Goal: Contribute content: Contribute content

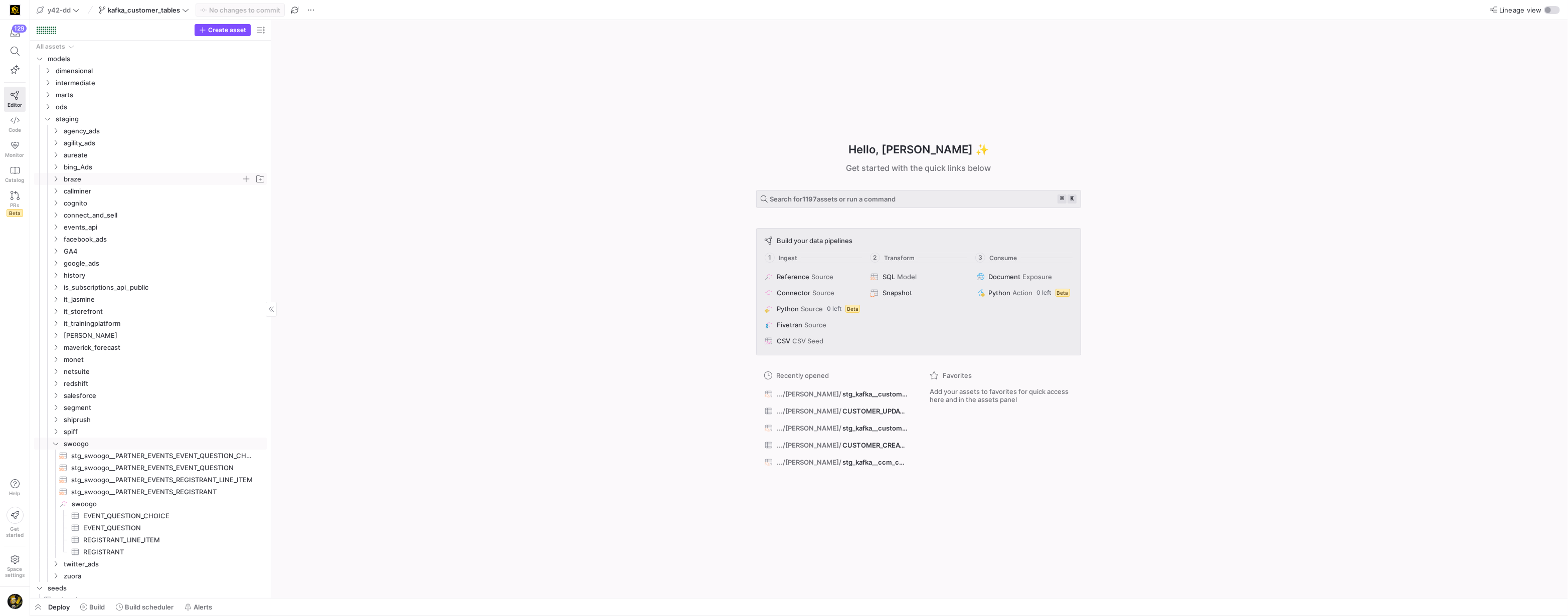
click at [55, 179] on icon "Press SPACE to select this row." at bounding box center [56, 179] width 7 height 6
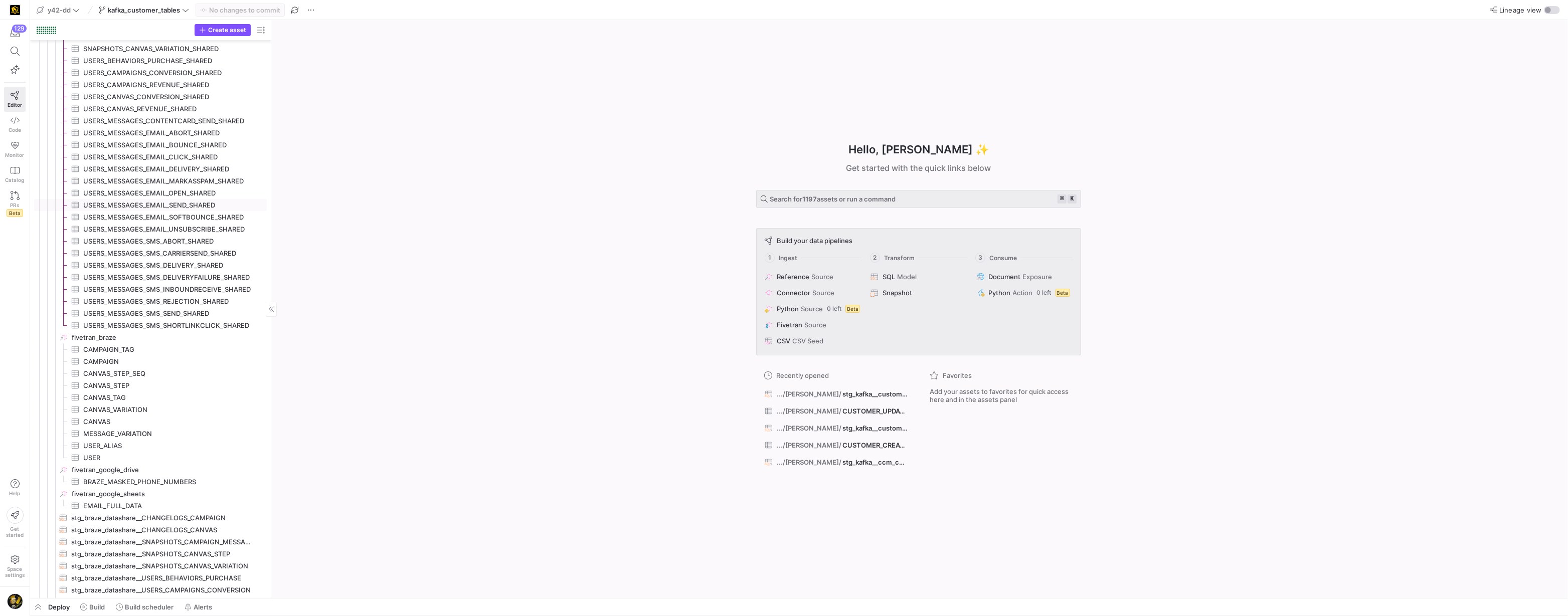
scroll to position [208, 0]
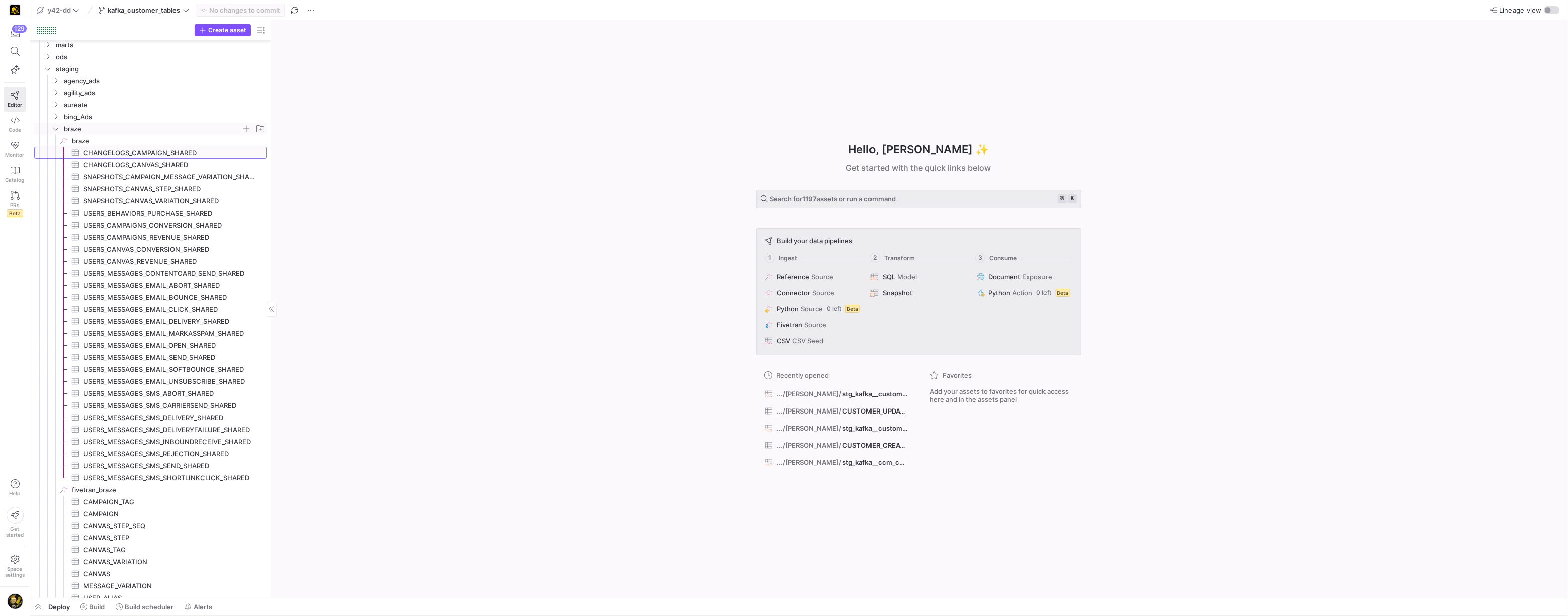
click at [141, 154] on span "CHANGELOGS_CAMPAIGN_SHARED​​​​​​​​​" at bounding box center [169, 153] width 172 height 11
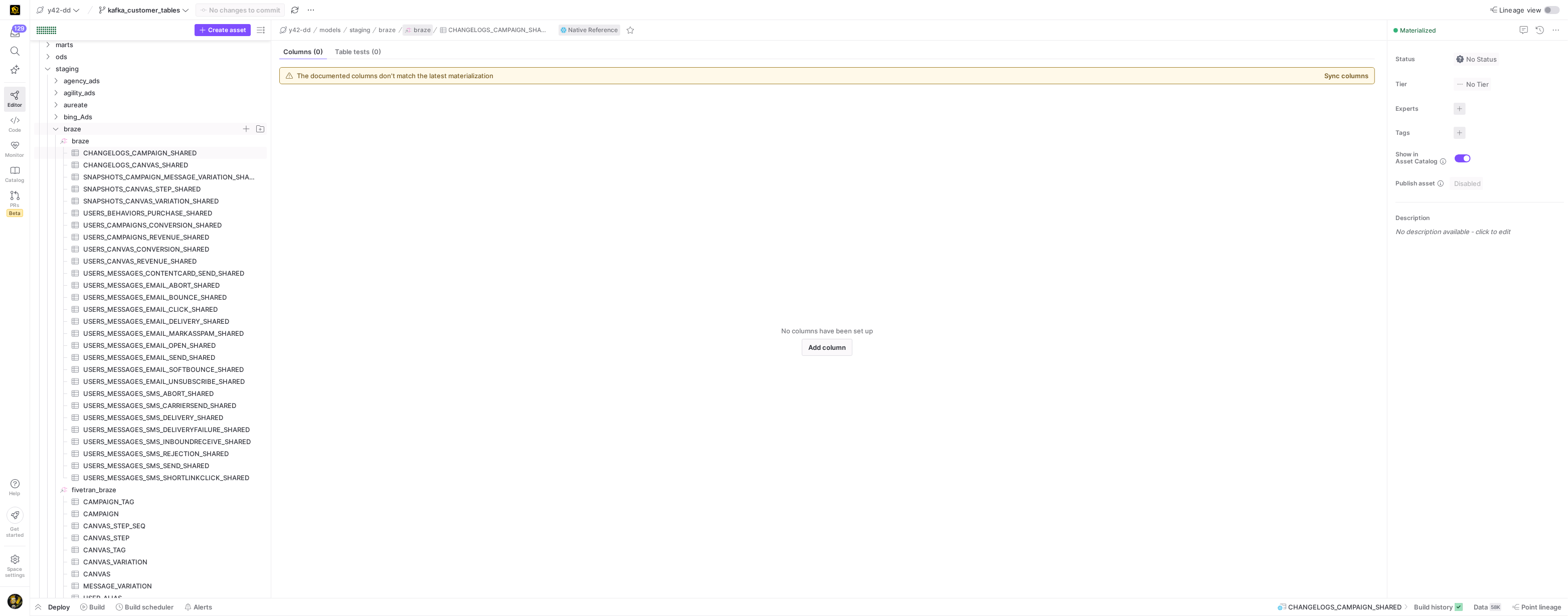
click at [416, 32] on span "braze" at bounding box center [422, 30] width 17 height 7
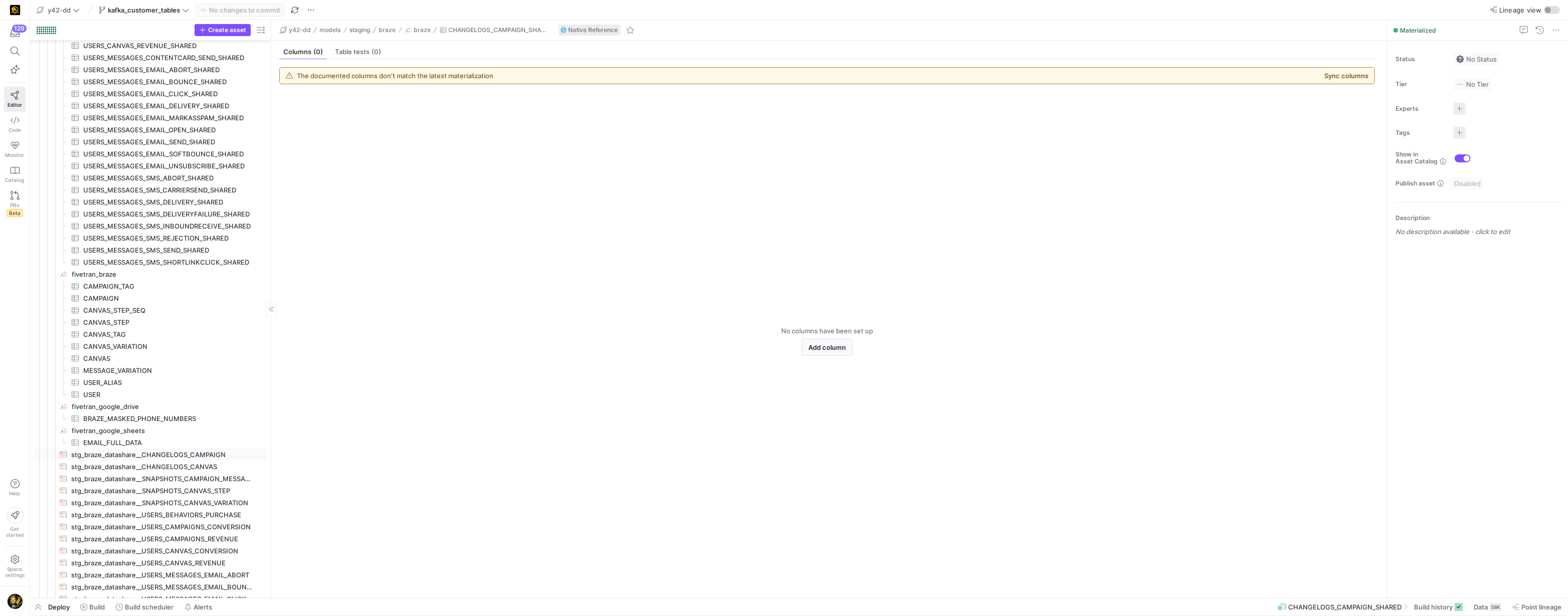
click at [181, 453] on span "stg_braze_datashare__CHANGELOGS_CAMPAIGN​​​​​​​​​​" at bounding box center [163, 455] width 184 height 11
click at [292, 51] on span "Query" at bounding box center [292, 52] width 19 height 7
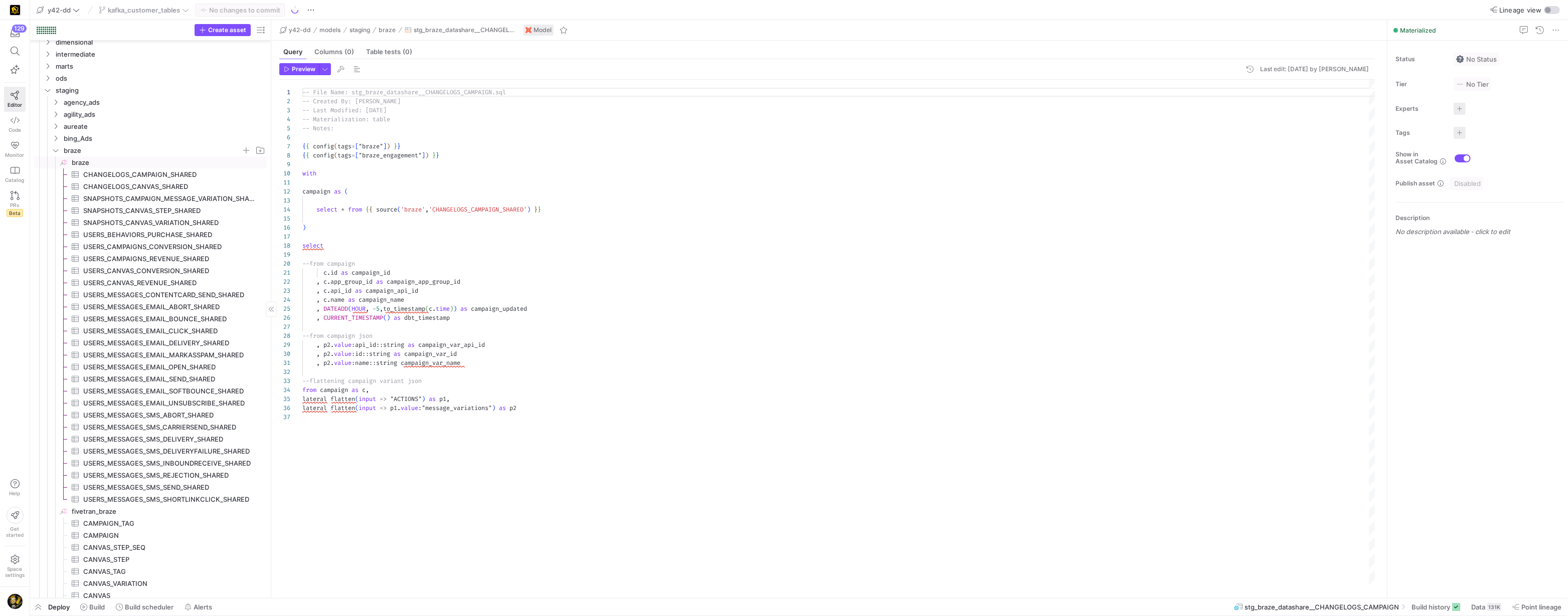
click at [82, 163] on span "braze​​​​​​​​" at bounding box center [168, 162] width 194 height 11
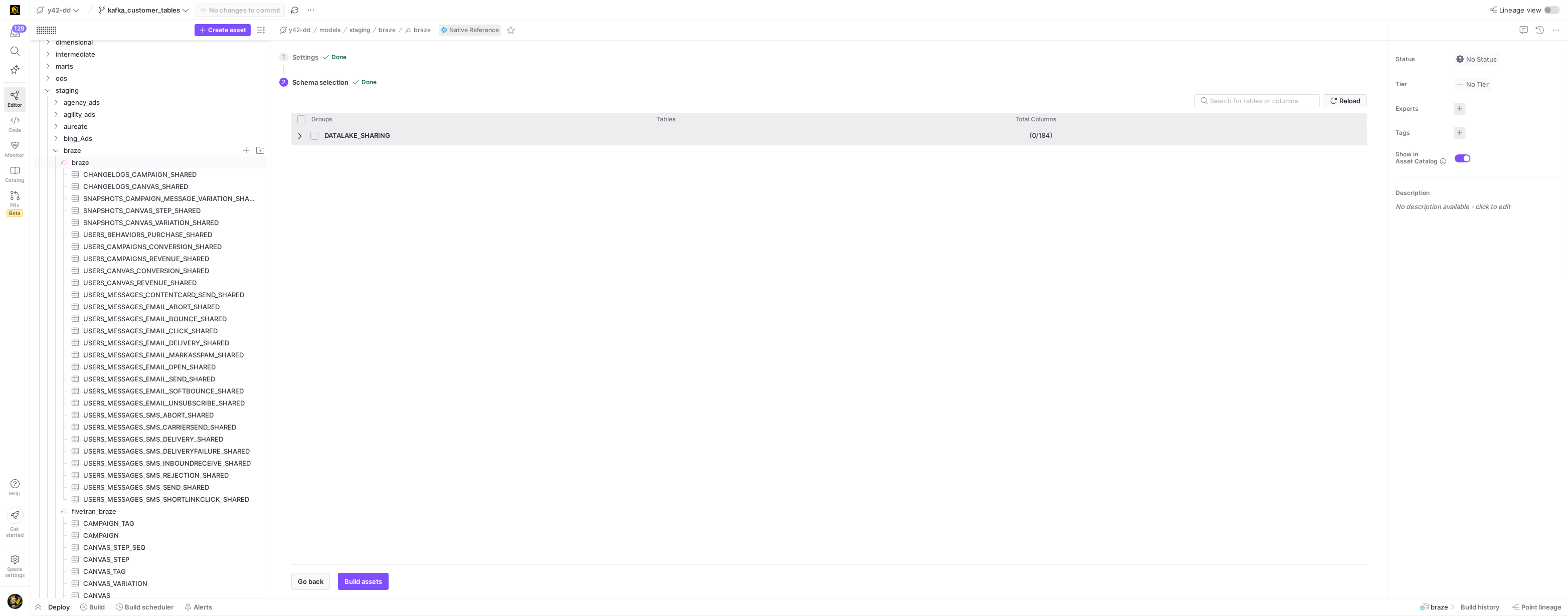
click at [301, 137] on span "Press SPACE to select this row." at bounding box center [300, 136] width 7 height 8
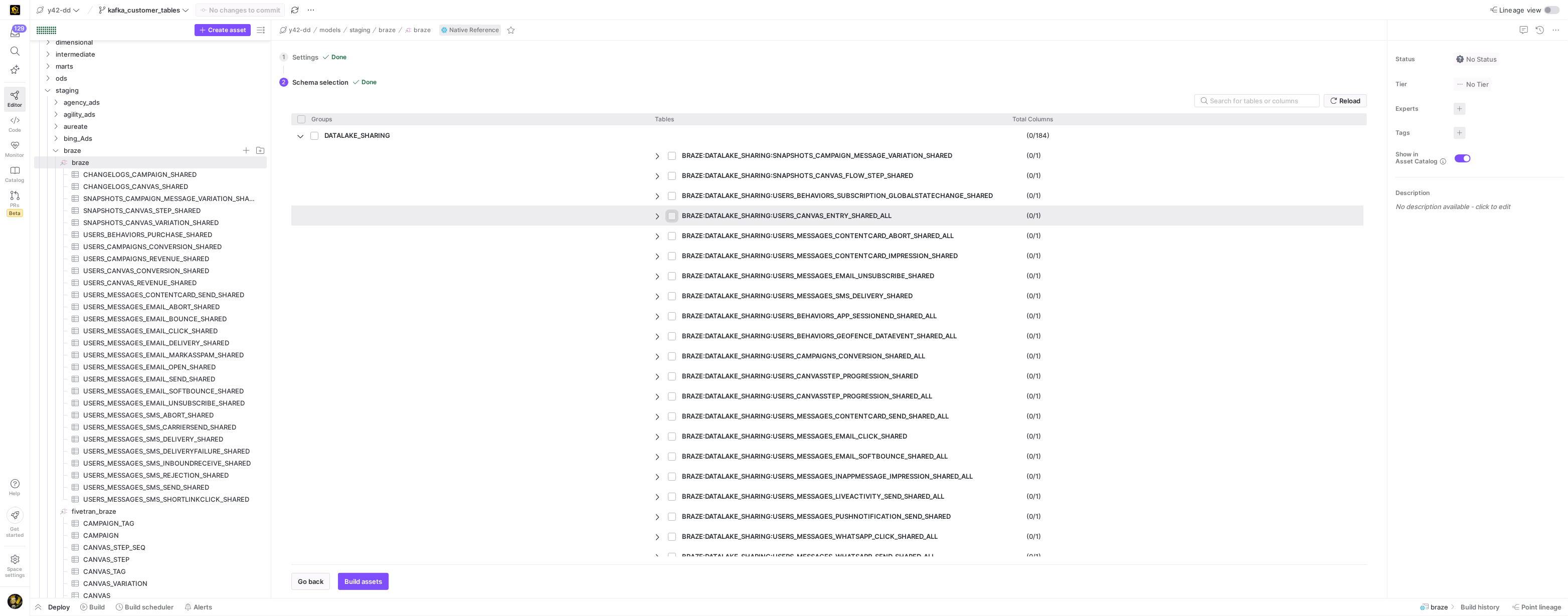
click at [670, 215] on input "Press Space to toggle row selection (unchecked)" at bounding box center [672, 217] width 8 height 8
checkbox input "true"
checkbox input "false"
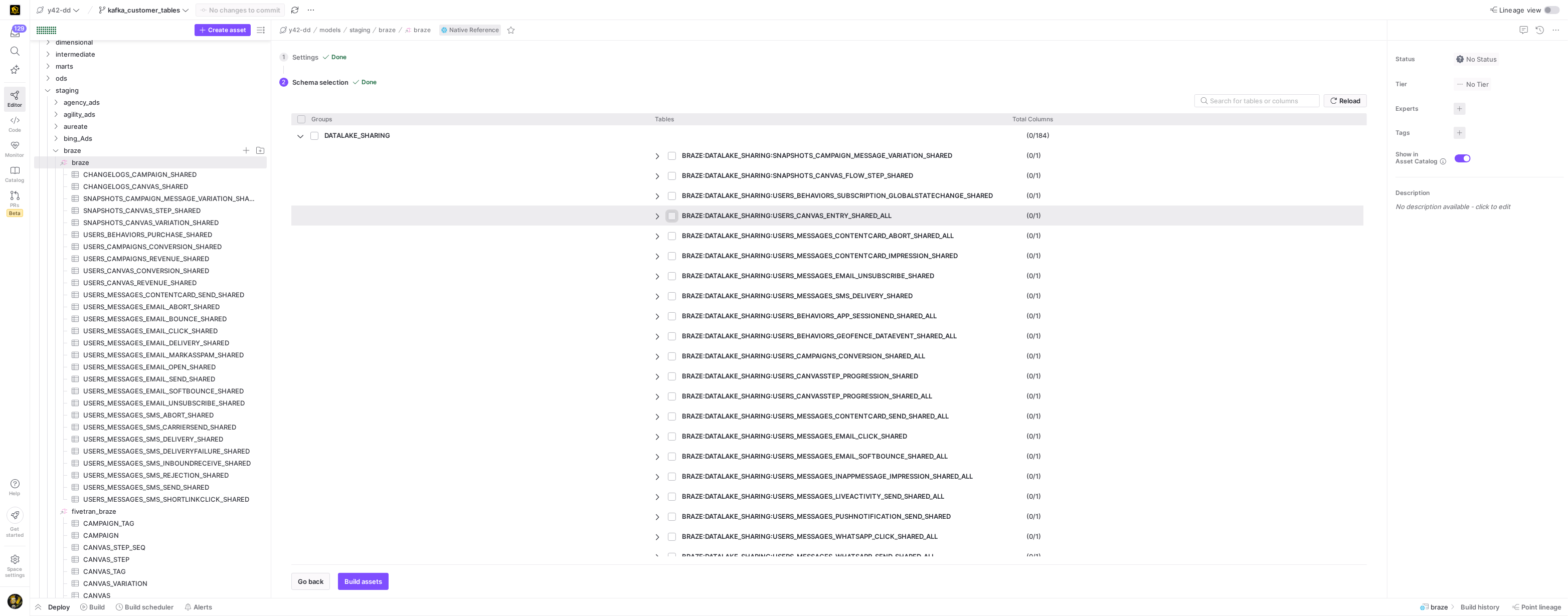
checkbox input "true"
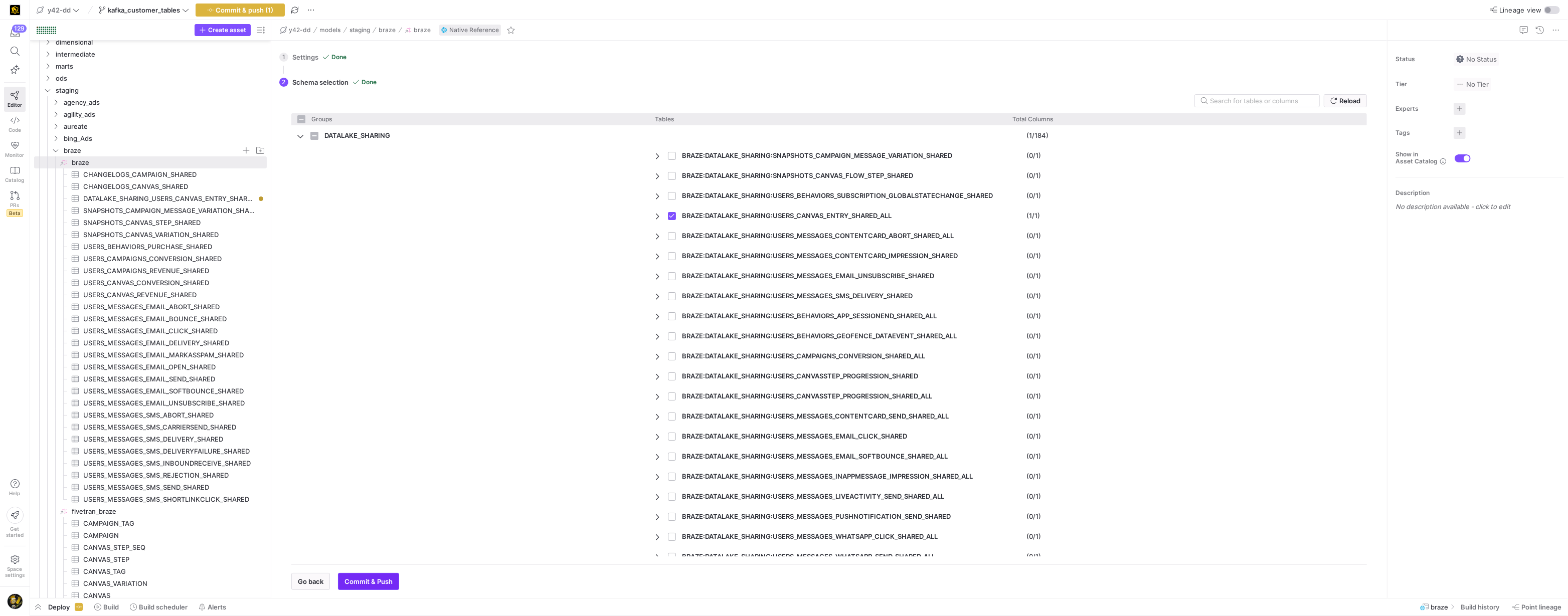
click at [372, 584] on span "Commit & Push" at bounding box center [368, 582] width 48 height 8
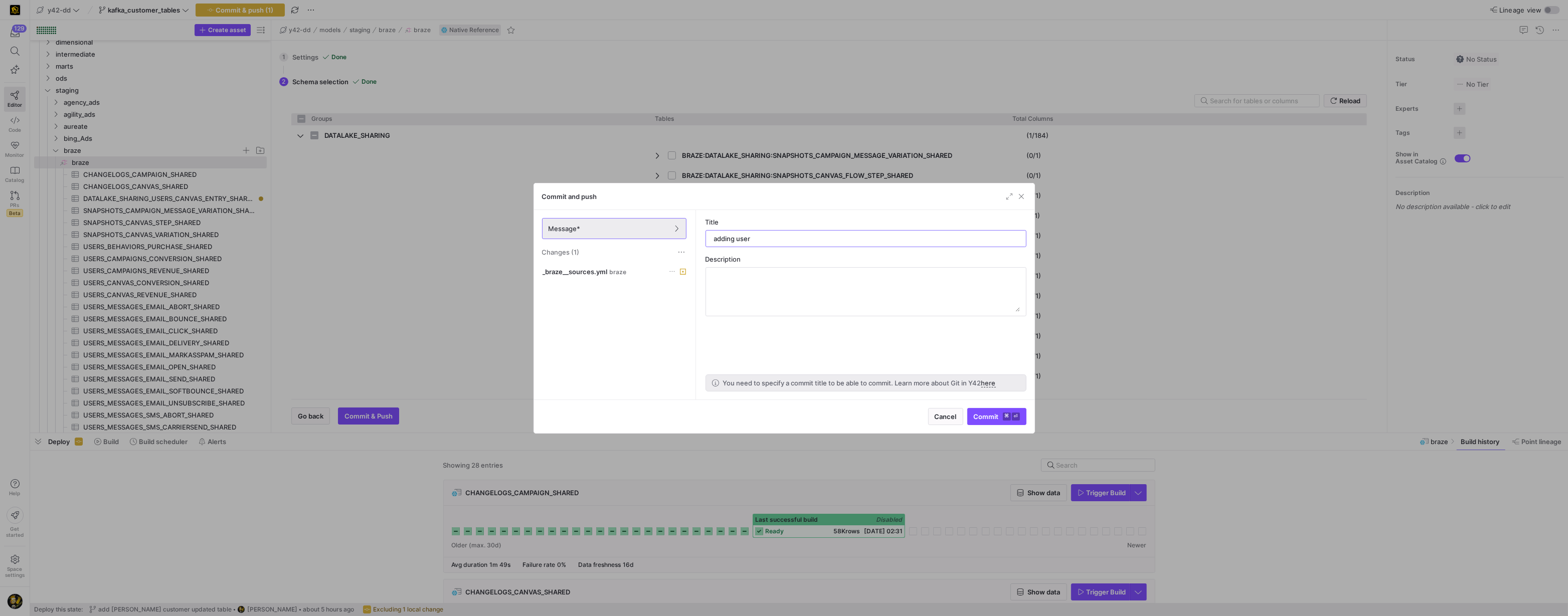
drag, startPoint x: 770, startPoint y: 237, endPoint x: 672, endPoint y: 240, distance: 98.0
click at [672, 240] on as-split "Message* Changes (1) _braze__sources.yml braze Title adding user Description Yo…" at bounding box center [784, 304] width 501 height 189
click at [781, 238] on input "adding user" at bounding box center [866, 239] width 304 height 8
drag, startPoint x: 736, startPoint y: 236, endPoint x: 765, endPoint y: 235, distance: 29.0
click at [765, 235] on input "adding user" at bounding box center [866, 239] width 304 height 8
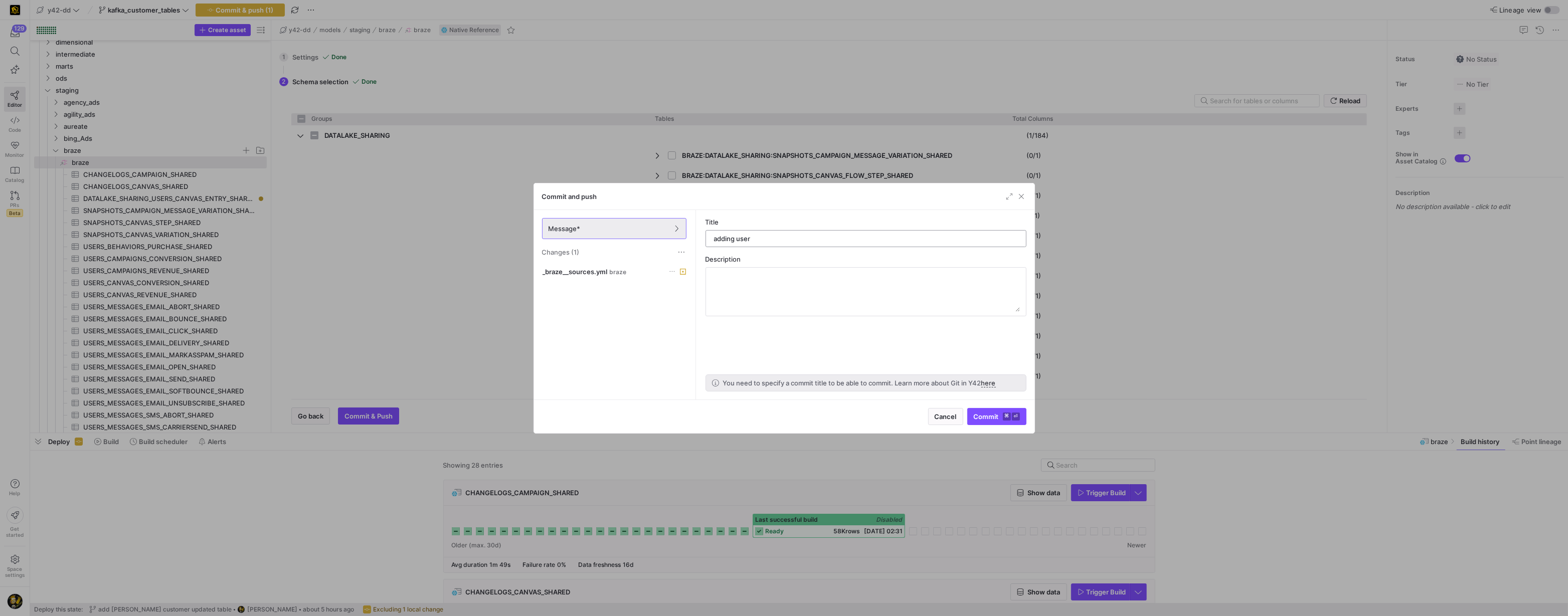
paste input "BRAZE.DATALAKE_SHARING.USERS_CANVAS_ENTRY_SHARED_ALL"
type input "adding BRAZE.DATALAKE_SHARING.USERS_CANVAS_ENTRY_SHARED_ALL"
click at [991, 416] on span "Commit ⌘ ⏎" at bounding box center [997, 417] width 46 height 8
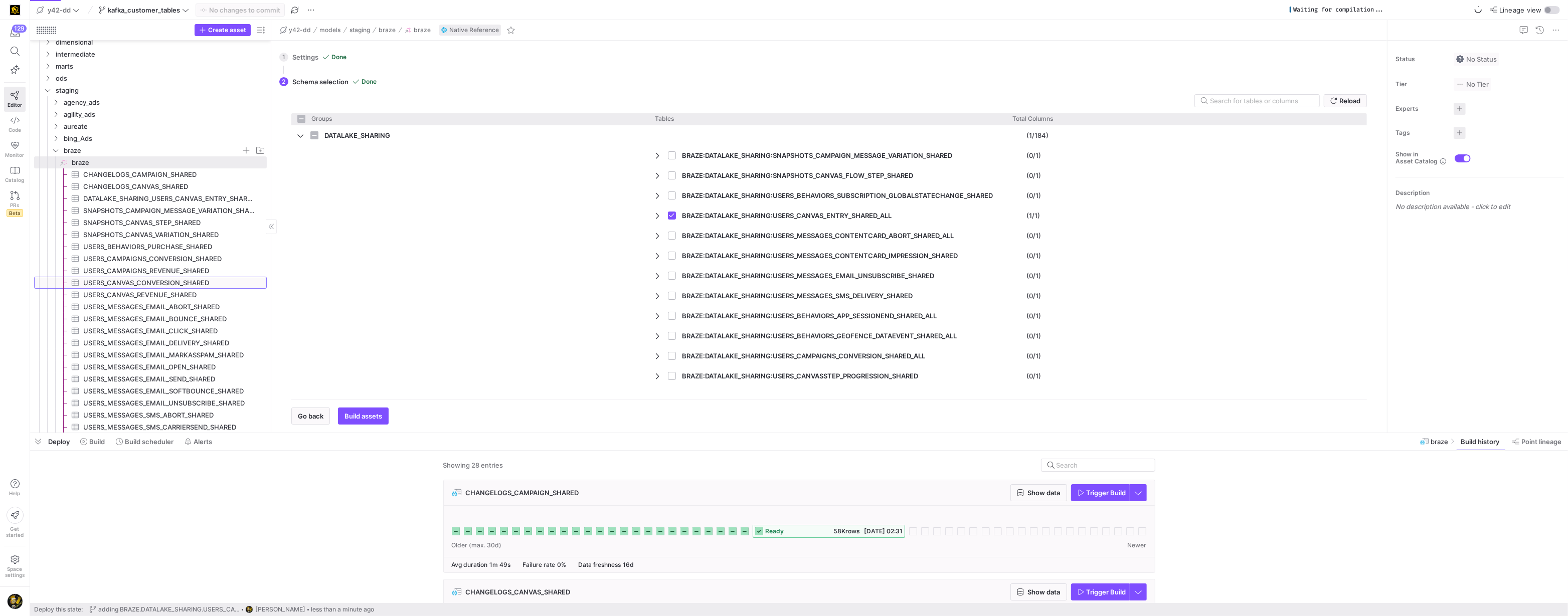
click at [185, 283] on span "USERS_CANVAS_CONVERSION_SHARED​​​​​​​​​" at bounding box center [169, 283] width 172 height 11
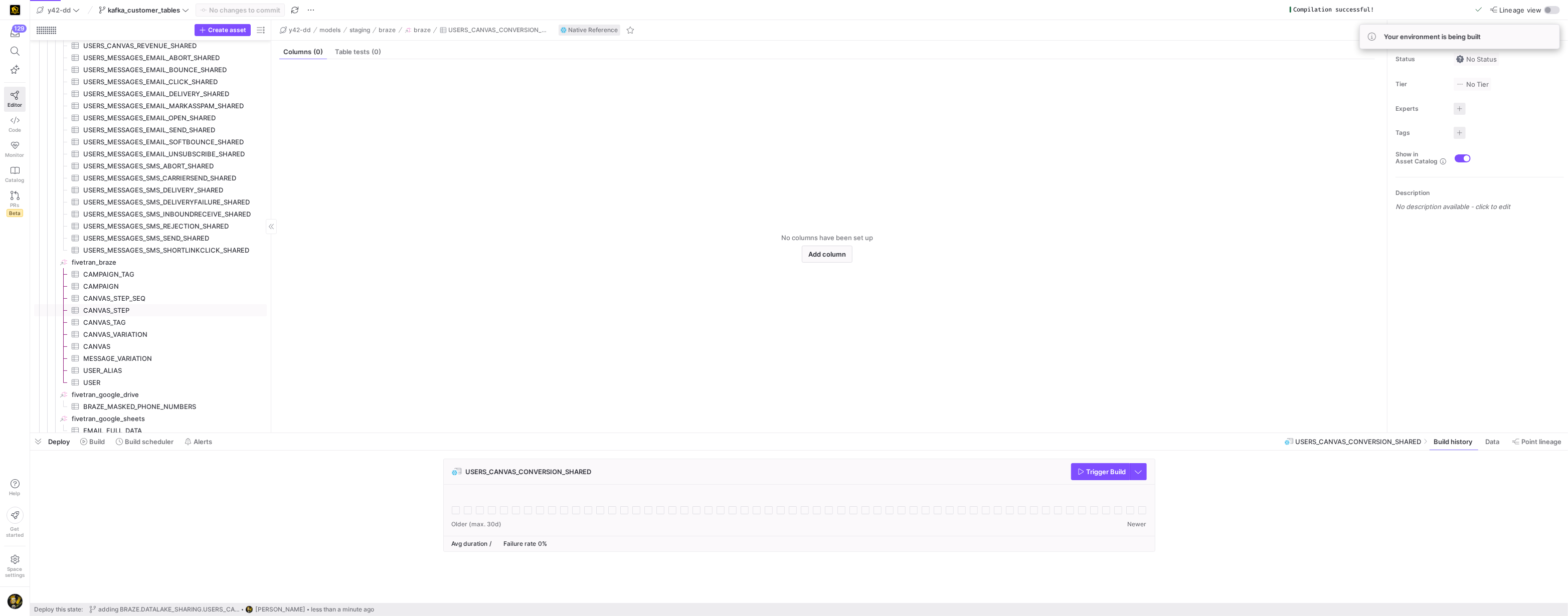
scroll to position [326, 0]
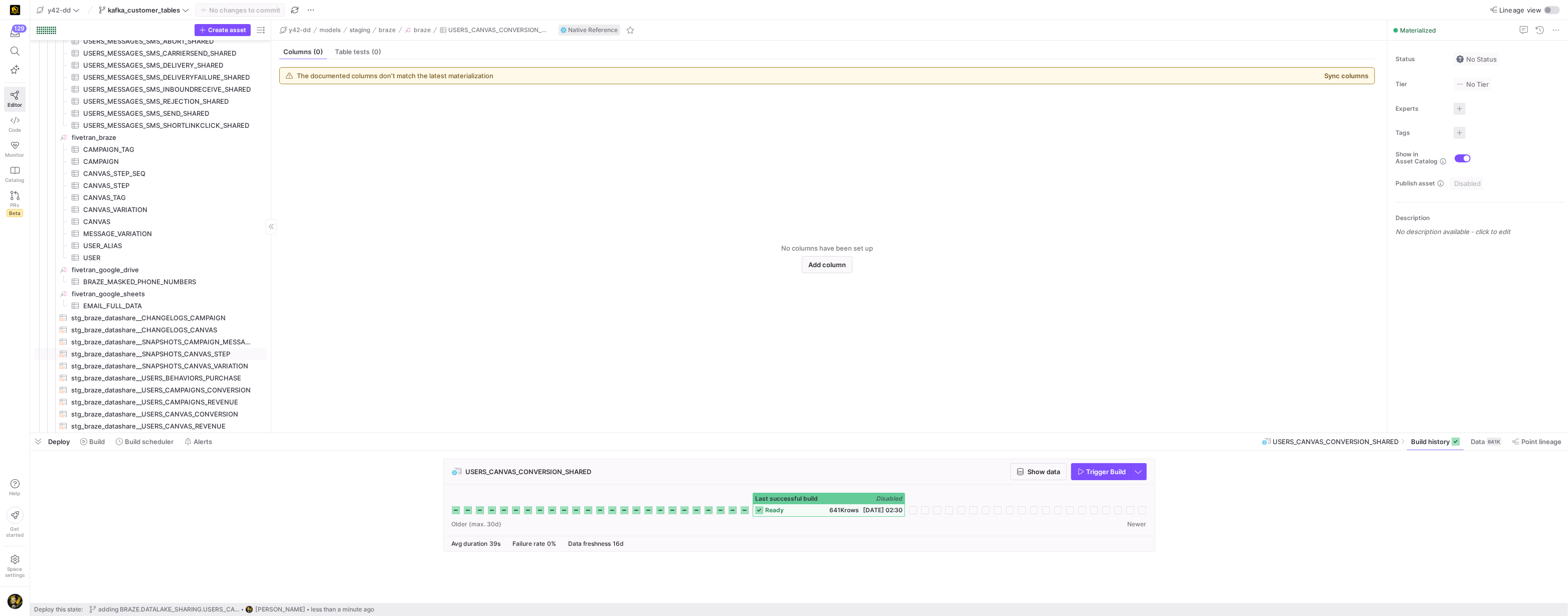
click at [190, 355] on span "stg_braze_datashare__SNAPSHOTS_CANVAS_STEP​​​​​​​​​​" at bounding box center [163, 354] width 184 height 11
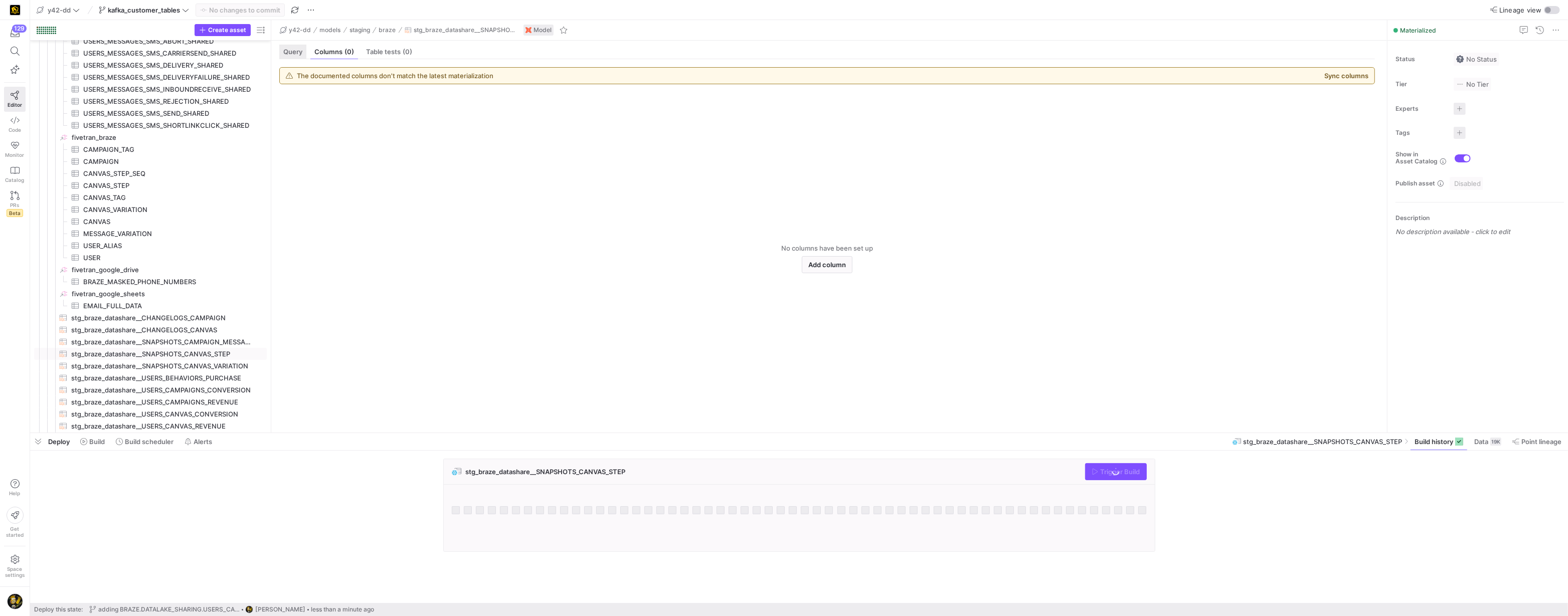
click at [286, 52] on span "Query" at bounding box center [292, 52] width 19 height 7
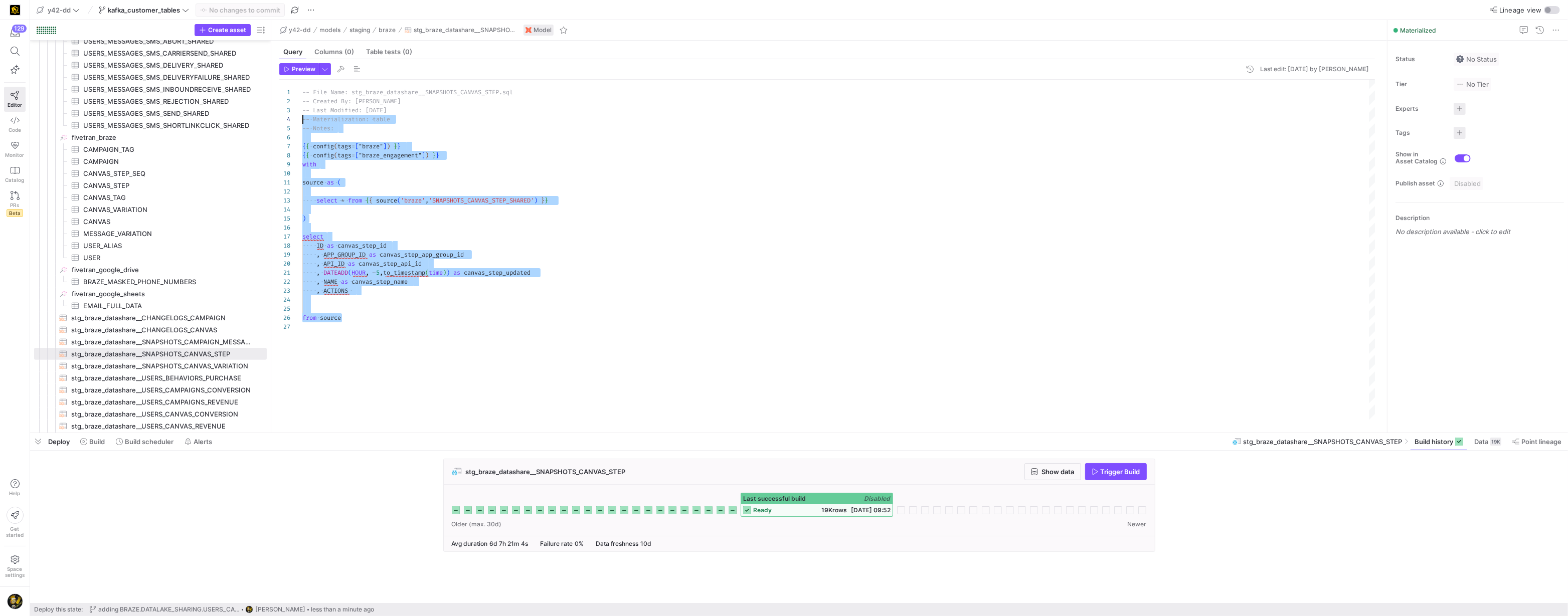
scroll to position [9, 0]
drag, startPoint x: 355, startPoint y: 322, endPoint x: 400, endPoint y: 230, distance: 102.4
click at [303, 100] on div "-- File Name: stg_braze_datashare__SNAPSHOTS_CANVA S_STEP.sql -- Created By: [P…" at bounding box center [839, 250] width 1074 height 341
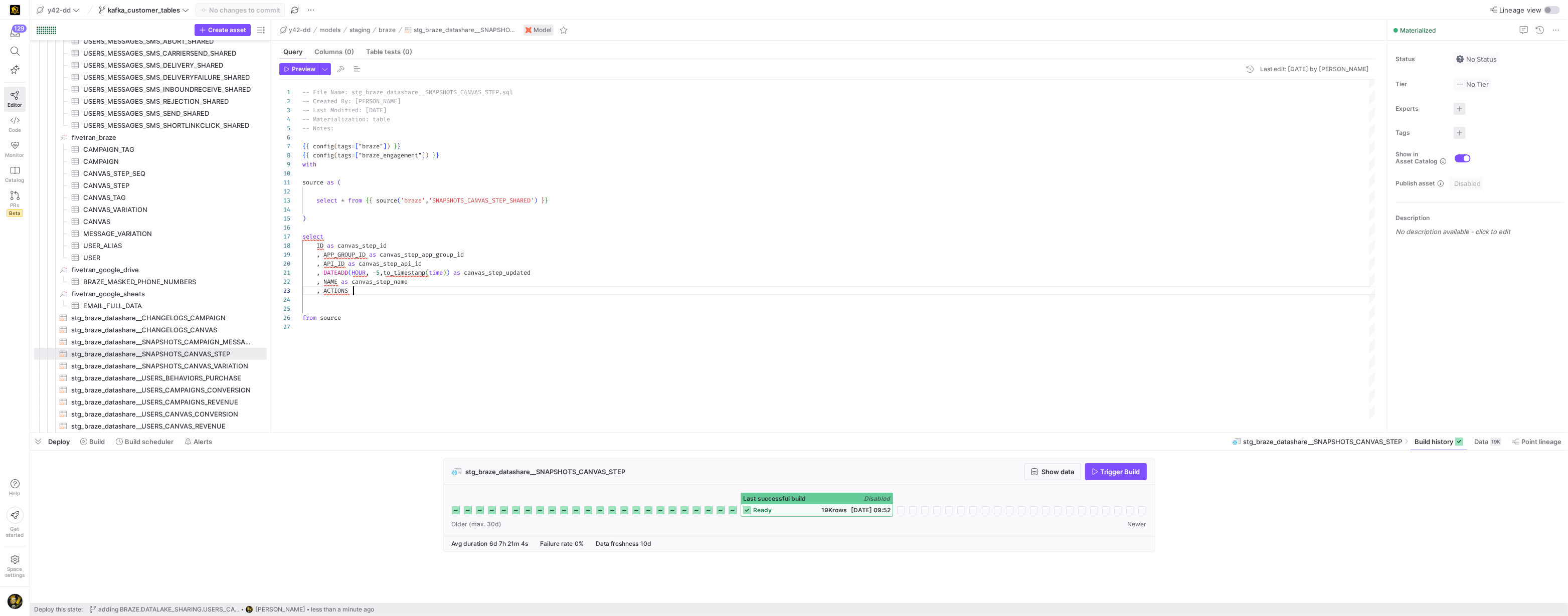
click at [444, 289] on div "-- File Name: stg_braze_datashare__SNAPSHOTS_CANVA S_STEP.sql -- Created By: [P…" at bounding box center [839, 250] width 1074 height 341
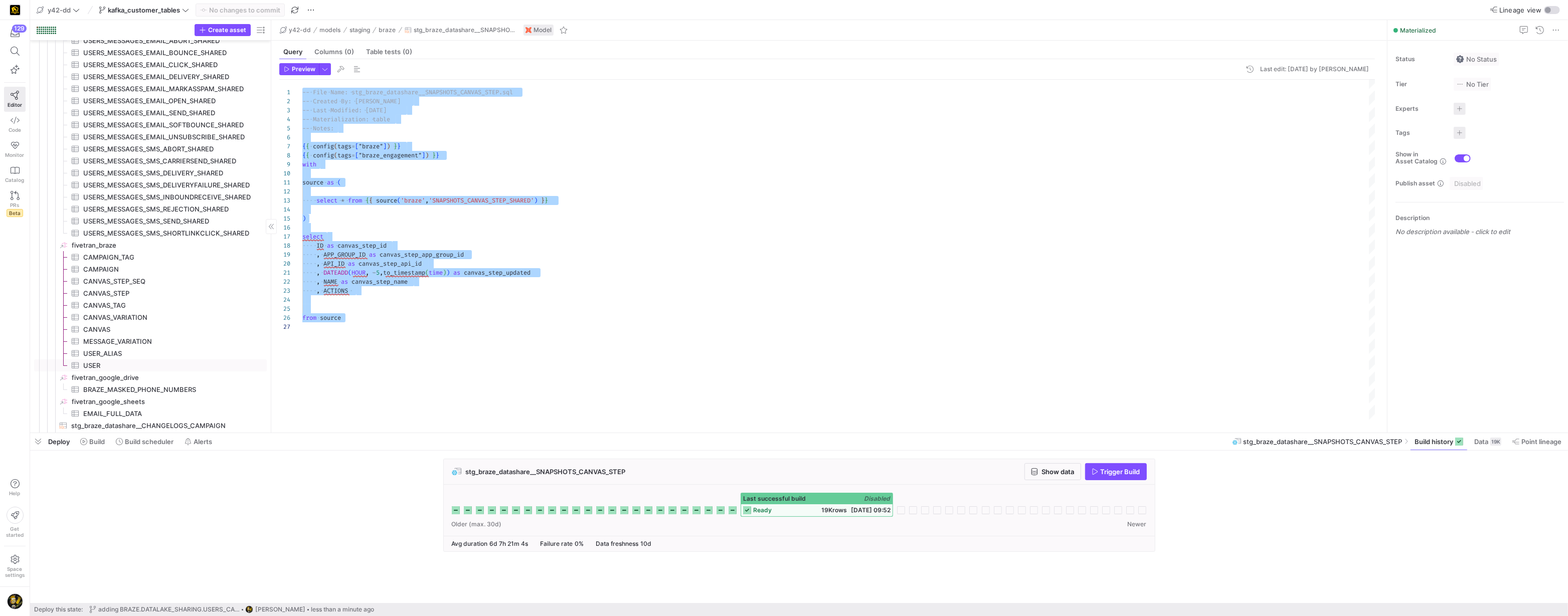
scroll to position [281, 0]
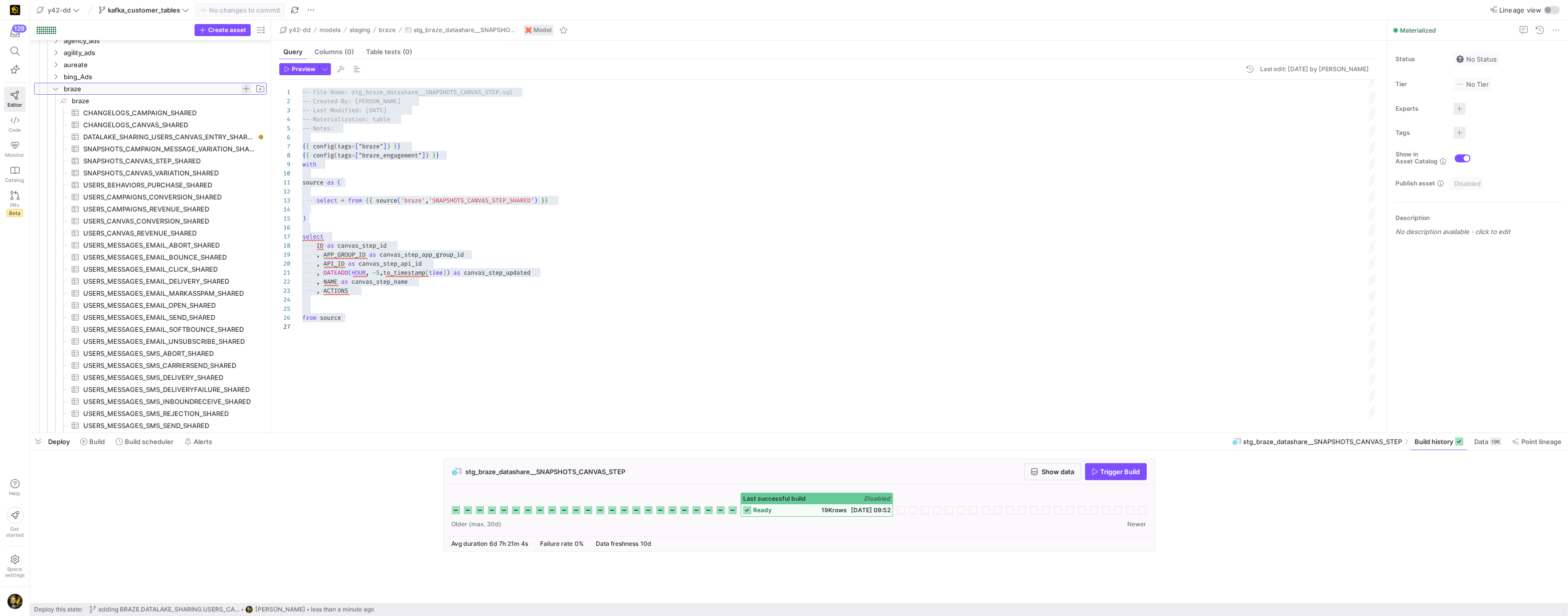
click at [245, 86] on span "Press SPACE to select this row." at bounding box center [246, 89] width 10 height 10
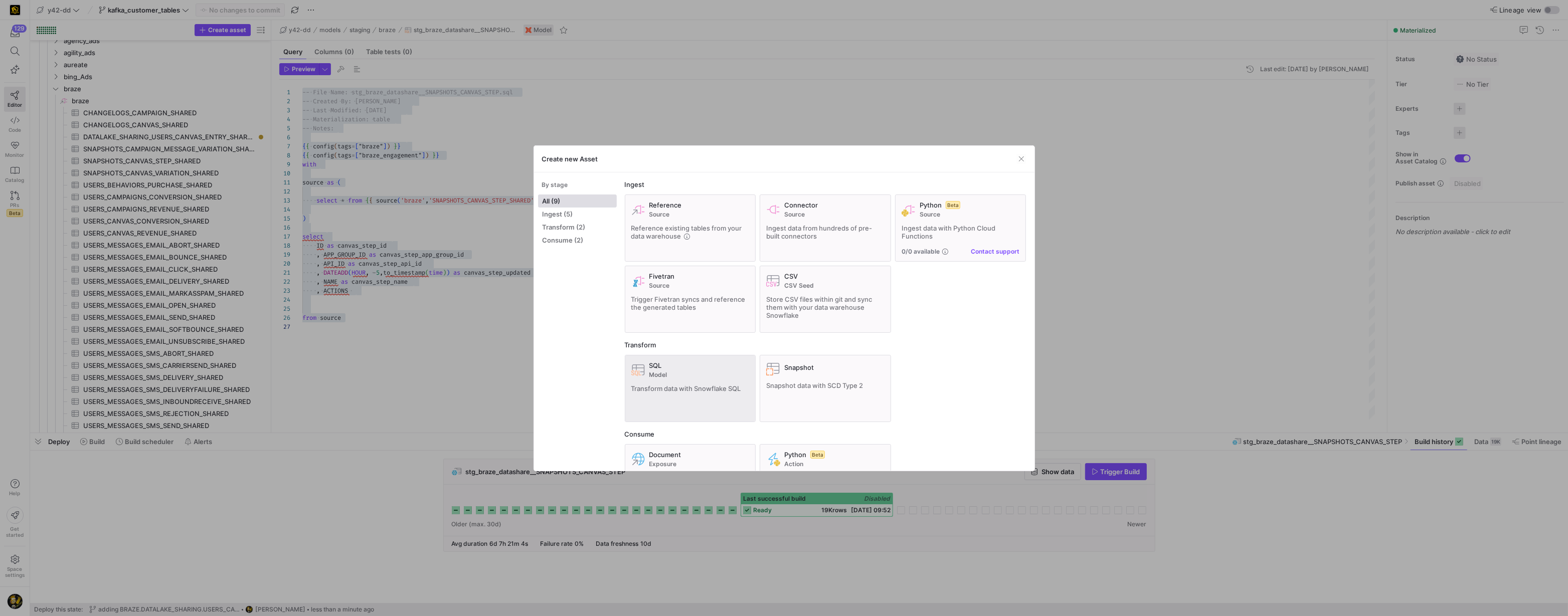
click at [669, 376] on span "Model" at bounding box center [699, 375] width 100 height 7
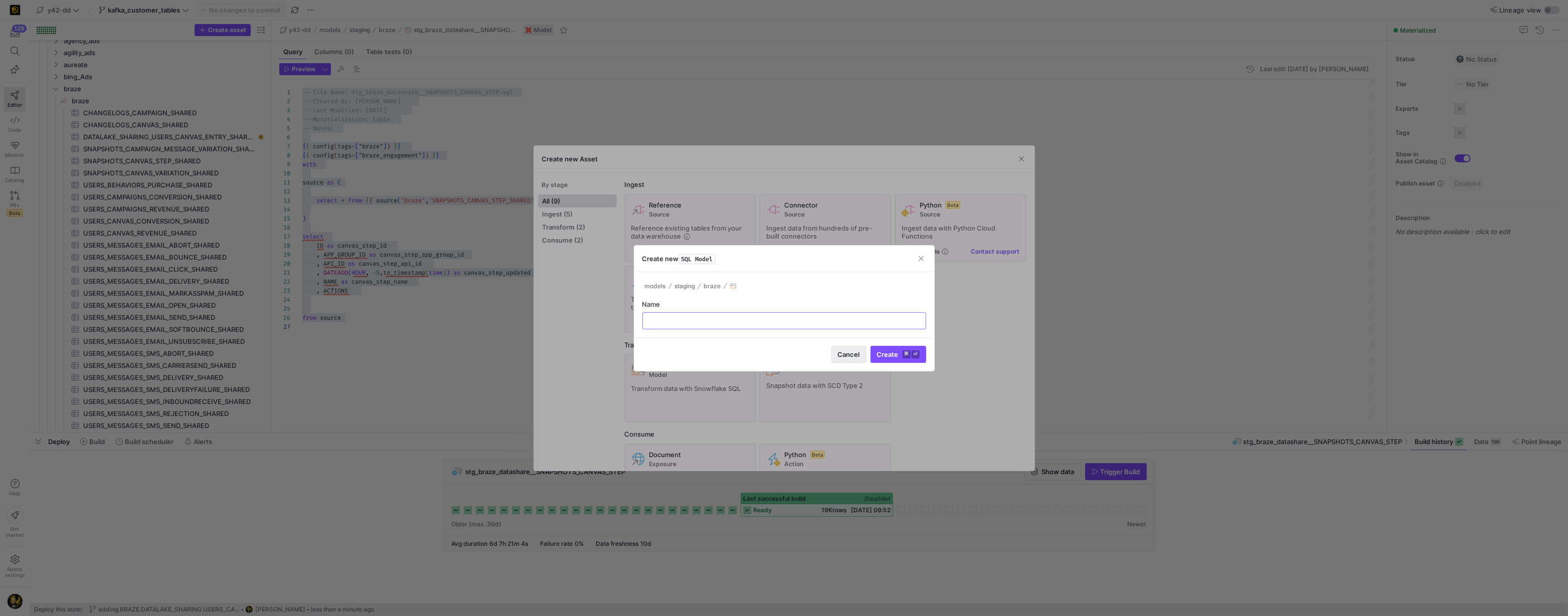
click at [848, 354] on span "Cancel" at bounding box center [848, 354] width 22 height 8
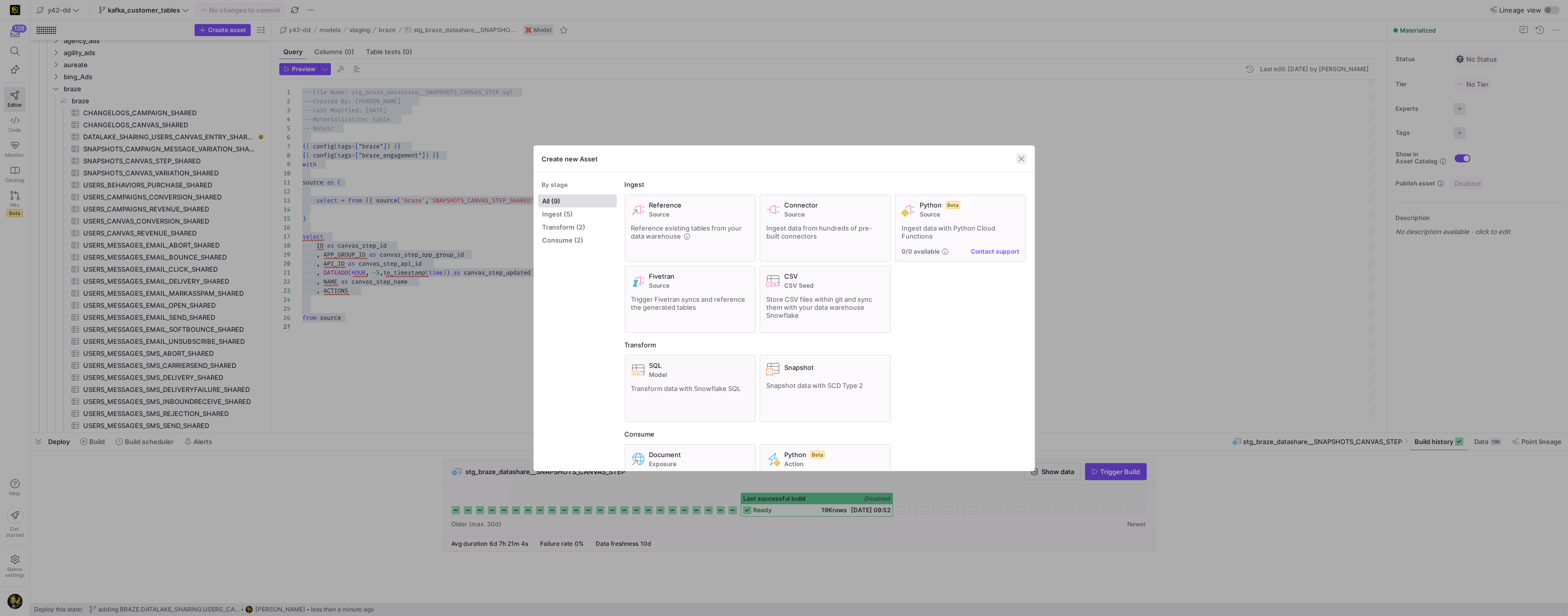
click at [1018, 160] on span "button" at bounding box center [1022, 159] width 10 height 10
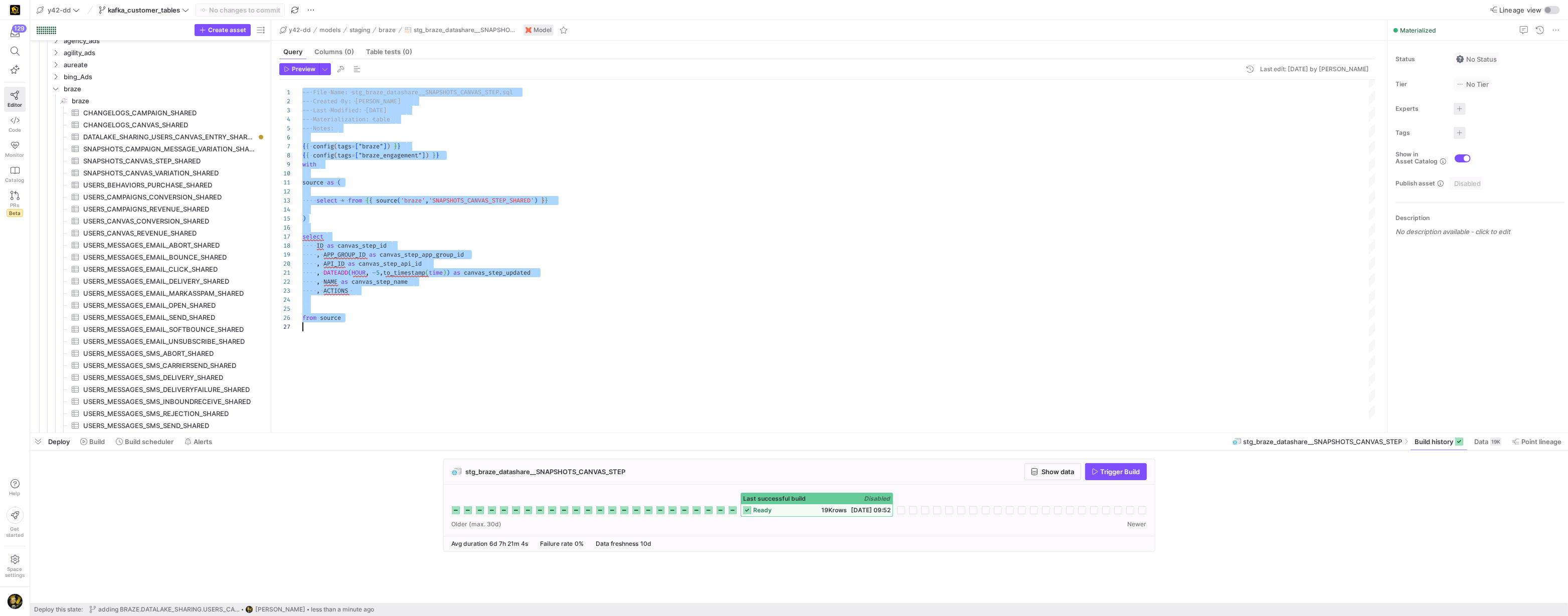
drag, startPoint x: 355, startPoint y: 94, endPoint x: 386, endPoint y: 94, distance: 31.0
click at [386, 94] on div "-- File Name: stg_braze_datashare__SNAPSHOTS_CANVA S_STEP.sql -- Created By: [P…" at bounding box center [839, 250] width 1074 height 341
click at [386, 104] on div "-- File Name: stg_braze_datashare__SNAPSHOTS_CANVA S_STEP.sql -- Created By: [P…" at bounding box center [839, 250] width 1074 height 341
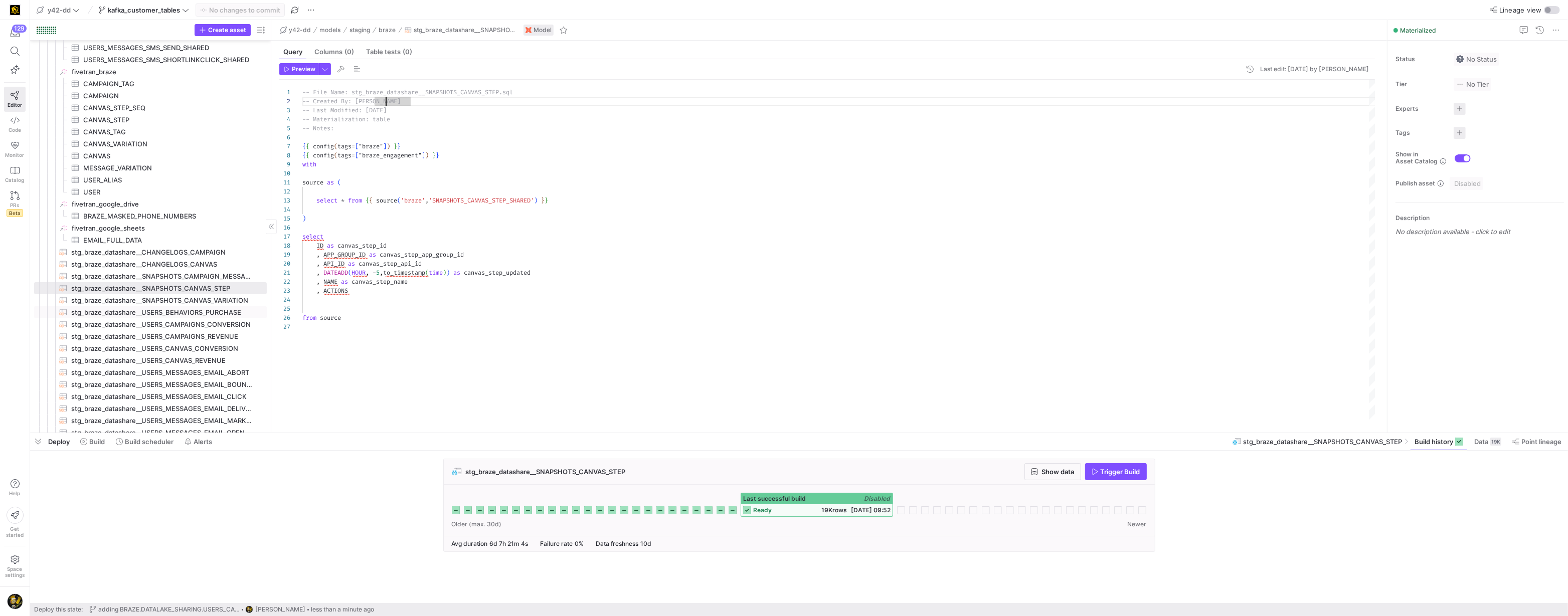
click at [202, 312] on span "stg_braze_datashare__USERS_BEHAVIORS_PURCHASE​​​​​​​​​​" at bounding box center [163, 313] width 184 height 11
type textarea "-- File Name: stg_braze_datashare__USERS_BEHAVIORS_PURCHASE.sql -- Created By: …"
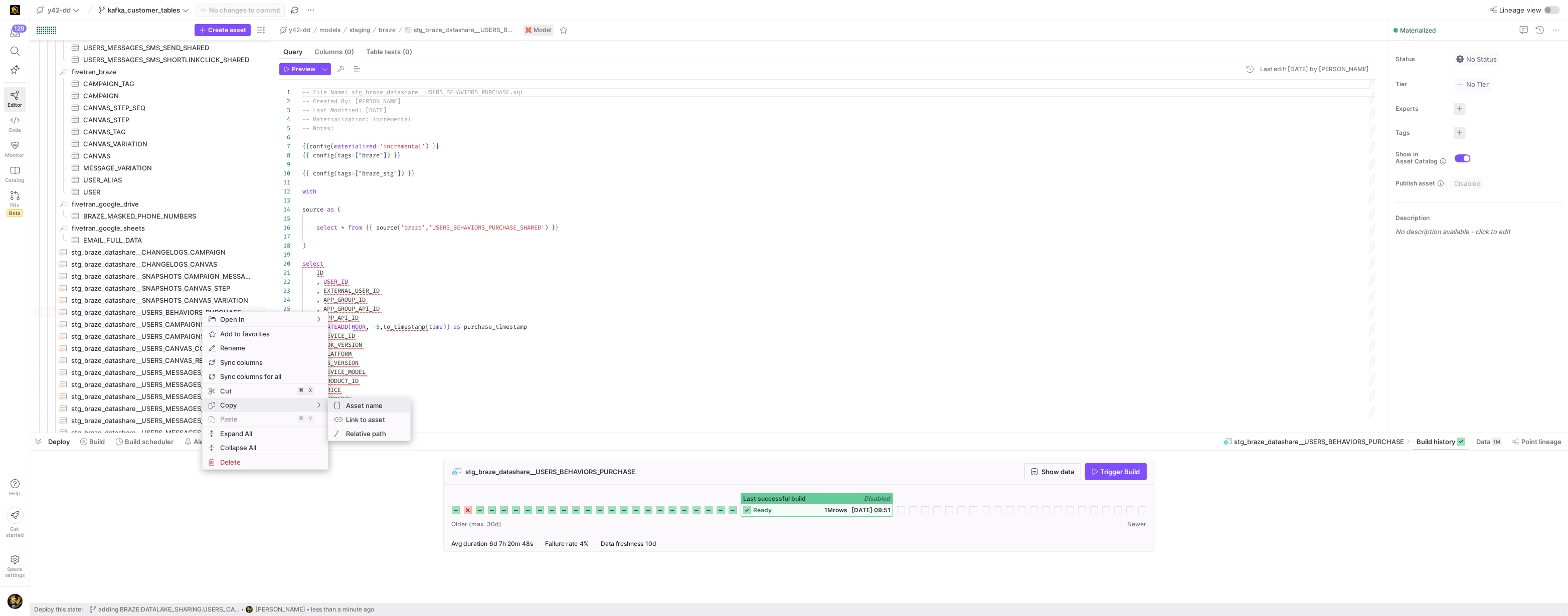
click at [365, 405] on span "Asset name" at bounding box center [372, 405] width 60 height 14
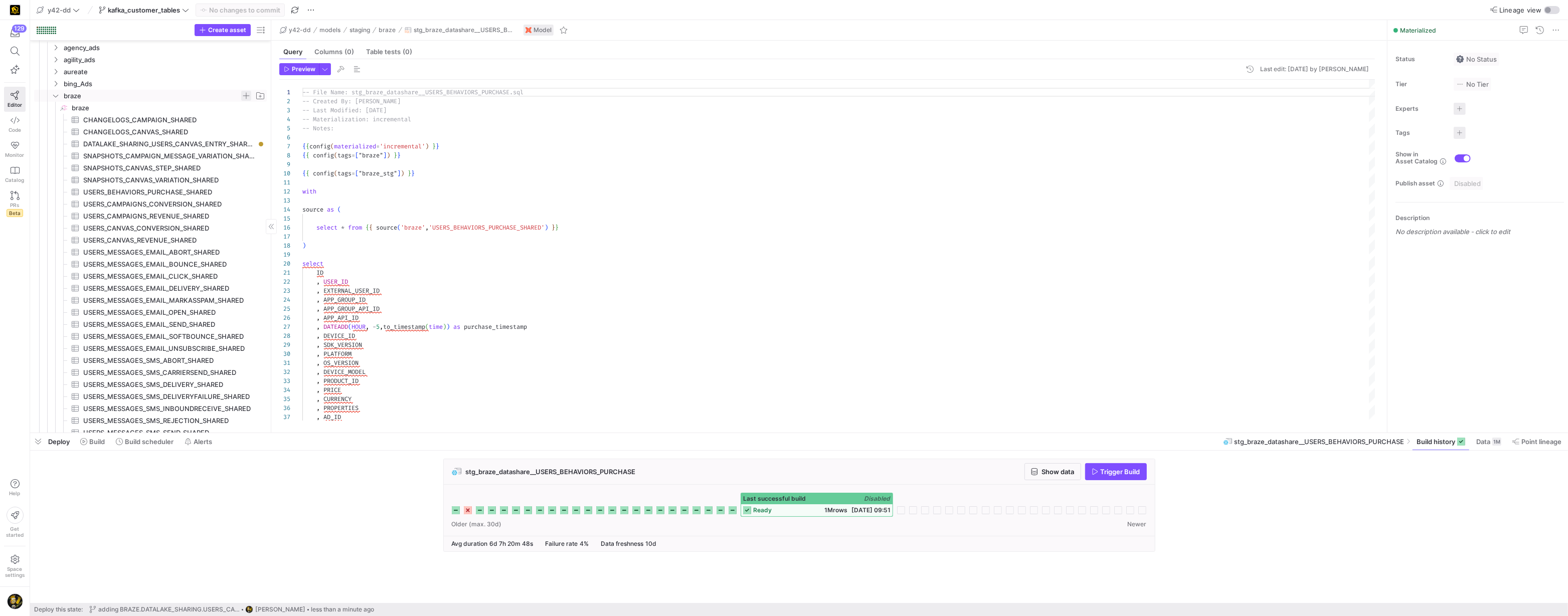
click at [245, 94] on span "Press SPACE to select this row." at bounding box center [246, 96] width 10 height 10
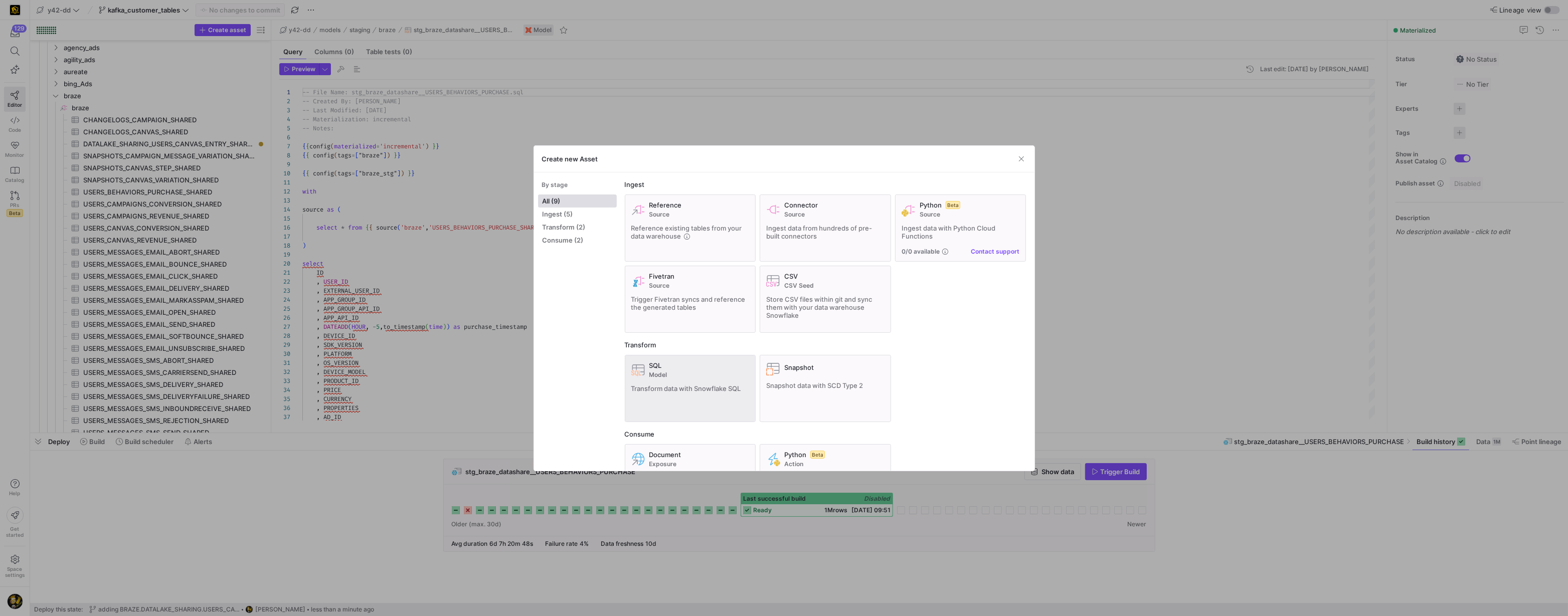
click at [673, 365] on div "SQL" at bounding box center [699, 366] width 100 height 8
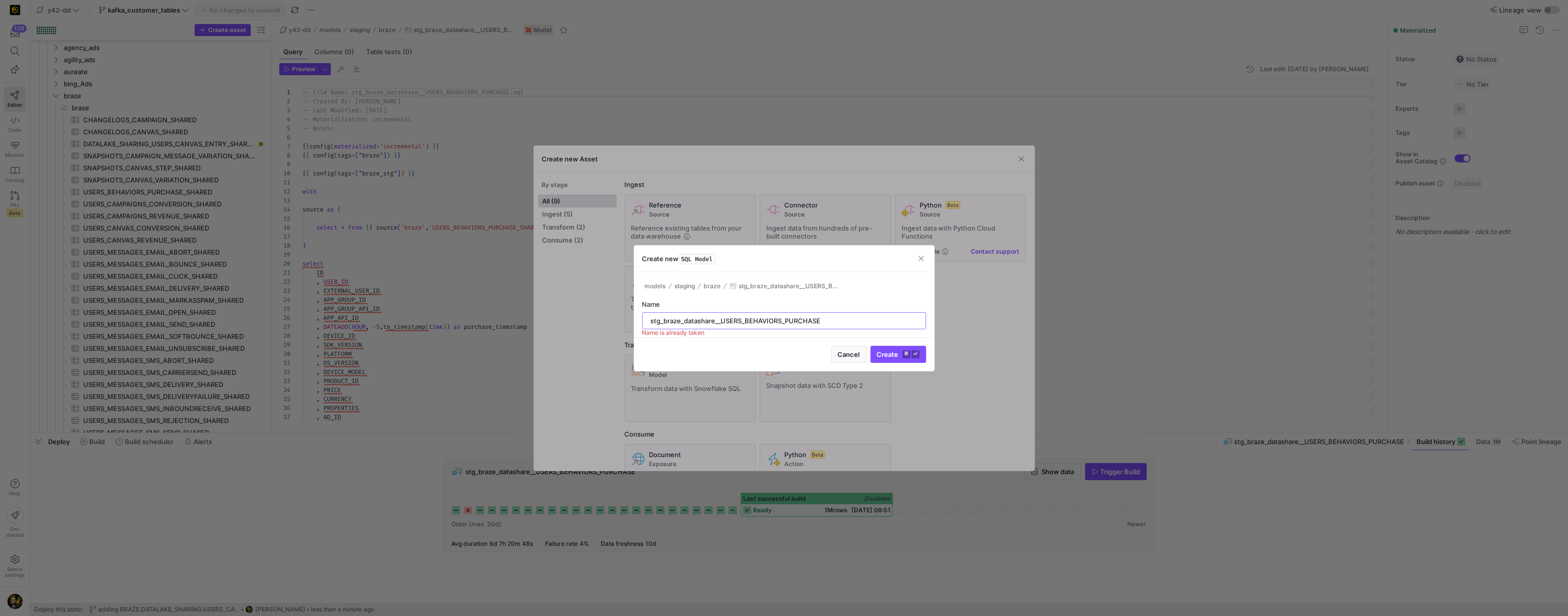
drag, startPoint x: 747, startPoint y: 319, endPoint x: 803, endPoint y: 319, distance: 56.0
click at [803, 319] on input "stg_braze_datashare__USERS_BEHAVIORS_PURCHASE" at bounding box center [784, 321] width 267 height 8
click at [832, 319] on input "stg_braze_datashare__USERS_BEHAVIORS_PURCHASE" at bounding box center [784, 321] width 267 height 8
type input "stg_braze_datashare__USERS_CANVAS_ENTRY_SHARED_ALL"
click at [889, 350] on span "Create ⌘ ⏎" at bounding box center [898, 354] width 43 height 8
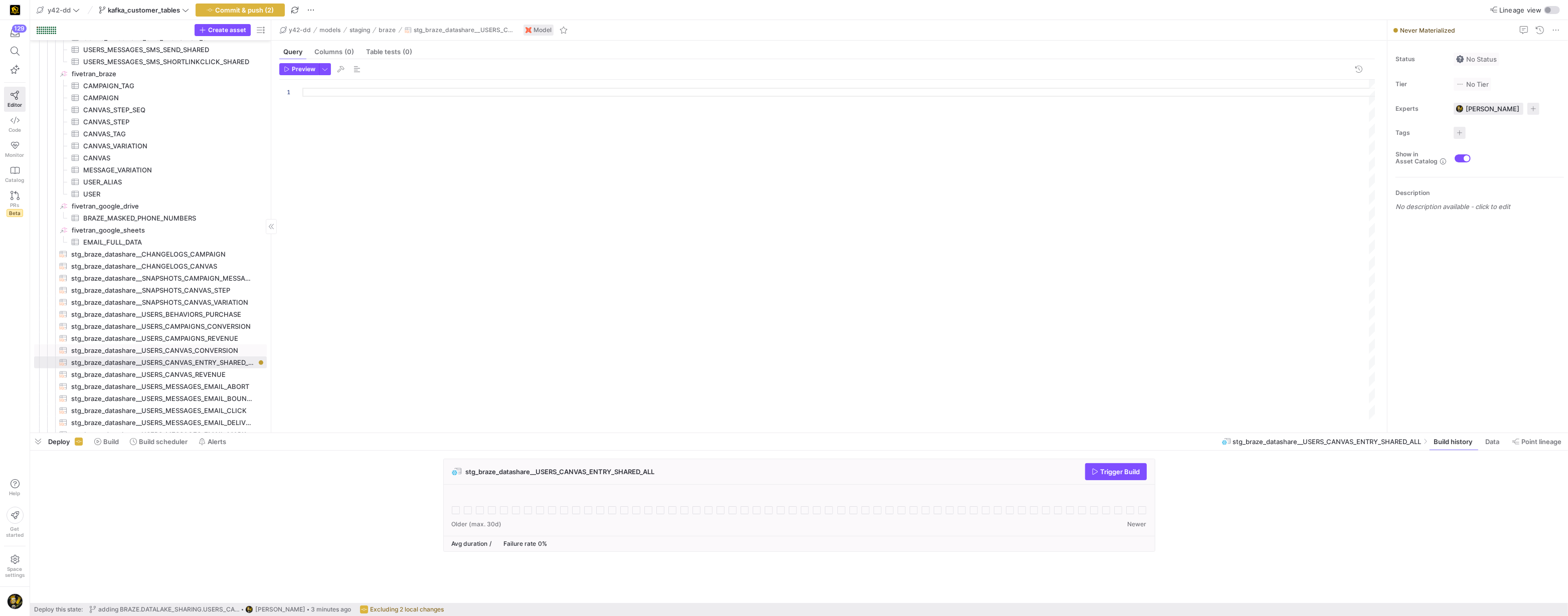
click at [202, 349] on span "stg_braze_datashare__USERS_CANVAS_CONVERSION​​​​​​​​​​" at bounding box center [163, 350] width 184 height 11
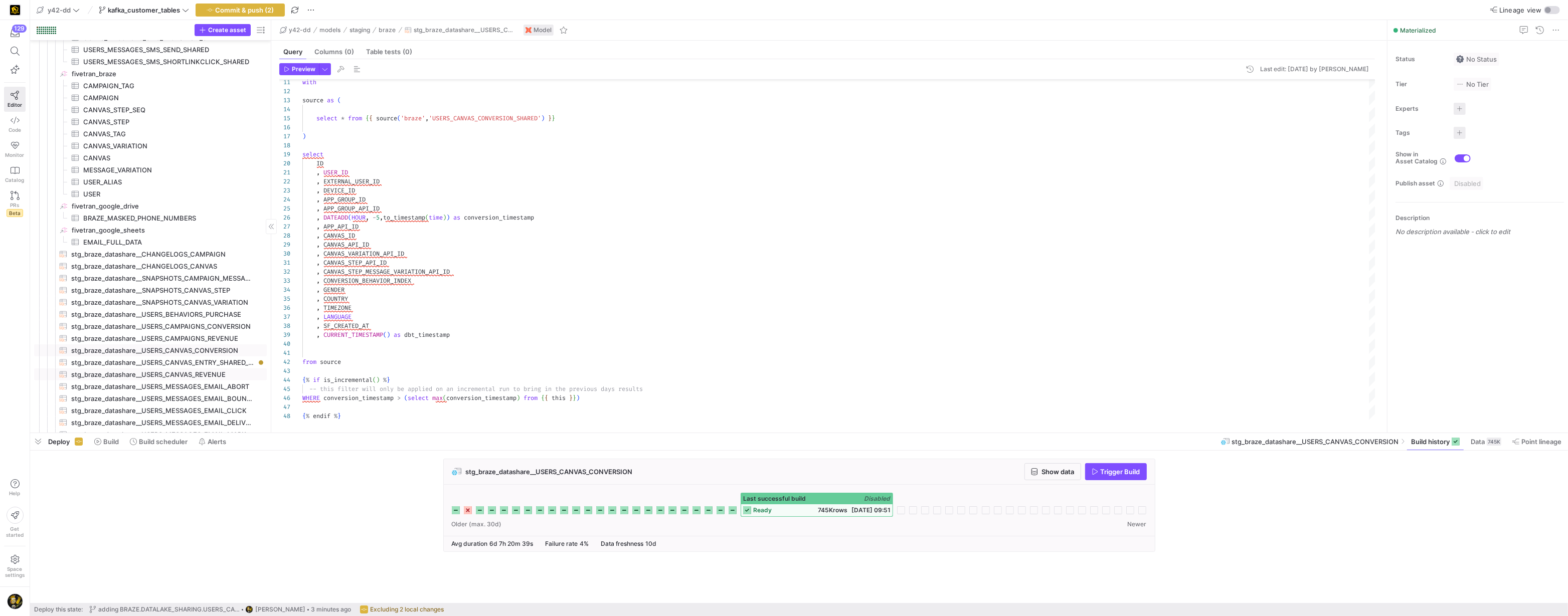
click at [189, 375] on span "stg_braze_datashare__USERS_CANVAS_REVENUE​​​​​​​​​​" at bounding box center [163, 375] width 184 height 11
click at [164, 303] on span "stg_braze_datashare__SNAPSHOTS_CANVAS_VARIATION​​​​​​​​​​" at bounding box center [163, 303] width 184 height 11
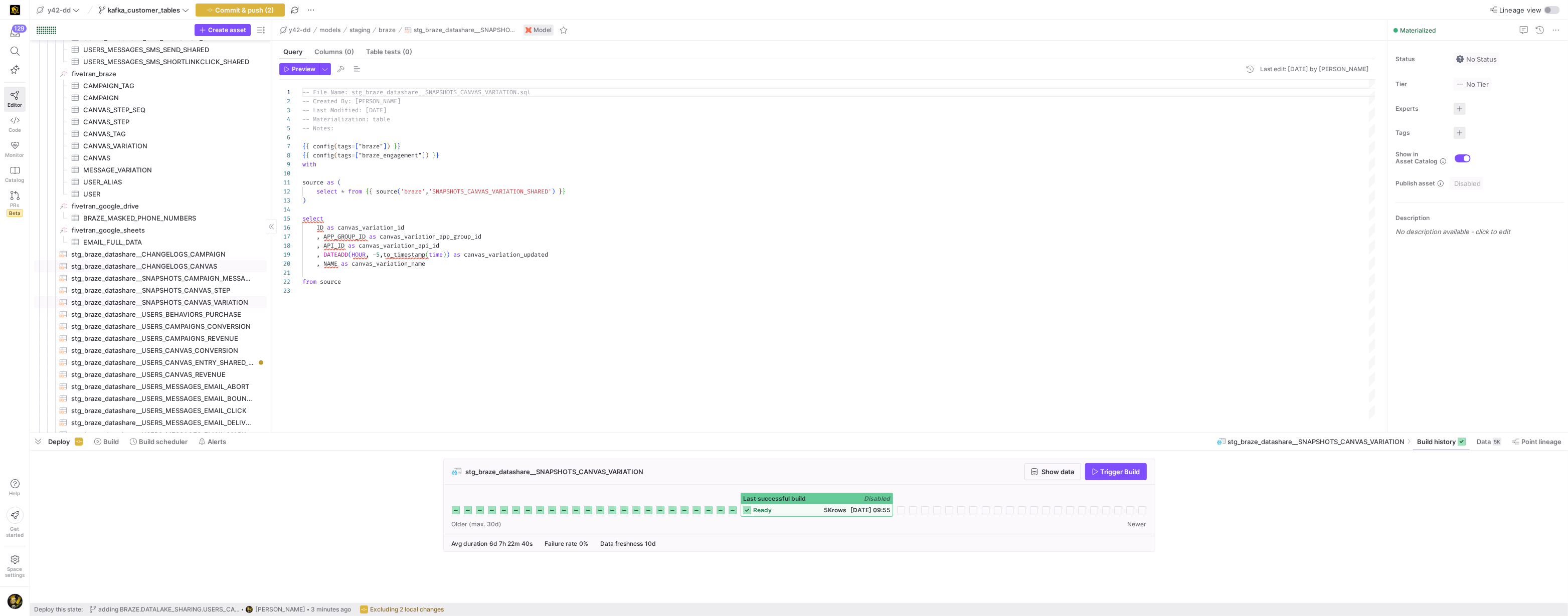
click at [162, 262] on span "stg_braze_datashare__CHANGELOGS_CANVAS​​​​​​​​​​" at bounding box center [163, 267] width 184 height 11
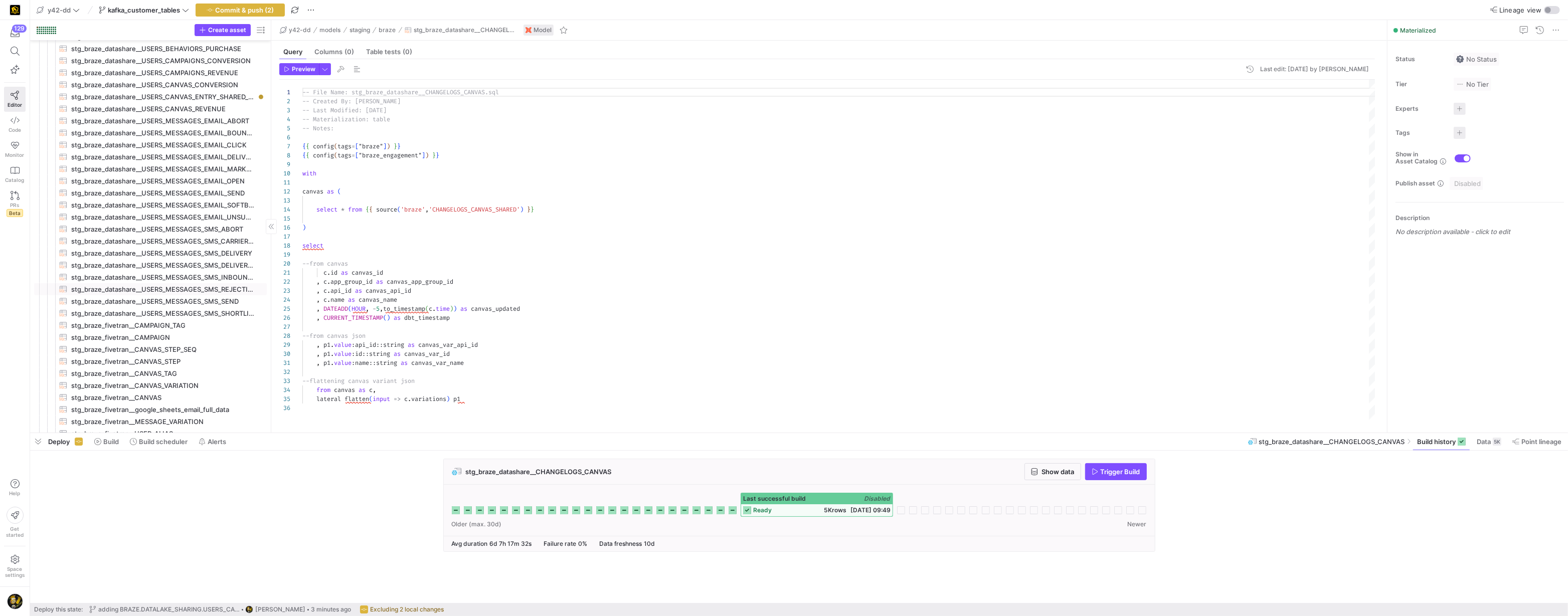
click at [163, 288] on span "stg_braze_datashare__USERS_MESSAGES_SMS_REJECTION​​​​​​​​​​" at bounding box center [163, 290] width 184 height 11
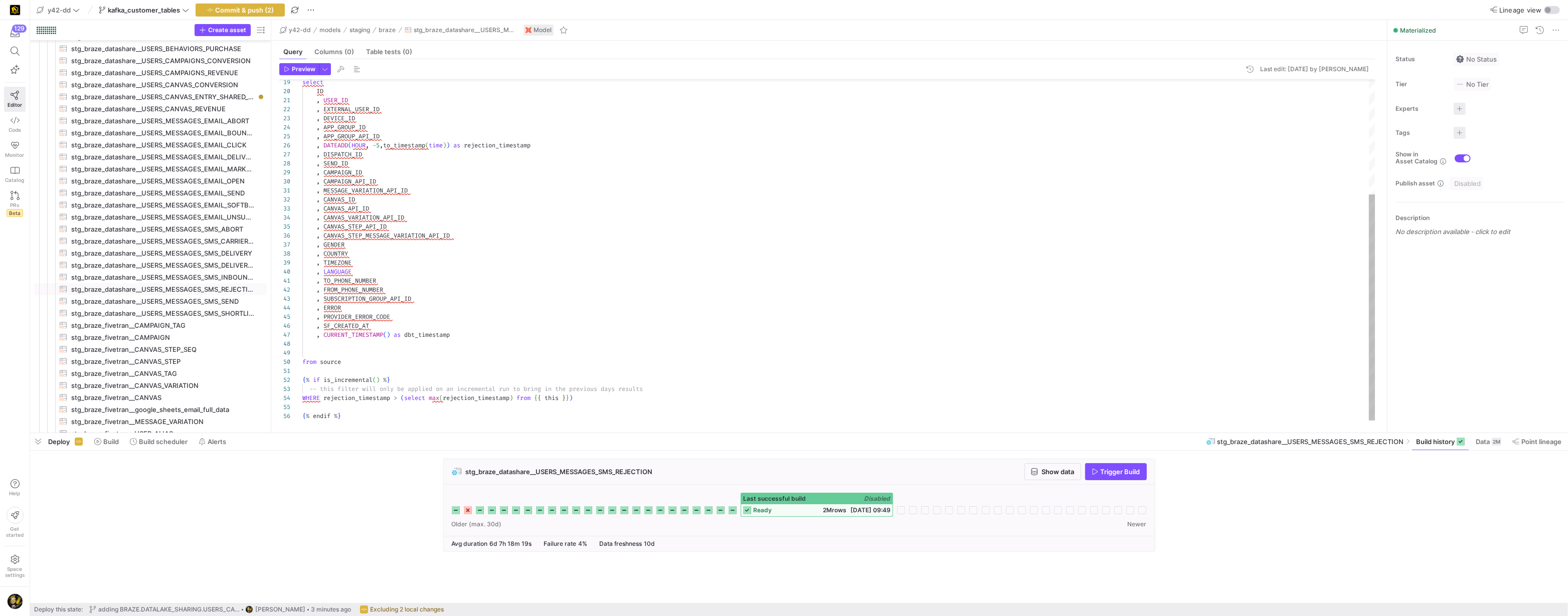
click at [423, 359] on div "select ID , USER_ID , EXTERNAL_USER_ID , DEVICE_ID , APP_GROUP_ID , APP_GROUP_A…" at bounding box center [839, 164] width 1074 height 513
type textarea "-- File Name: stg_braze_datashare__USERS_MESSAGES_SMS_REJECTION.sql -- Created …"
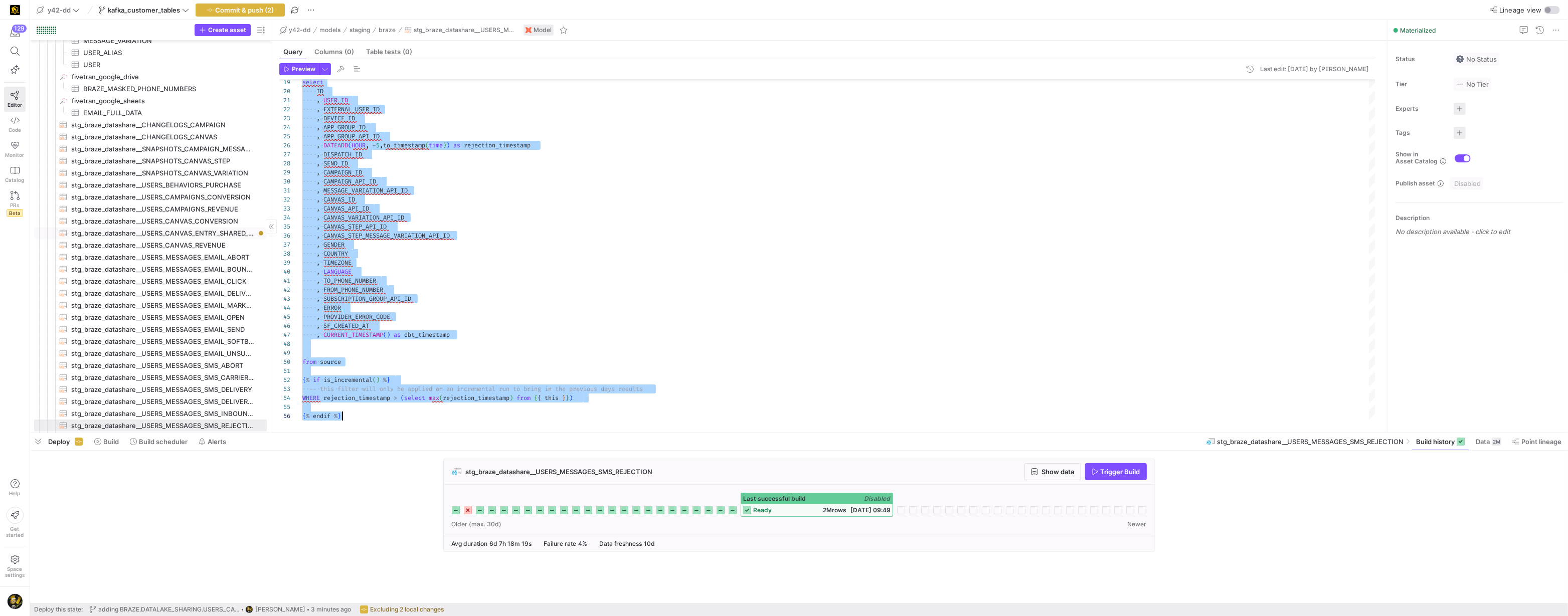
click at [176, 233] on span "stg_braze_datashare__USERS_CANVAS_ENTRY_SHARED_ALL​​​​​​​​​​" at bounding box center [163, 233] width 184 height 11
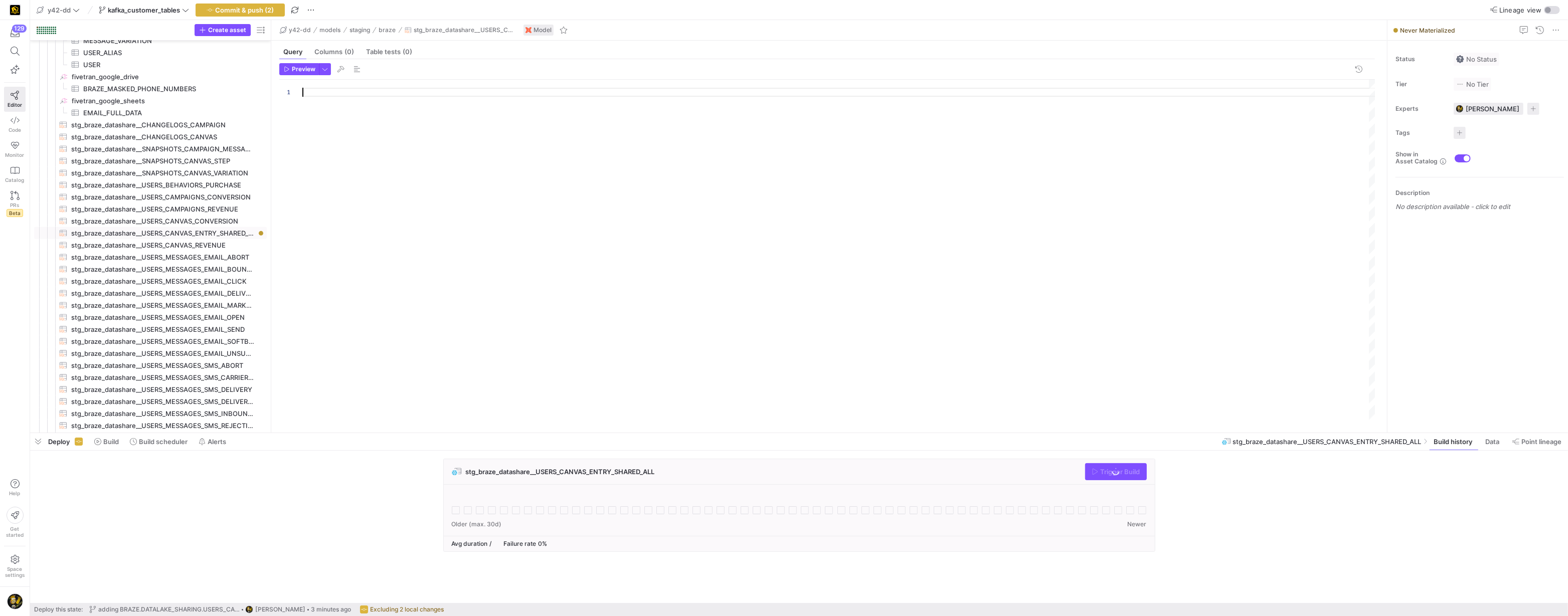
click at [375, 97] on div at bounding box center [839, 250] width 1074 height 341
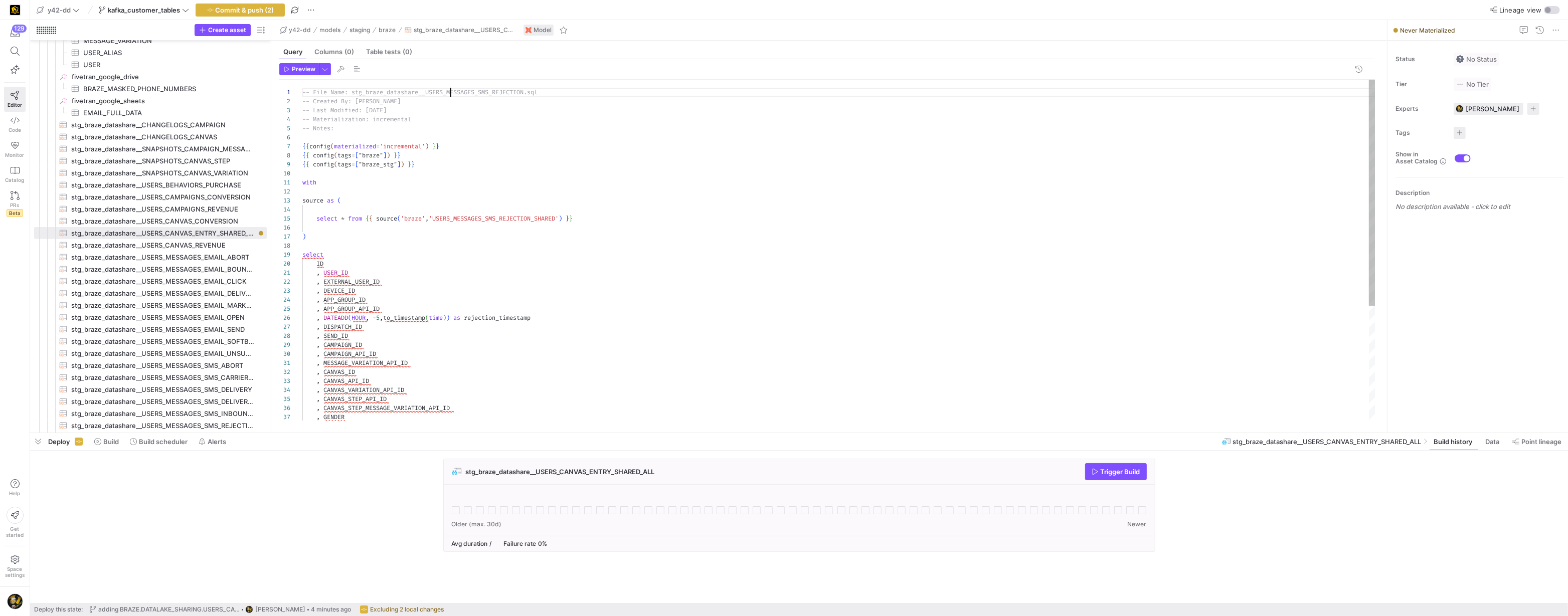
click at [450, 94] on div "select ID , USER_ID , EXTERNAL_USER_ID , DEVICE_ID , APP_GROUP_ID , APP_GROUP_A…" at bounding box center [839, 336] width 1074 height 513
click at [377, 104] on div "select ID , USER_ID , EXTERNAL_USER_ID , DEVICE_ID , APP_GROUP_ID , APP_GROUP_A…" at bounding box center [839, 336] width 1074 height 513
drag, startPoint x: 356, startPoint y: 102, endPoint x: 414, endPoint y: 101, distance: 58.0
click at [414, 101] on div "select ID , USER_ID , EXTERNAL_USER_ID , DEVICE_ID , APP_GROUP_ID , APP_GROUP_A…" at bounding box center [839, 336] width 1074 height 513
drag, startPoint x: 393, startPoint y: 112, endPoint x: 395, endPoint y: 122, distance: 10.2
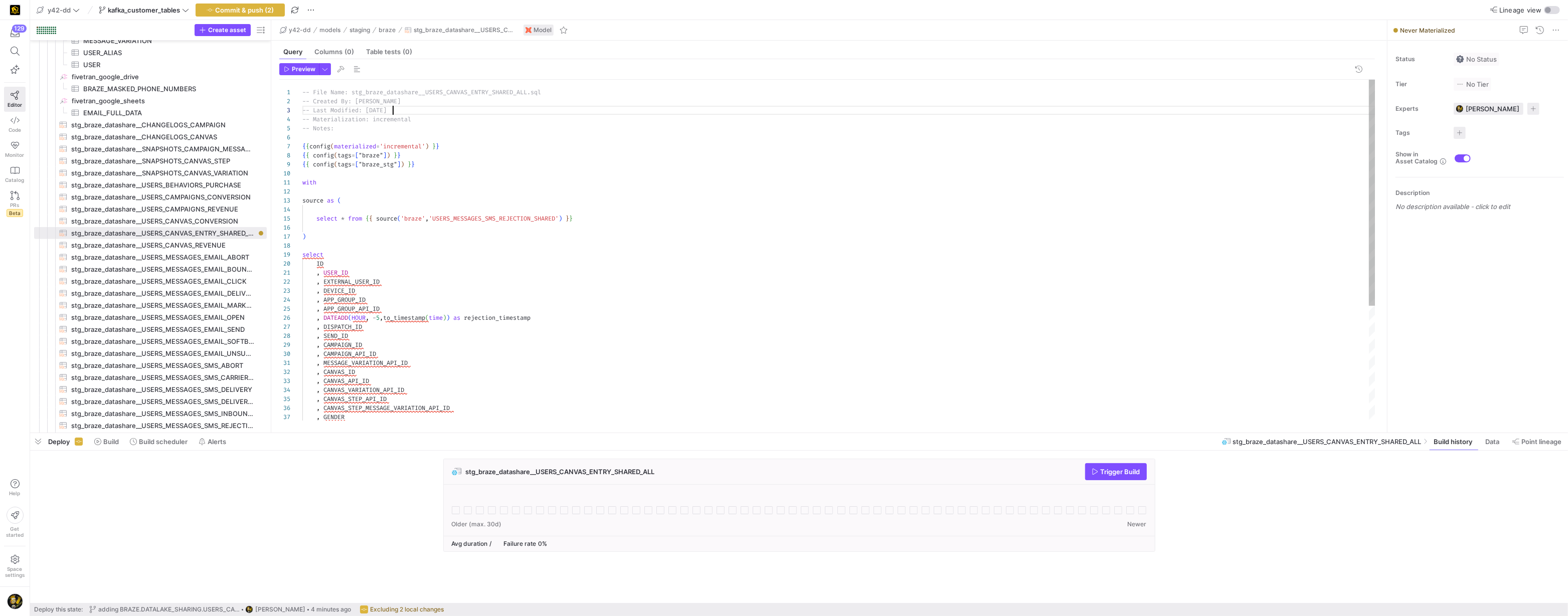
click at [393, 112] on div "select ID , USER_ID , EXTERNAL_USER_ID , DEVICE_ID , APP_GROUP_ID , APP_GROUP_A…" at bounding box center [839, 336] width 1074 height 513
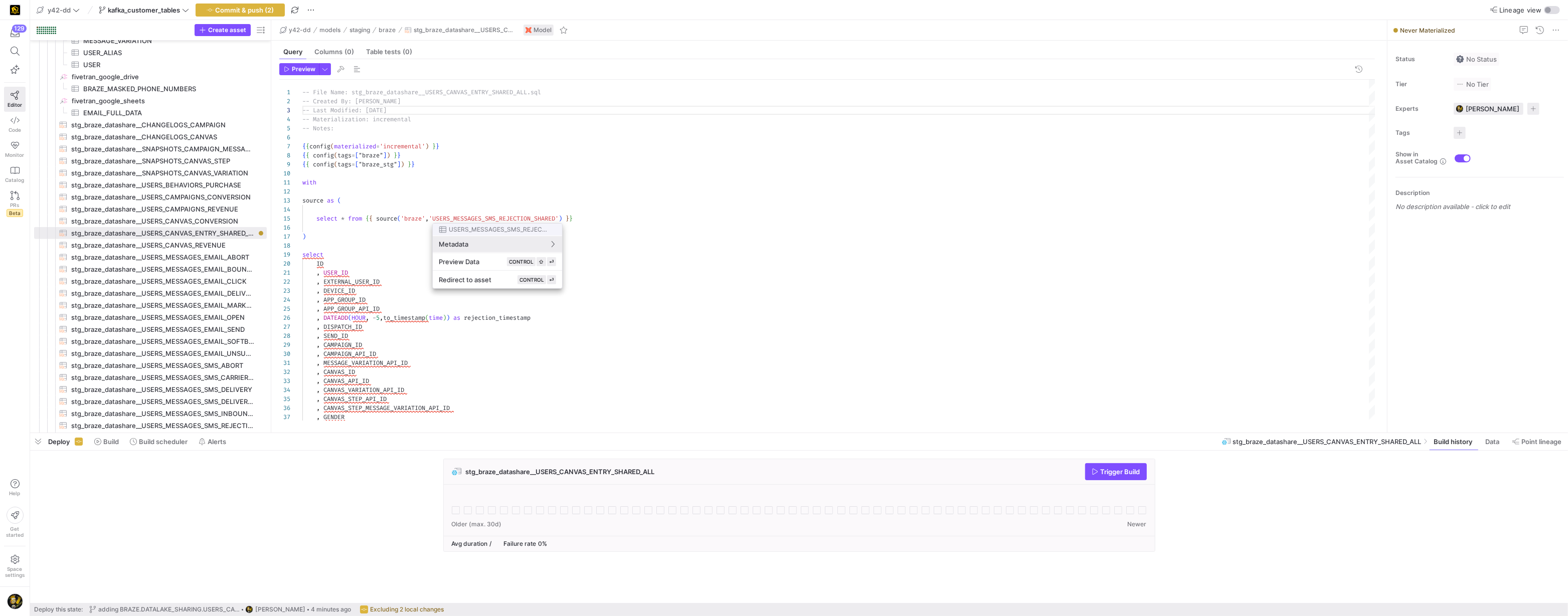
click at [488, 214] on div at bounding box center [784, 308] width 1568 height 616
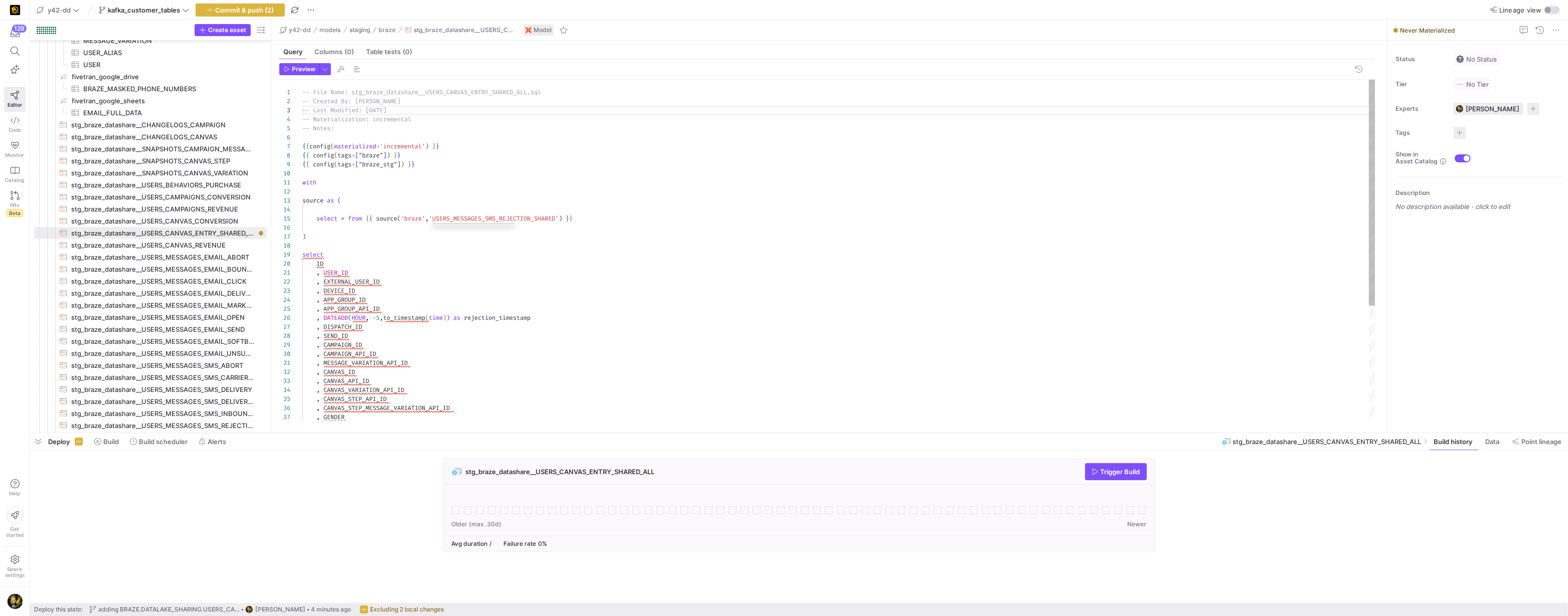
type textarea "with source as ( select * from {{ source('braze','USERS_MESSAGES_SMS_REJECTION_…"
click at [488, 214] on div "select ID , USER_ID , EXTERNAL_USER_ID , DEVICE_ID , APP_GROUP_ID , APP_GROUP_A…" at bounding box center [839, 336] width 1074 height 513
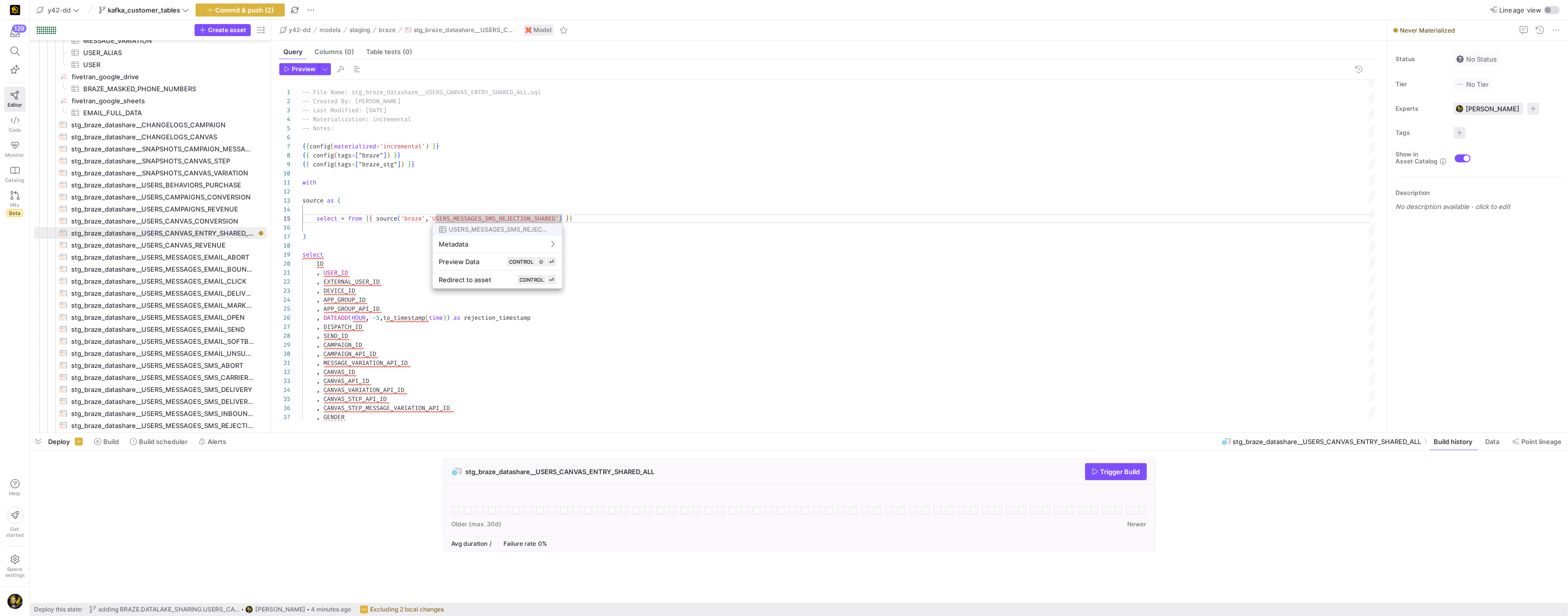
click at [486, 217] on div at bounding box center [784, 308] width 1568 height 616
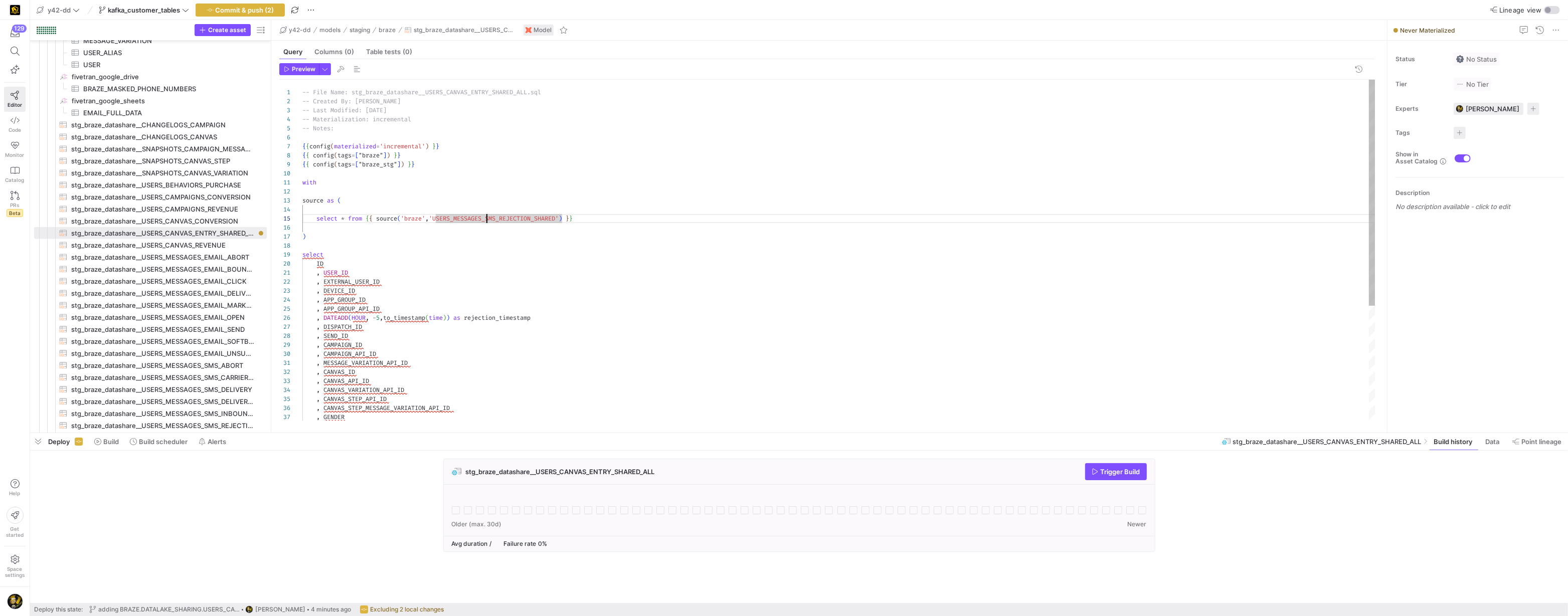
click at [486, 217] on div "select ID , USER_ID , EXTERNAL_USER_ID , DEVICE_ID , APP_GROUP_ID , APP_GROUP_A…" at bounding box center [839, 336] width 1074 height 513
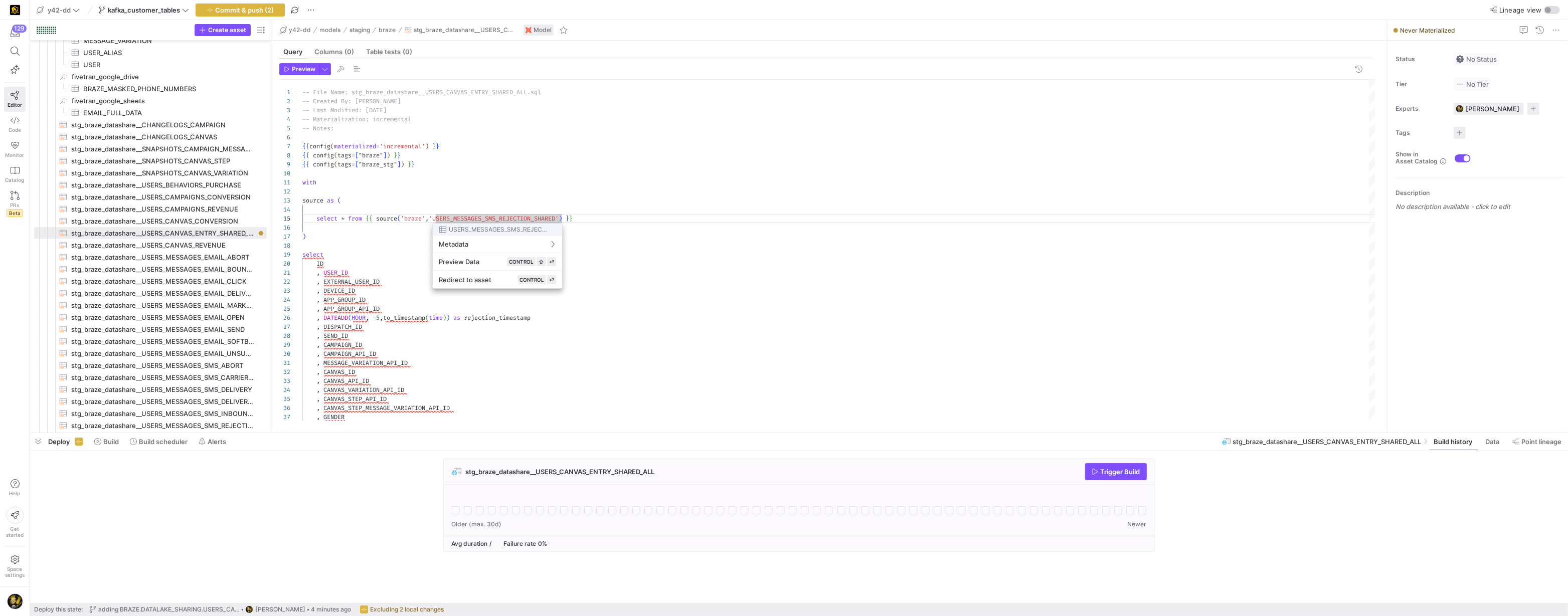
click at [486, 217] on div at bounding box center [784, 308] width 1568 height 616
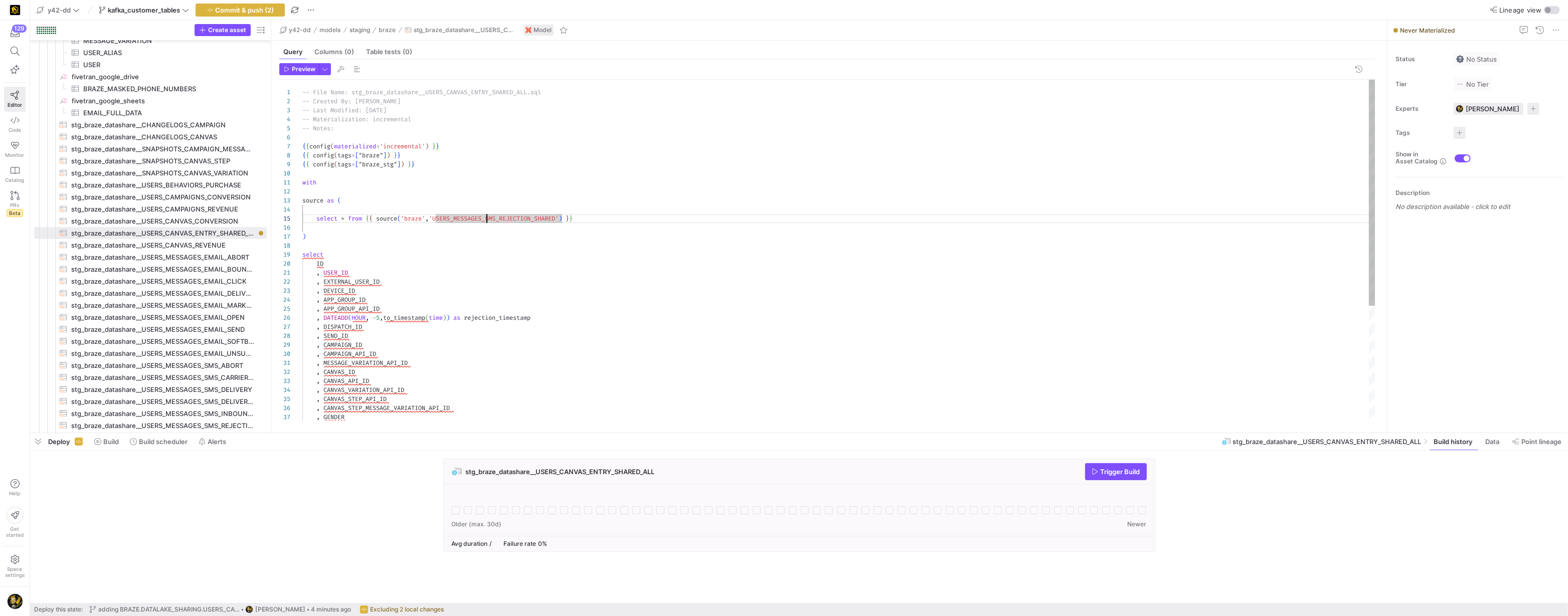
click at [486, 217] on div "select ID , USER_ID , EXTERNAL_USER_ID , DEVICE_ID , APP_GROUP_ID , APP_GROUP_A…" at bounding box center [839, 336] width 1074 height 513
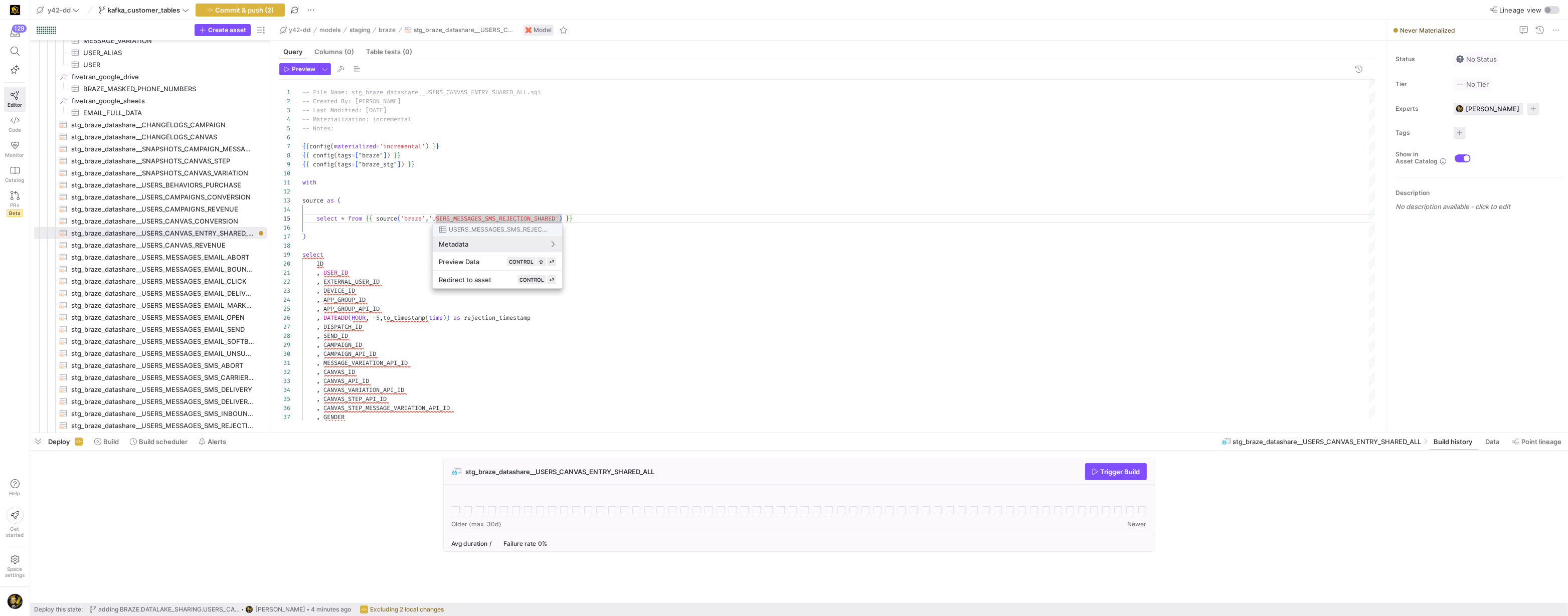
click at [487, 217] on div at bounding box center [784, 308] width 1568 height 616
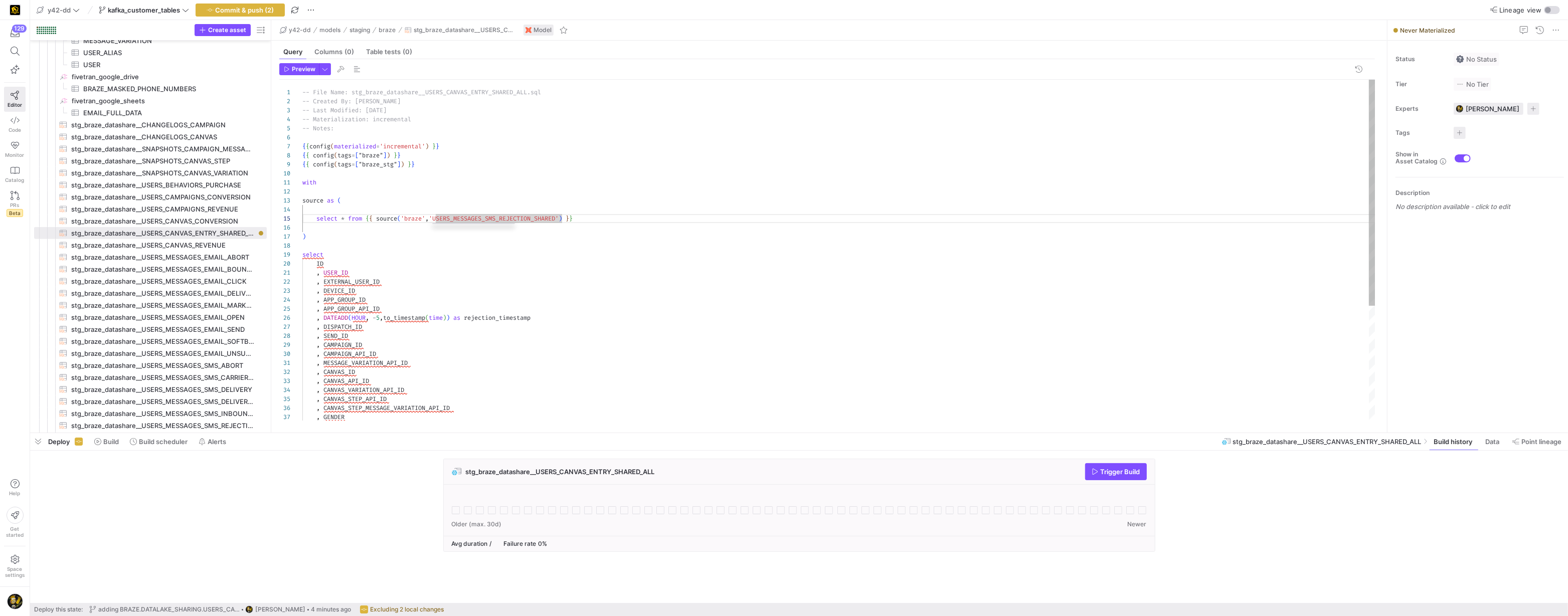
click at [487, 217] on div "select ID , USER_ID , EXTERNAL_USER_ID , DEVICE_ID , APP_GROUP_ID , APP_GROUP_A…" at bounding box center [839, 336] width 1074 height 513
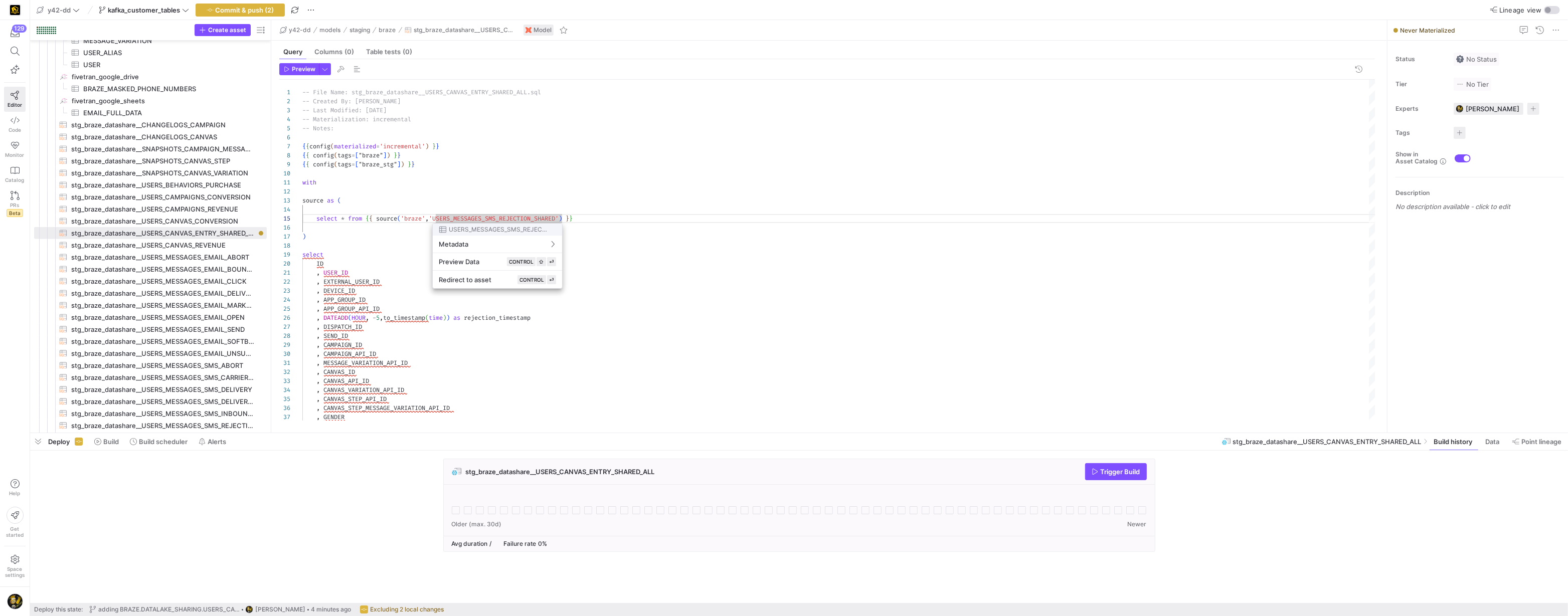
drag, startPoint x: 487, startPoint y: 217, endPoint x: 509, endPoint y: 222, distance: 22.6
click at [487, 218] on div at bounding box center [784, 308] width 1568 height 616
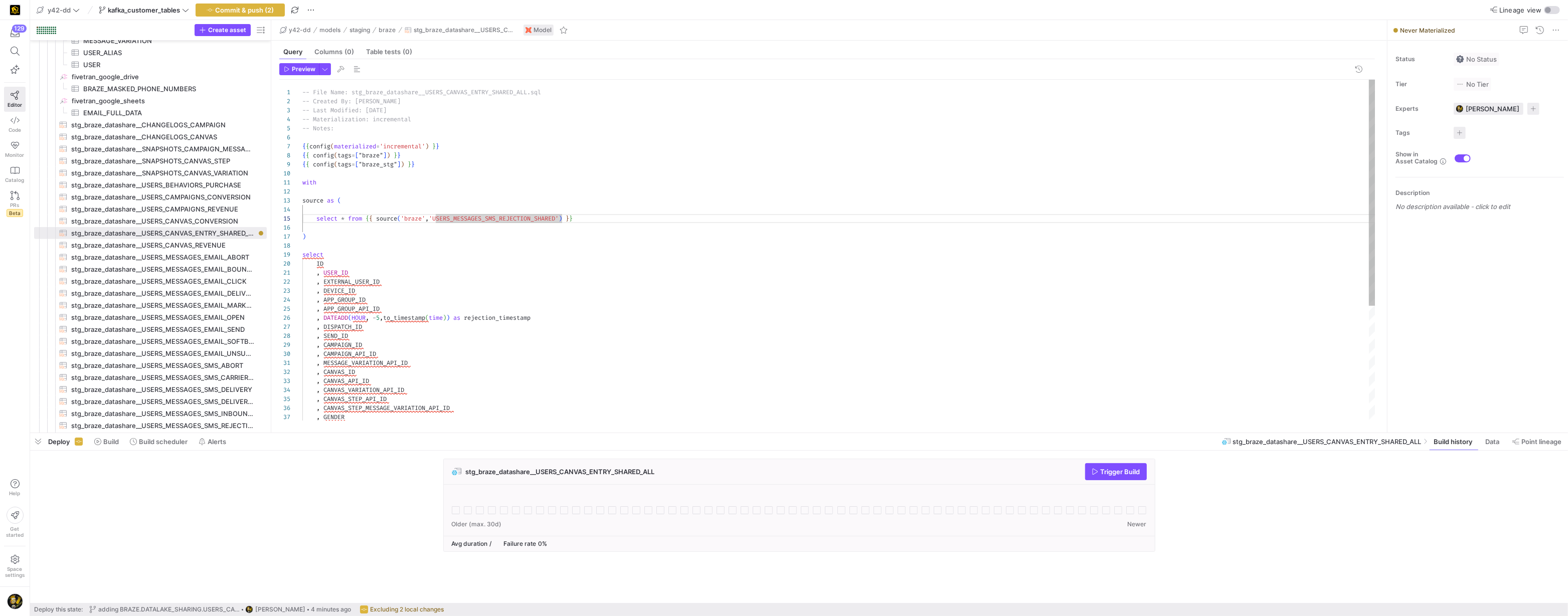
scroll to position [35, 263]
click at [565, 217] on div "select ID , USER_ID , EXTERNAL_USER_ID , DEVICE_ID , APP_GROUP_ID , APP_GROUP_A…" at bounding box center [839, 336] width 1074 height 513
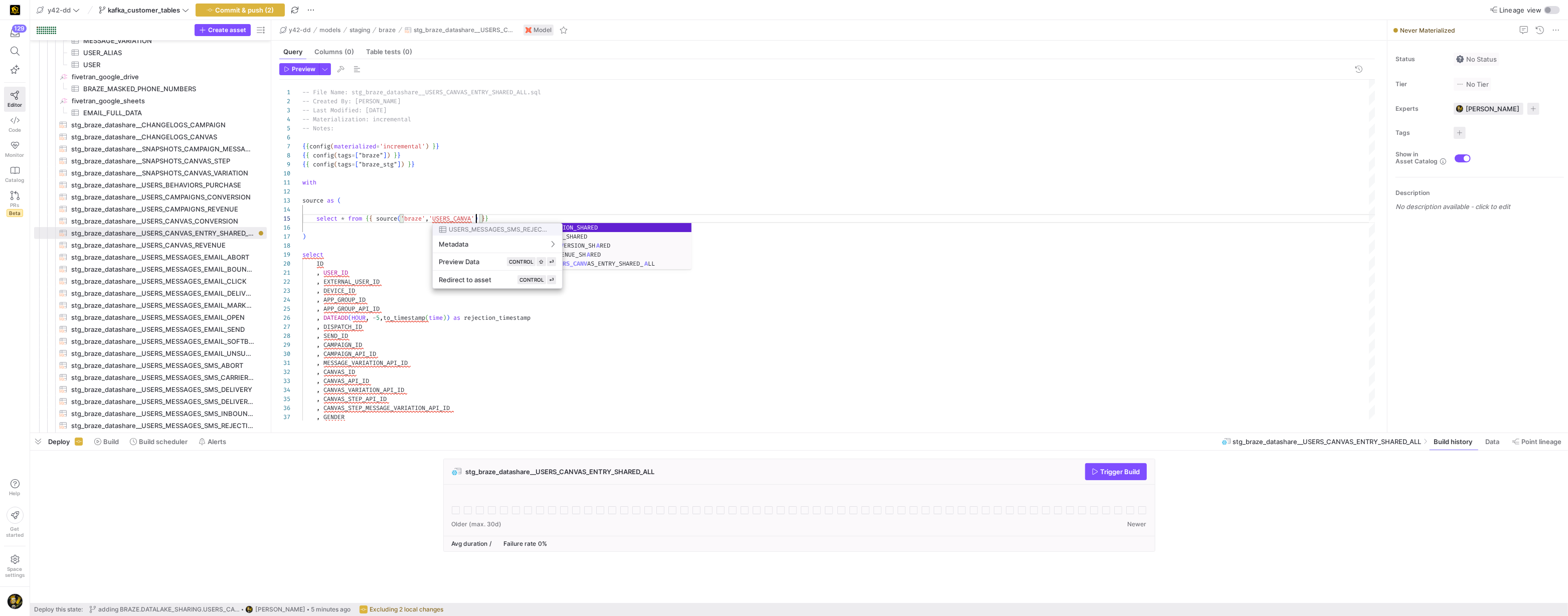
scroll to position [35, 176]
click at [629, 244] on div at bounding box center [784, 308] width 1568 height 616
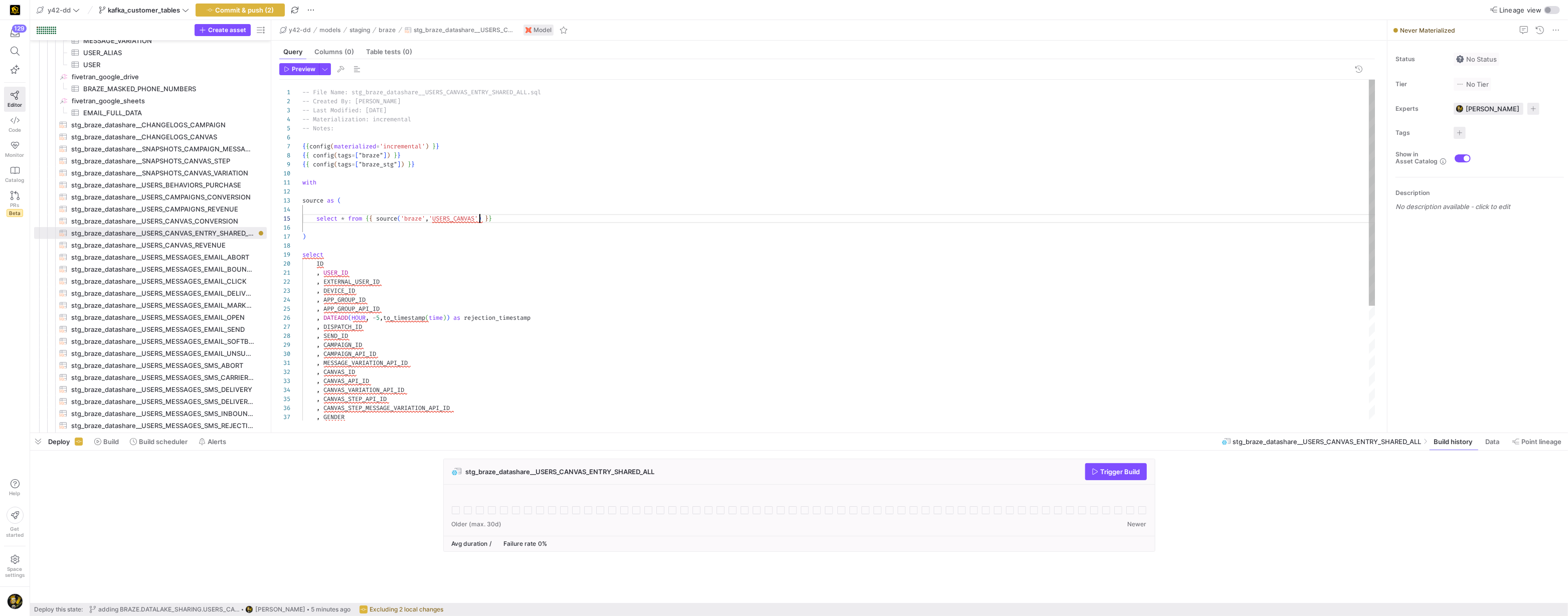
drag, startPoint x: 478, startPoint y: 215, endPoint x: 481, endPoint y: 226, distance: 11.4
click at [479, 216] on div "select ID , USER_ID , EXTERNAL_USER_ID , DEVICE_ID , APP_GROUP_ID , APP_GROUP_A…" at bounding box center [839, 336] width 1074 height 513
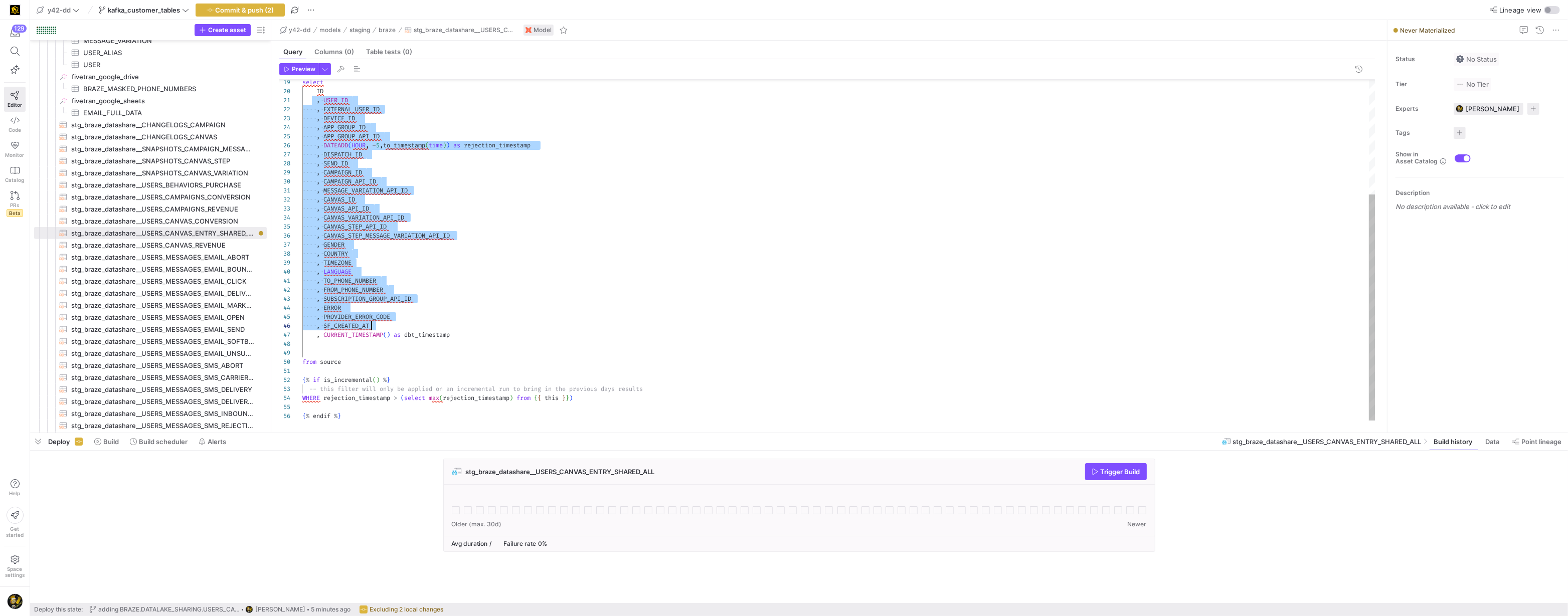
scroll to position [0, 69]
drag, startPoint x: 319, startPoint y: 277, endPoint x: 427, endPoint y: 322, distance: 117.0
click at [427, 322] on div "select ID , USER_ID , EXTERNAL_USER_ID , DEVICE_ID , APP_GROUP_ID , APP_GROUP_A…" at bounding box center [839, 164] width 1074 height 513
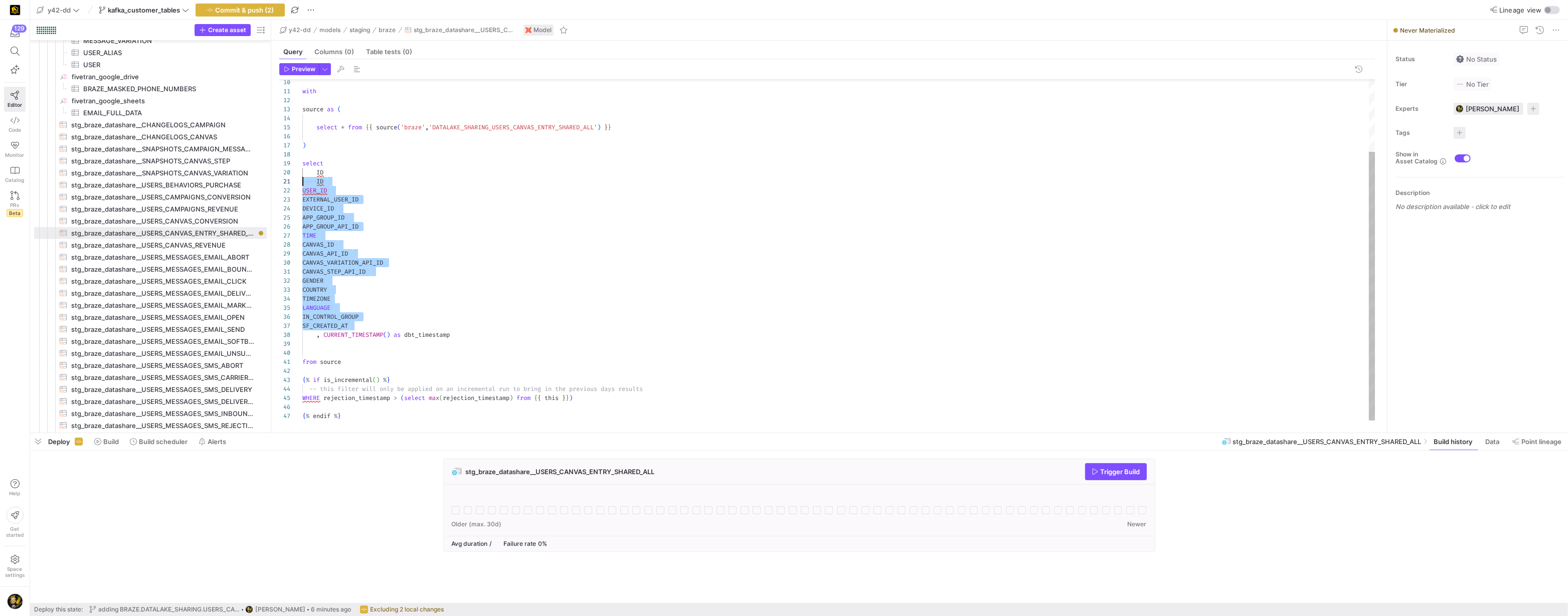
scroll to position [0, 0]
drag, startPoint x: 354, startPoint y: 323, endPoint x: 299, endPoint y: 185, distance: 148.6
click at [303, 185] on div "select ID ID USER_ID EXTERNAL_USER_ID DEVICE_ID APP_GROUP_ID APP_GROUP_API_ID T…" at bounding box center [839, 204] width 1074 height 432
click at [345, 181] on div "select ID ID USER_ID EXTERNAL_USER_ID DEVICE_ID APP_GROUP_ID APP_GROUP_API_ID T…" at bounding box center [839, 204] width 1074 height 432
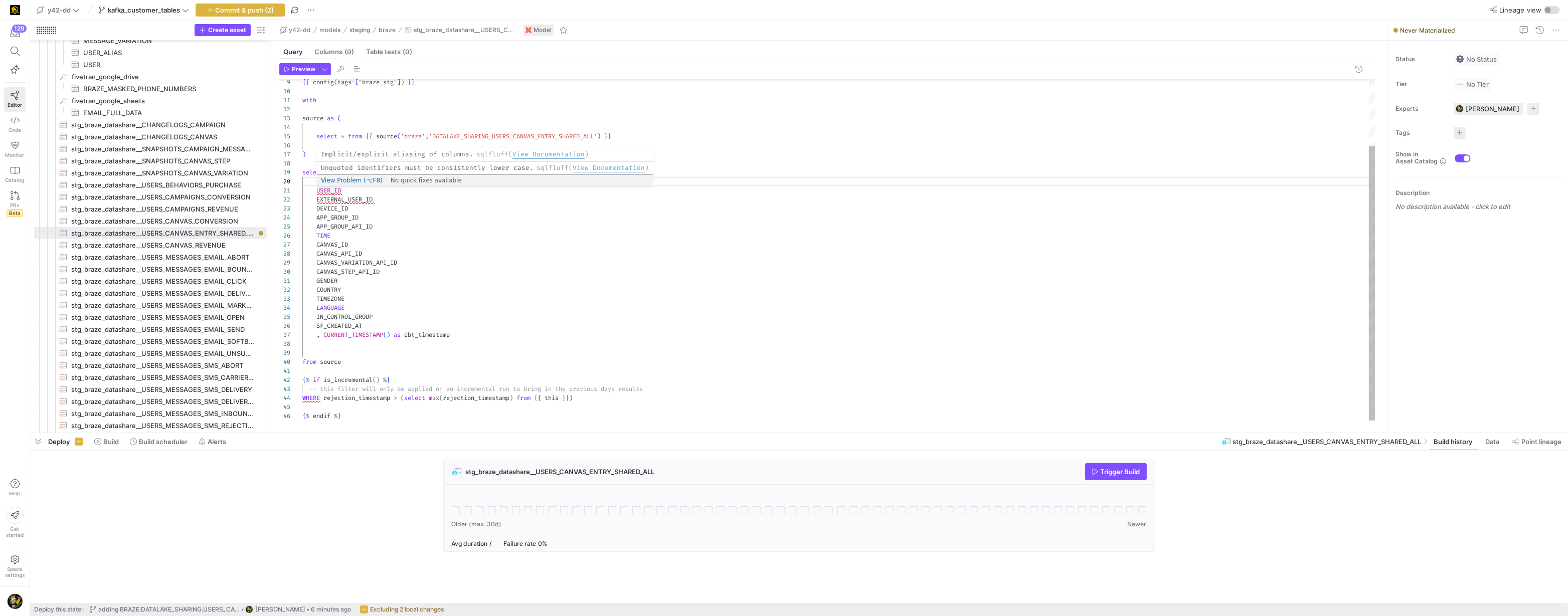
click at [318, 191] on div "select ID USER_ID EXTERNAL_USER_ID DEVICE_ID APP_GROUP_ID APP_GROUP_API_ID TIME…" at bounding box center [839, 209] width 1074 height 423
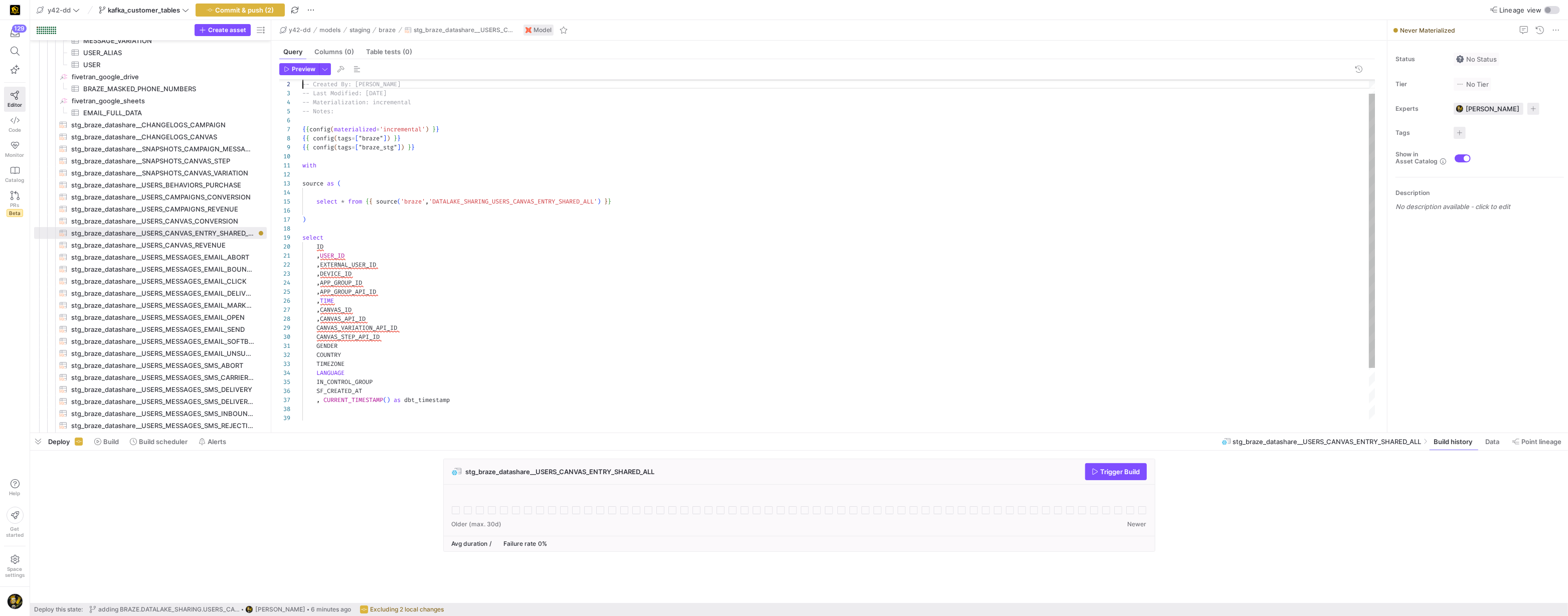
scroll to position [0, 245]
drag, startPoint x: 314, startPoint y: 345, endPoint x: 341, endPoint y: 361, distance: 31.4
click at [314, 346] on div "{ { config ( tags = [ "braze_stg" ] ) } } with source as ( select * from { { so…" at bounding box center [839, 283] width 1074 height 423
drag, startPoint x: 317, startPoint y: 335, endPoint x: 324, endPoint y: 348, distance: 14.8
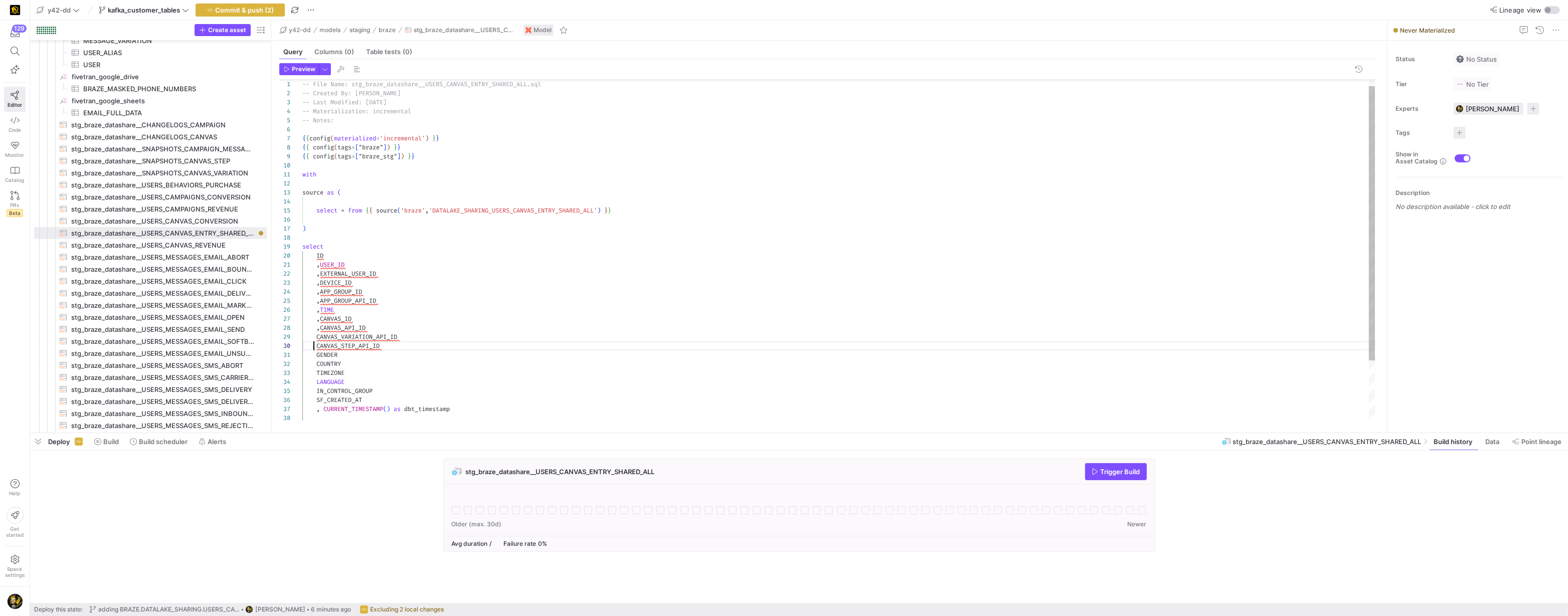
click at [317, 336] on div "{ { config ( tags = [ "braze_stg" ] ) } } with source as ( select * from { { so…" at bounding box center [839, 283] width 1074 height 423
click at [313, 378] on div "{ { config ( tags = [ "braze_stg" ] ) } } with source as ( select * from { { so…" at bounding box center [839, 283] width 1074 height 423
drag, startPoint x: 320, startPoint y: 393, endPoint x: 330, endPoint y: 397, distance: 10.8
click at [320, 393] on div "{ { config ( tags = [ "braze_stg" ] ) } } with source as ( select * from { { so…" at bounding box center [839, 283] width 1074 height 423
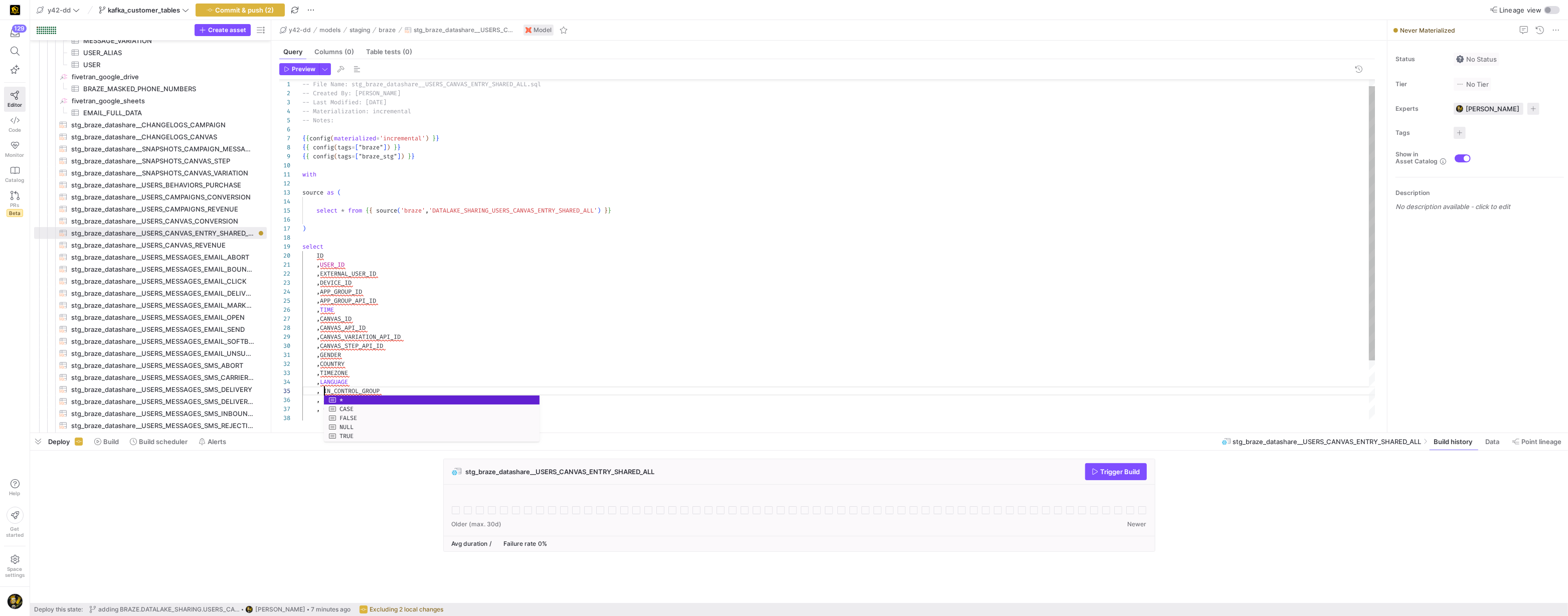
scroll to position [26, 25]
click at [327, 381] on div "{ { config ( tags = [ "braze_stg" ] ) } } with source as ( select * from { { so…" at bounding box center [839, 283] width 1074 height 423
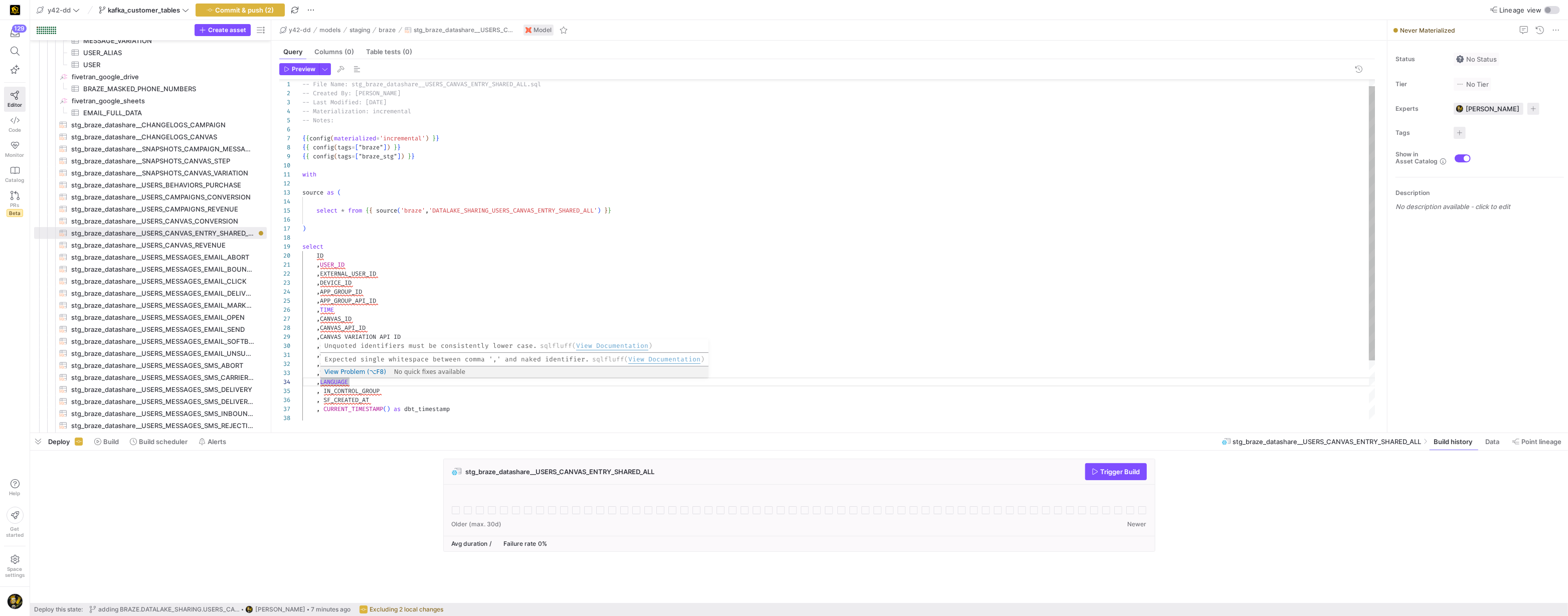
click at [319, 382] on div "{ { config ( tags = [ "braze_stg" ] ) } } with source as ( select * from { { so…" at bounding box center [839, 283] width 1074 height 423
click at [320, 372] on div "{ { config ( tags = [ "braze_stg" ] ) } } with source as ( select * from { { so…" at bounding box center [839, 283] width 1074 height 423
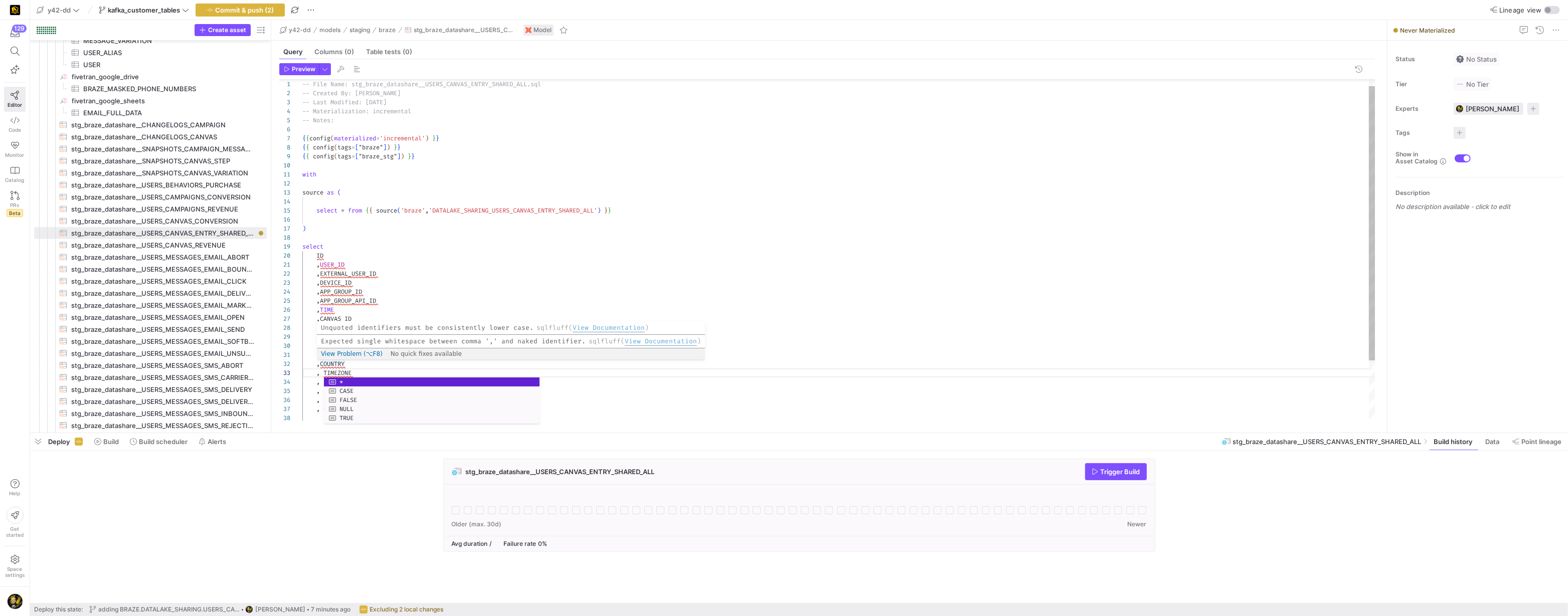
click at [319, 364] on div "{ { config ( tags = [ "braze_stg" ] ) } } with source as ( select * from { { so…" at bounding box center [839, 283] width 1074 height 423
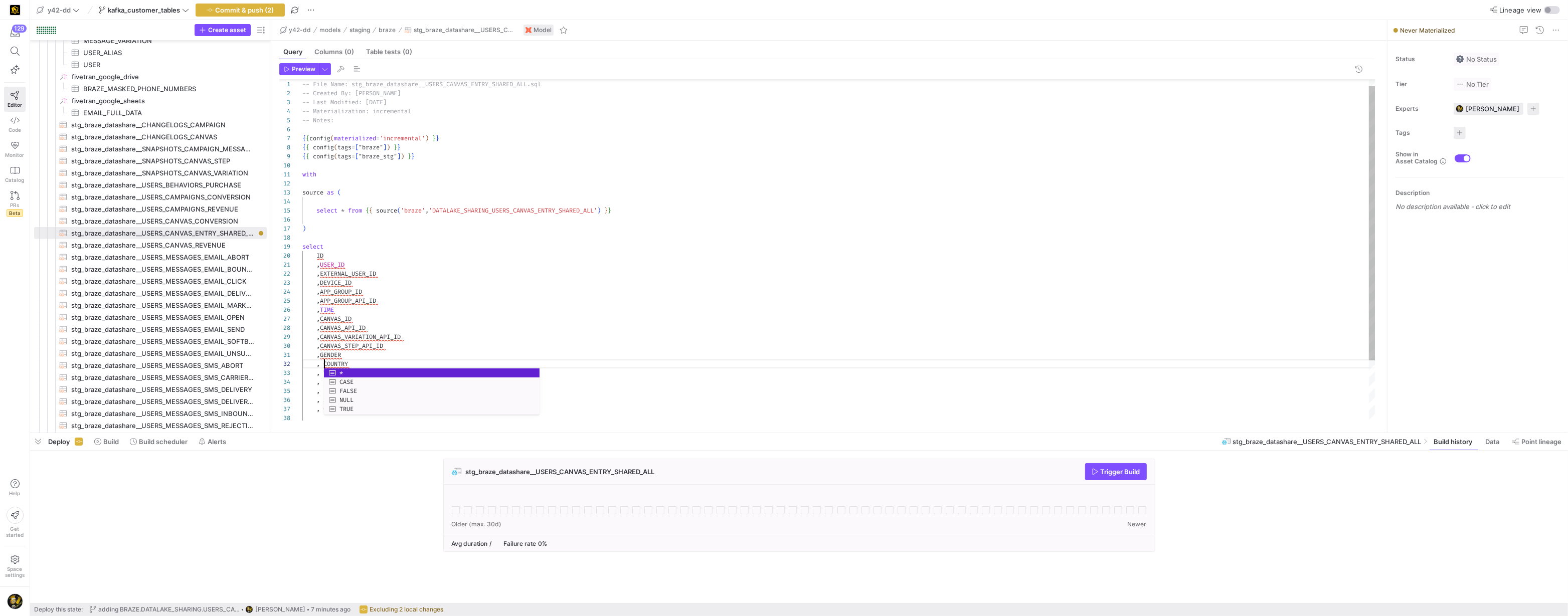
scroll to position [9, 21]
click at [321, 359] on div "{ { config ( tags = [ "braze_stg" ] ) } } with source as ( select * from { { so…" at bounding box center [839, 283] width 1074 height 423
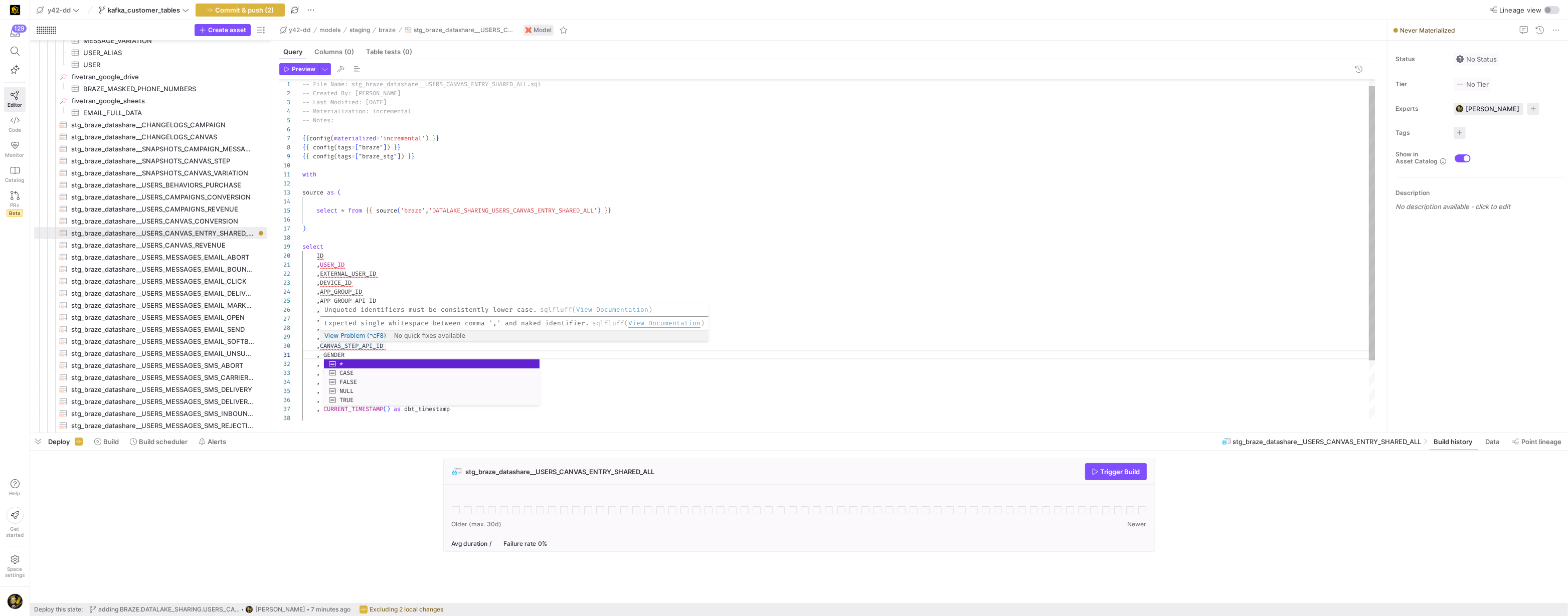
click at [321, 346] on div "{ { config ( tags = [ "braze_stg" ] ) } } with source as ( select * from { { so…" at bounding box center [839, 283] width 1074 height 423
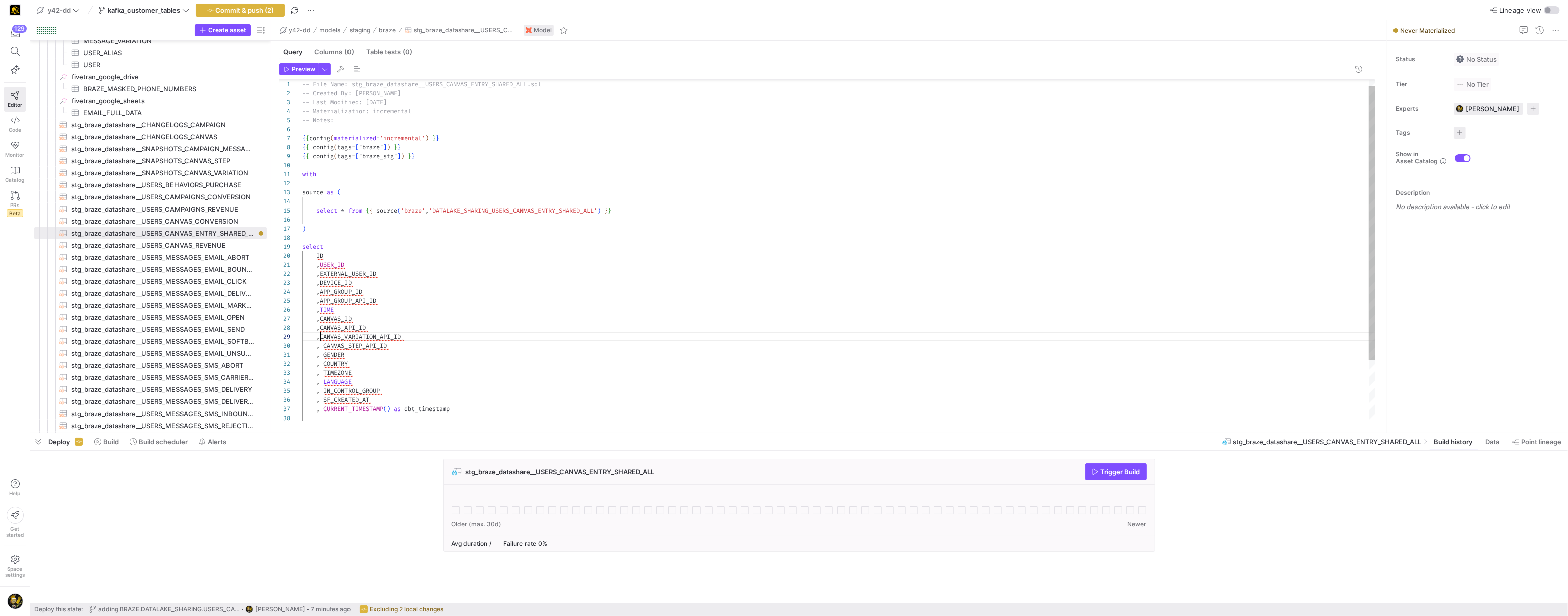
click at [321, 337] on div "{ { config ( tags = [ "braze_stg" ] ) } } with source as ( select * from { { so…" at bounding box center [839, 283] width 1074 height 423
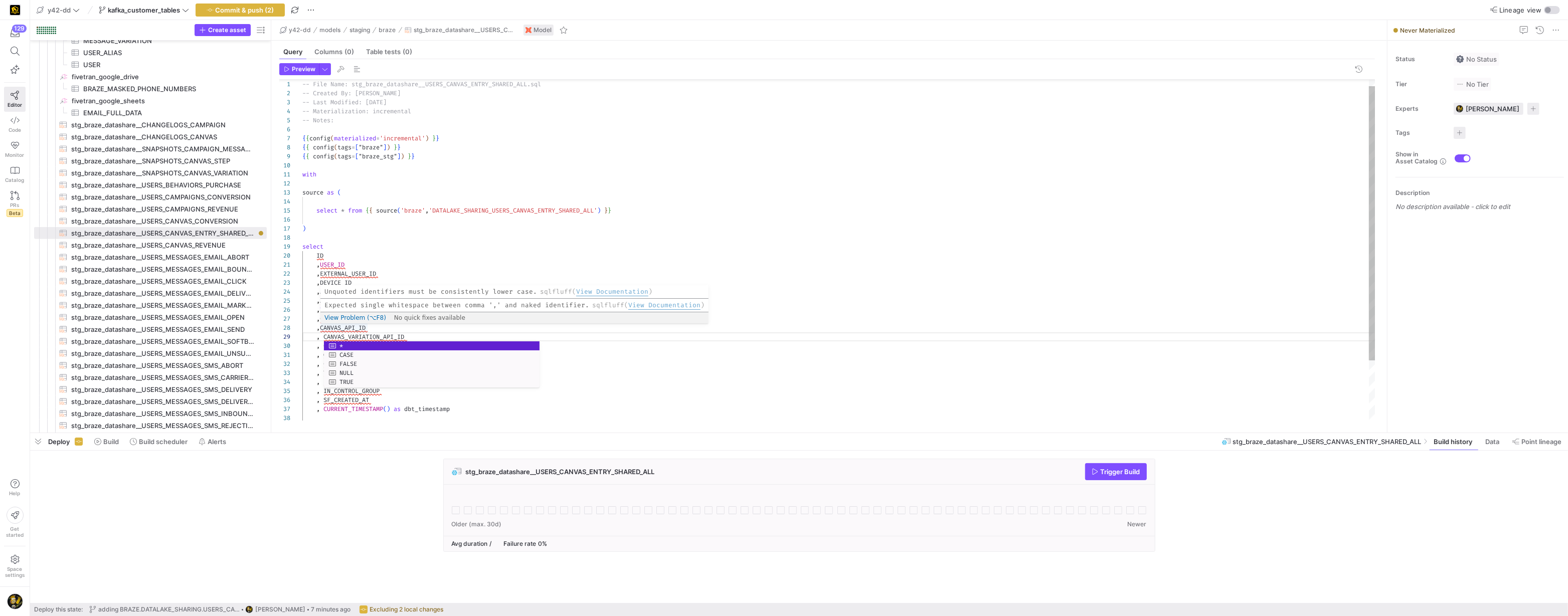
click at [321, 326] on div "{ { config ( tags = [ "braze_stg" ] ) } } with source as ( select * from { { so…" at bounding box center [839, 283] width 1074 height 423
click at [322, 319] on div "{ { config ( tags = [ "braze_stg" ] ) } } with source as ( select * from { { so…" at bounding box center [839, 283] width 1074 height 423
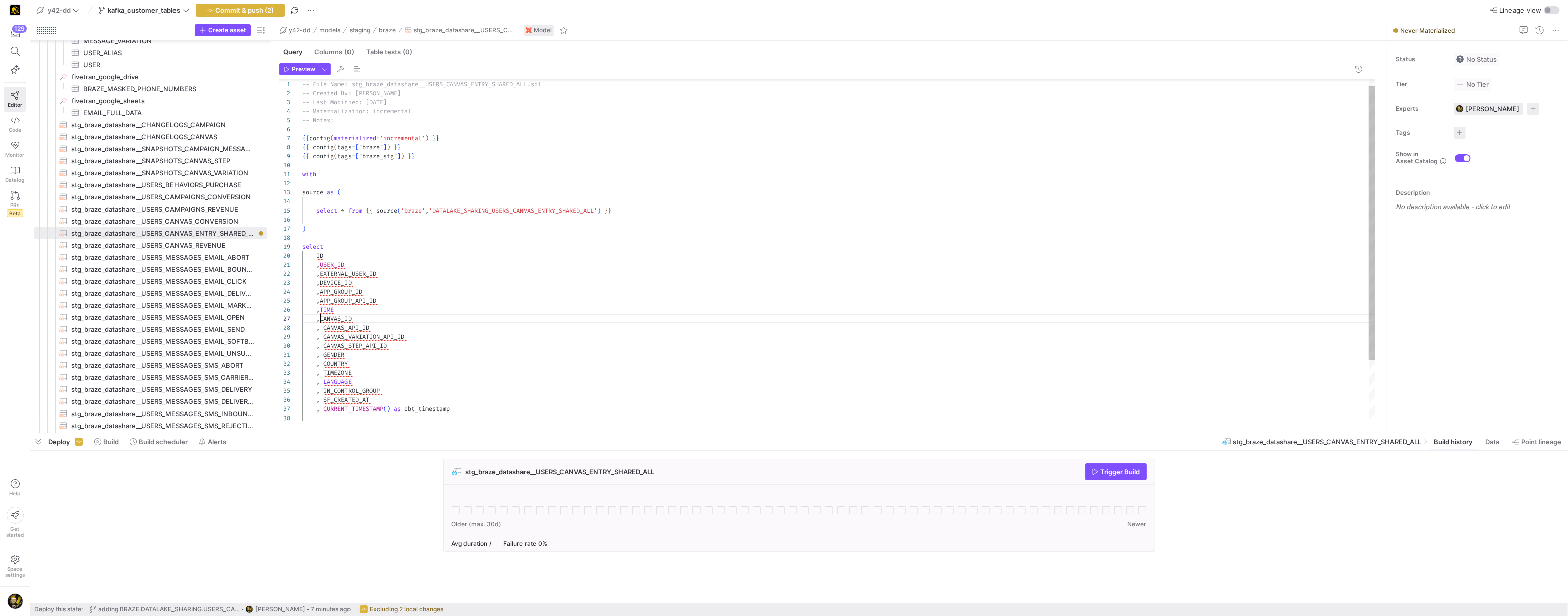
scroll to position [54, 21]
click at [322, 299] on div "{ { config ( tags = [ "braze_stg" ] ) } } with source as ( select * from { { so…" at bounding box center [839, 283] width 1074 height 423
click at [322, 290] on div "{ { config ( tags = [ "braze_stg" ] ) } } with source as ( select * from { { so…" at bounding box center [839, 283] width 1074 height 423
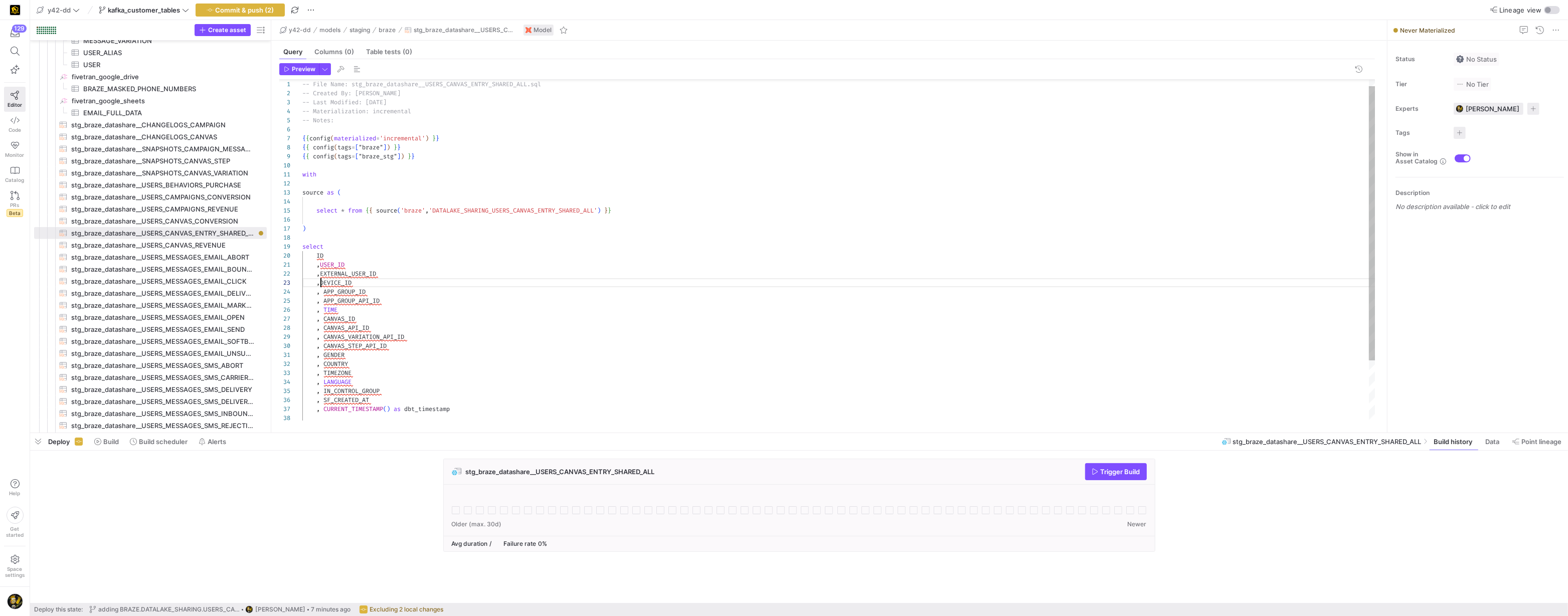
click at [320, 283] on div "{ { config ( tags = [ "braze_stg" ] ) } } with source as ( select * from { { so…" at bounding box center [839, 283] width 1074 height 423
click at [320, 267] on div "{ { config ( tags = [ "braze_stg" ] ) } } with source as ( select * from { { so…" at bounding box center [839, 283] width 1074 height 423
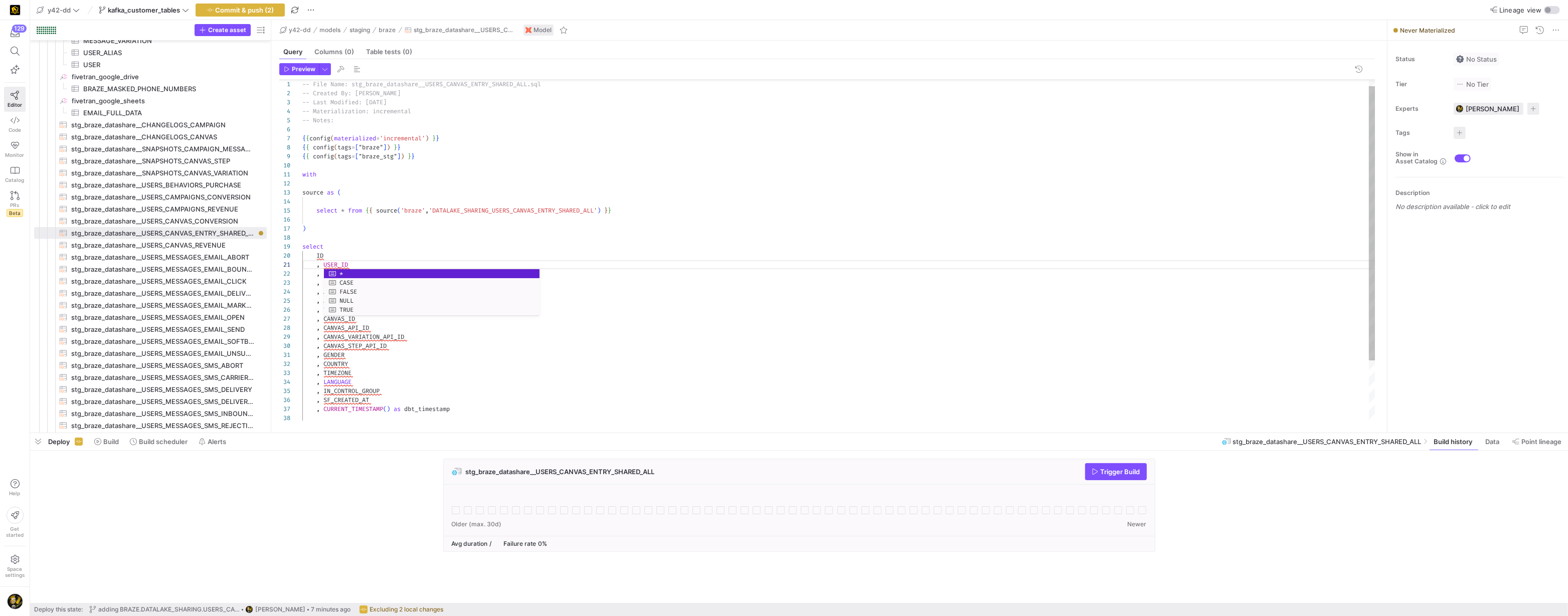
click at [431, 317] on div "{ { config ( tags = [ "braze_stg" ] ) } } with source as ( select * from { { so…" at bounding box center [839, 283] width 1074 height 423
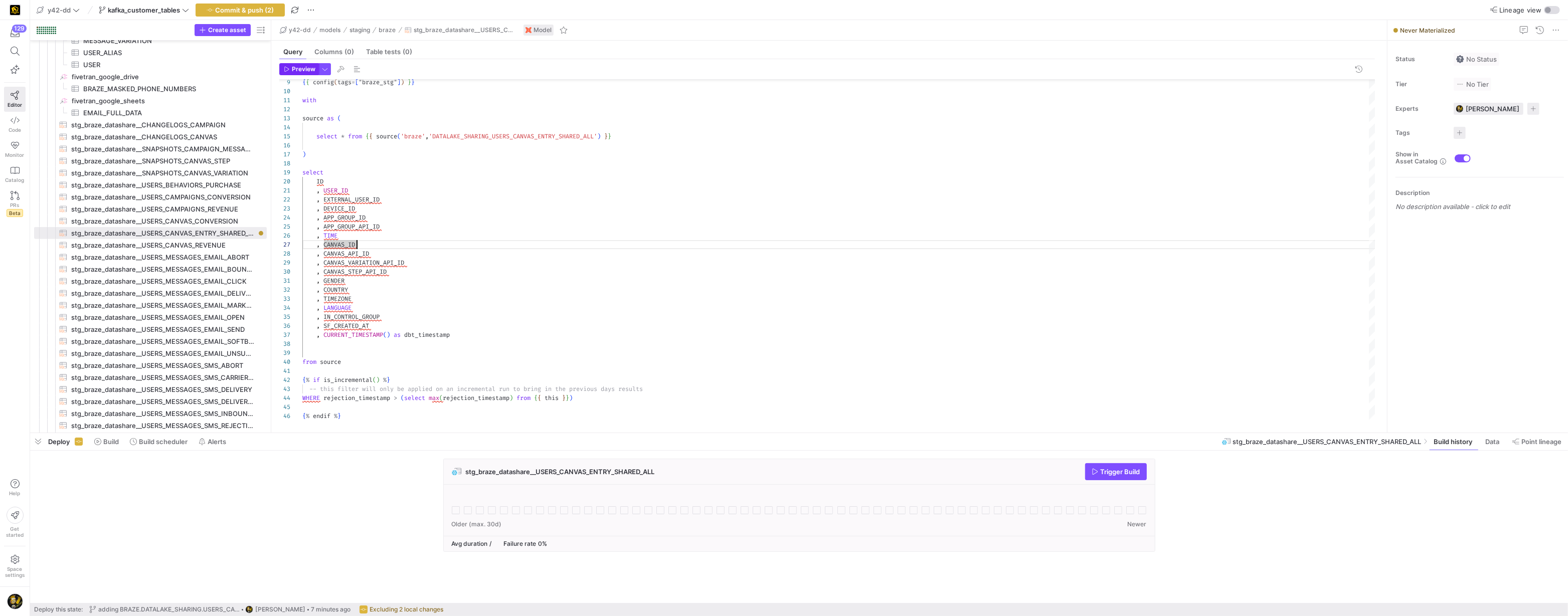
type textarea ", USER_ID , EXTERNAL_USER_ID , DEVICE_ID , APP_GROUP_ID , APP_GROUP_API_ID , TI…"
drag, startPoint x: 294, startPoint y: 71, endPoint x: 299, endPoint y: 66, distance: 7.1
click at [296, 67] on span "Preview" at bounding box center [304, 69] width 24 height 7
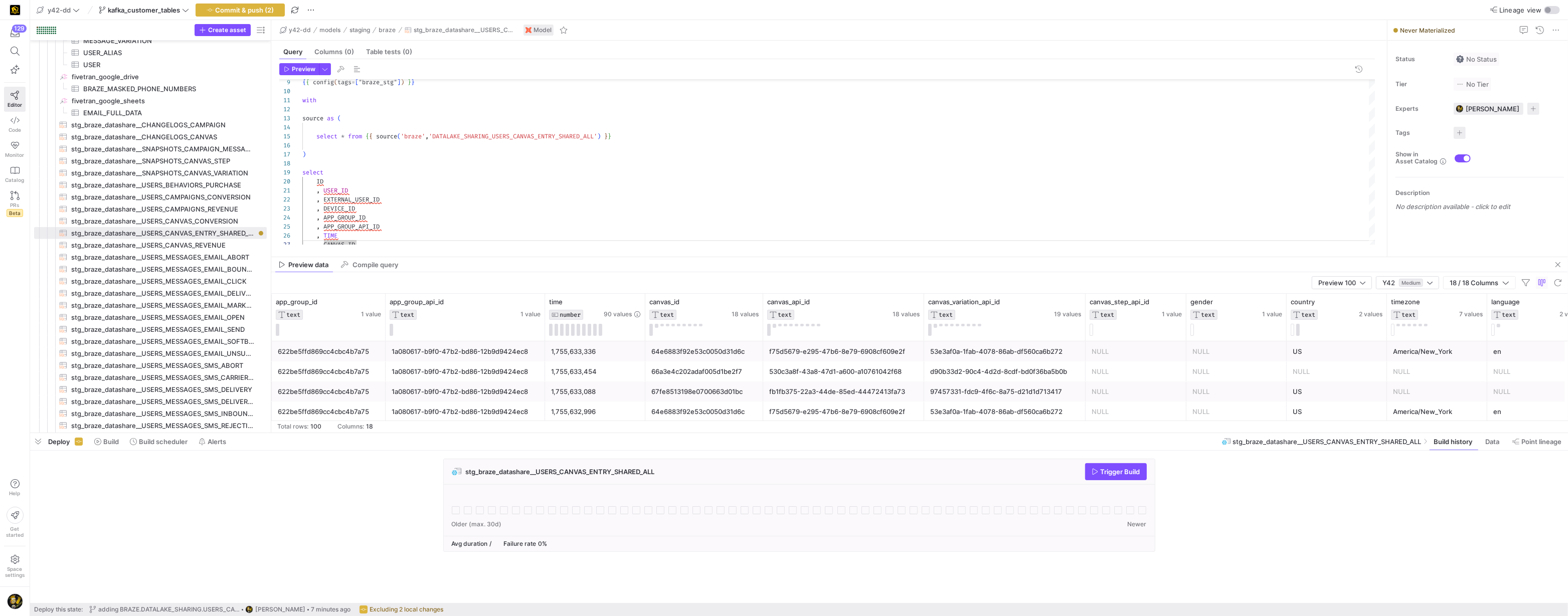
scroll to position [0, 738]
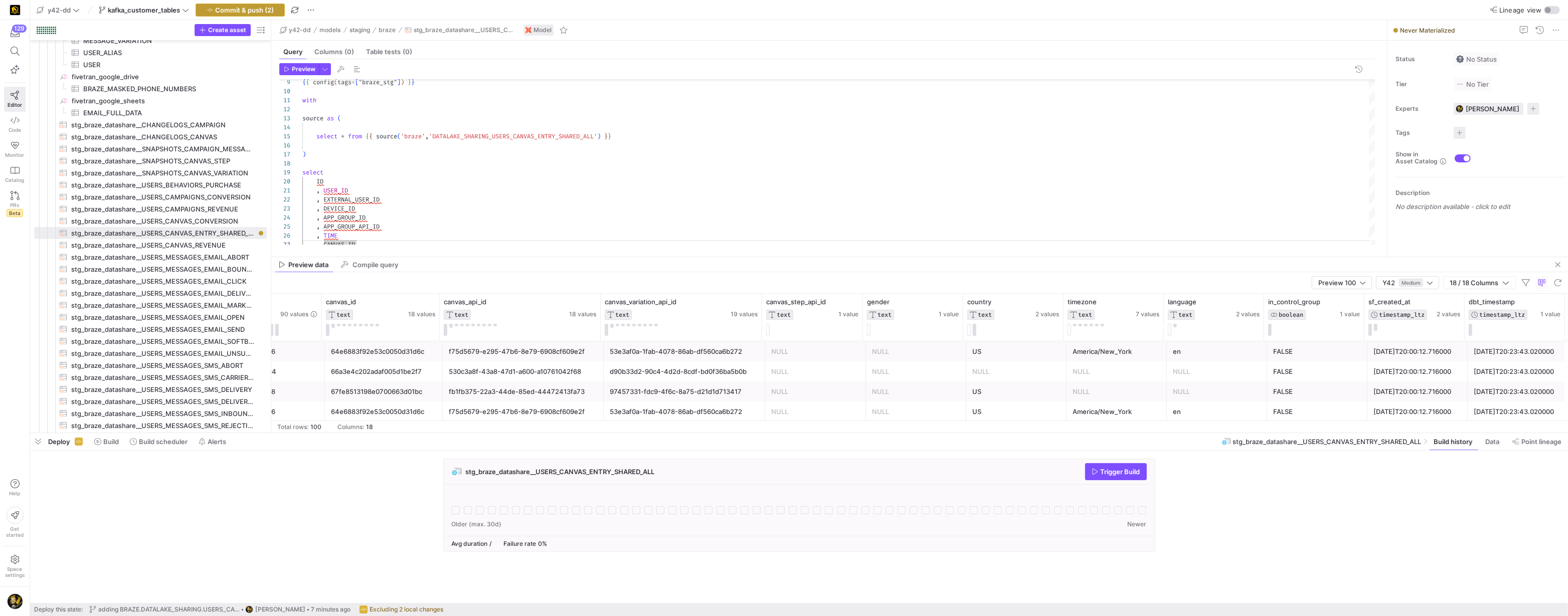
click at [246, 6] on span "Commit & push (2)" at bounding box center [245, 10] width 59 height 8
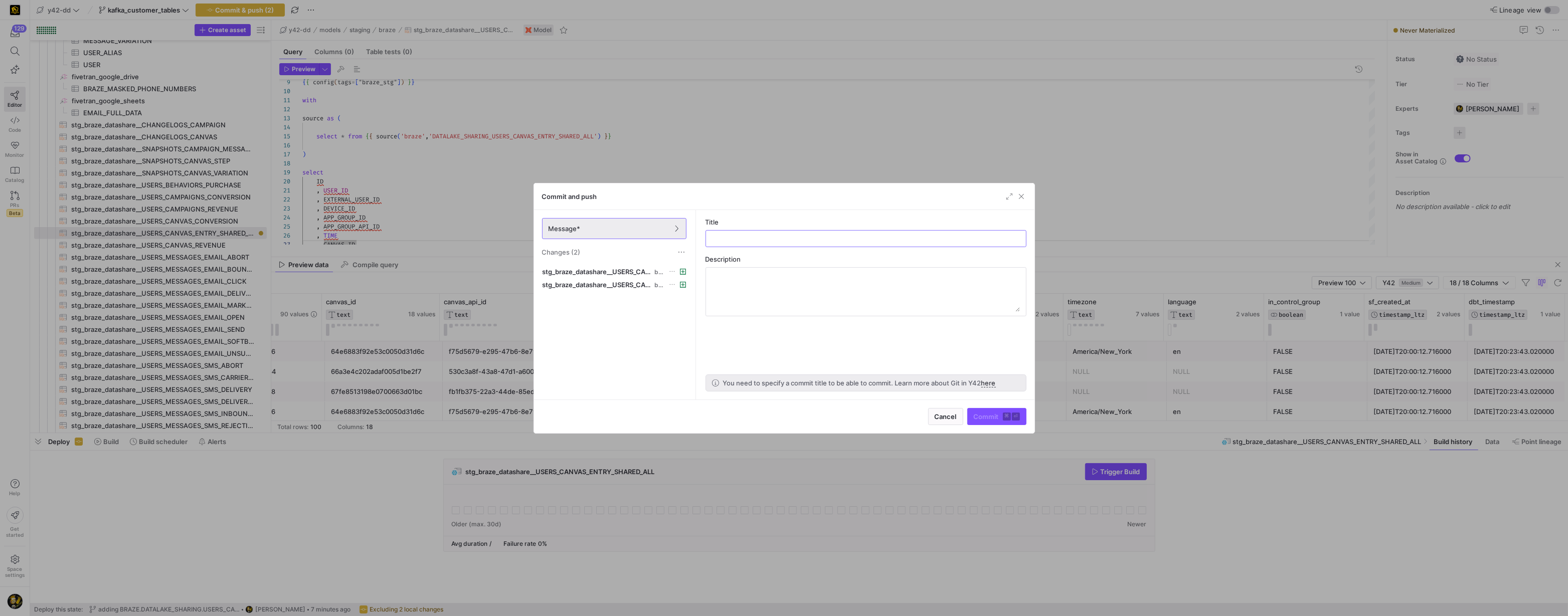
scroll to position [54, 54]
paste input "BRAZE.DATALAKE_SHARING.USERS_CANVAS_ENTRY_SHARED_ALL"
type input "ad table BRAZE.DATALAKE_SHARING.USERS_CANVAS_ENTRY_SHARED_ALL"
click at [984, 418] on span "Commit ⌘ ⏎" at bounding box center [997, 417] width 46 height 8
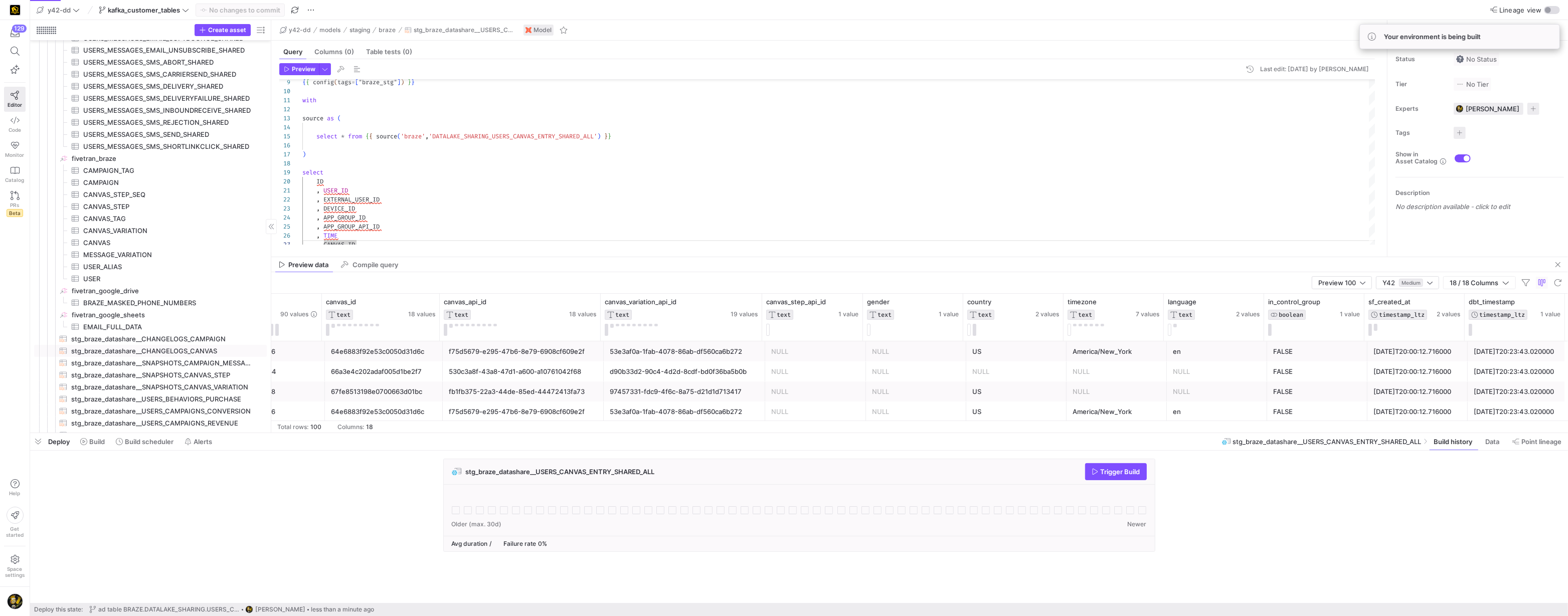
scroll to position [362, 0]
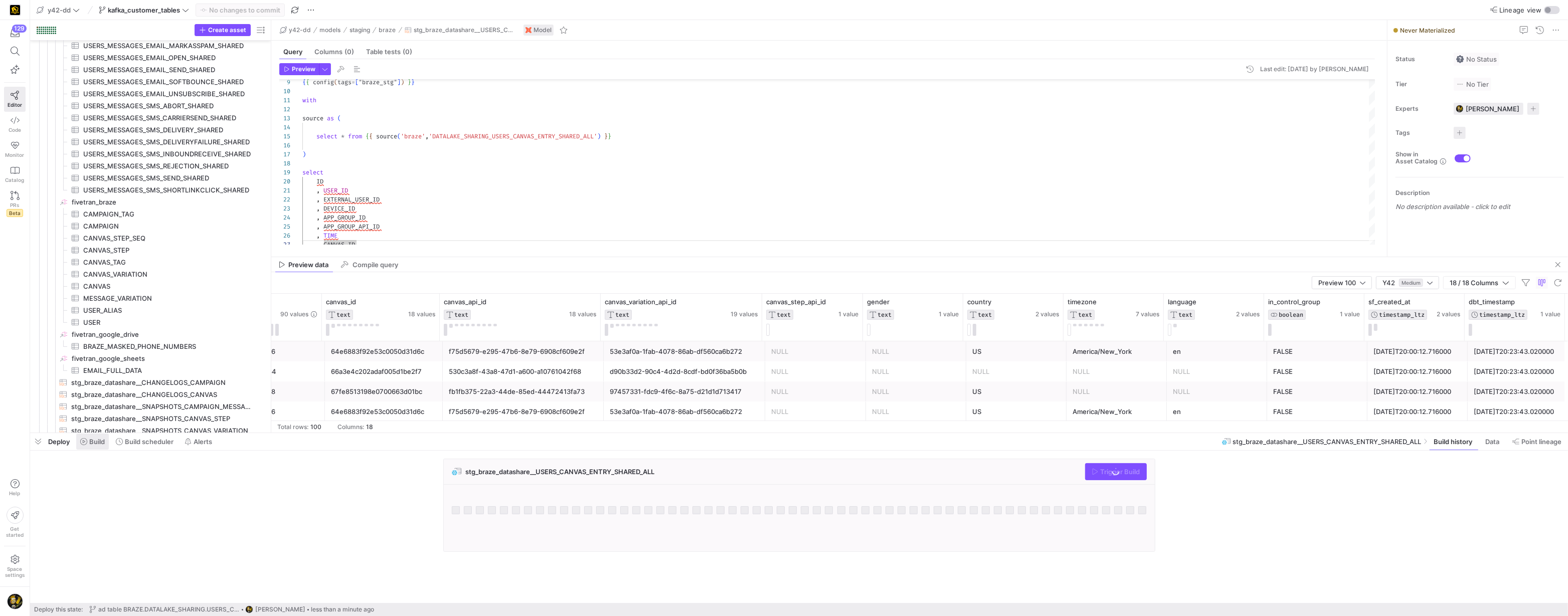
click at [98, 443] on span "Build" at bounding box center [97, 442] width 16 height 8
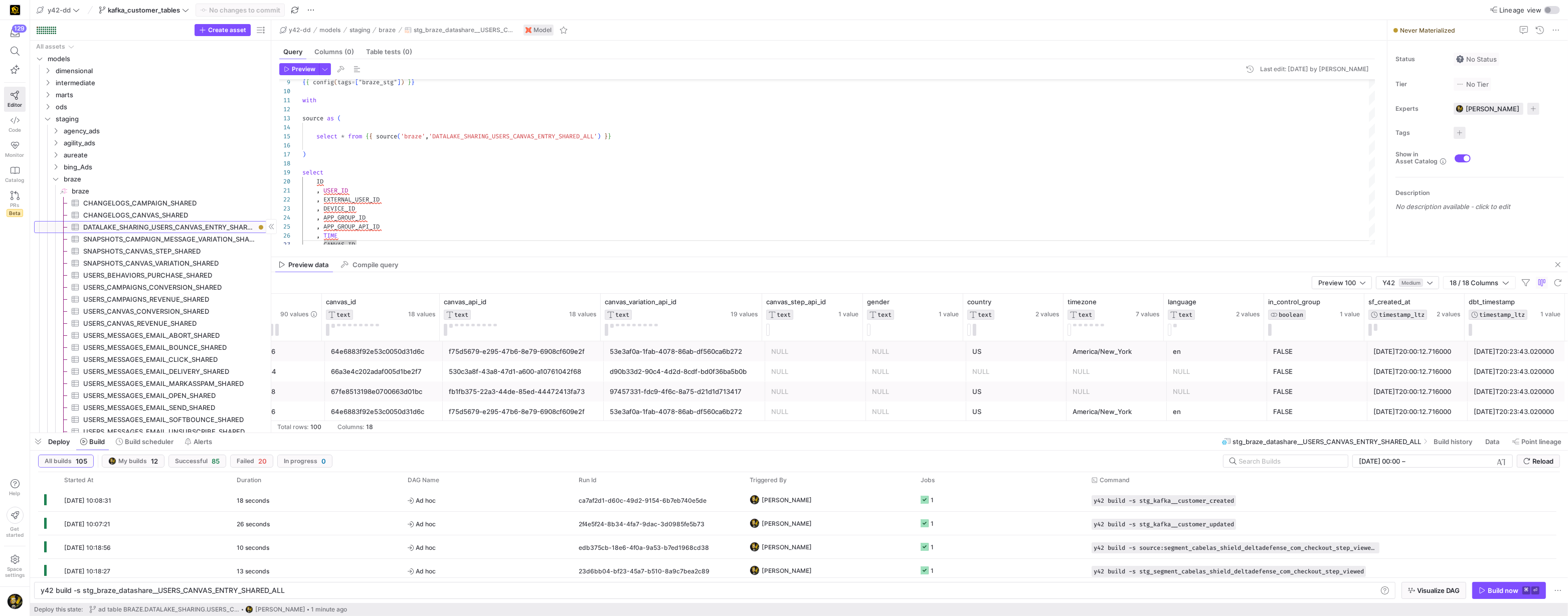
click at [177, 229] on span "DATALAKE_SHARING_USERS_CANVAS_ENTRY_SHARED_ALL​​​​​​​​​" at bounding box center [169, 227] width 172 height 11
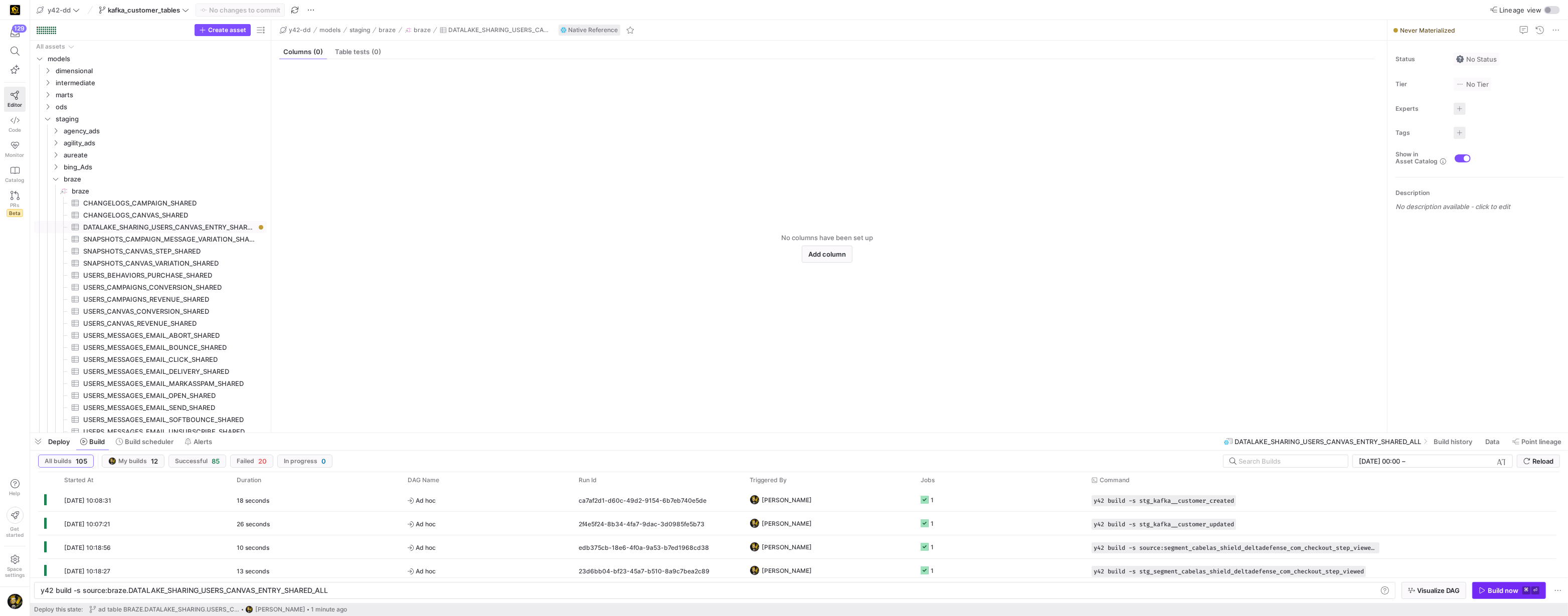
click at [1488, 590] on div "Build now" at bounding box center [1502, 591] width 30 height 8
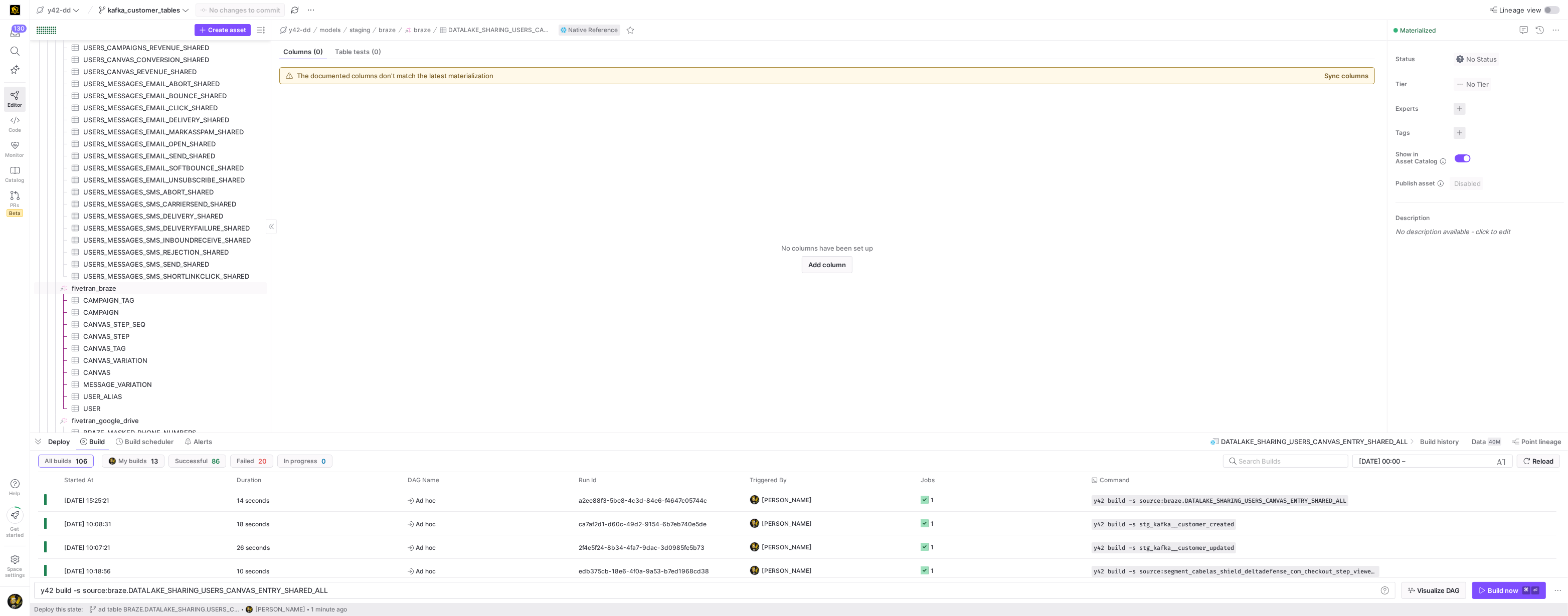
scroll to position [288, 0]
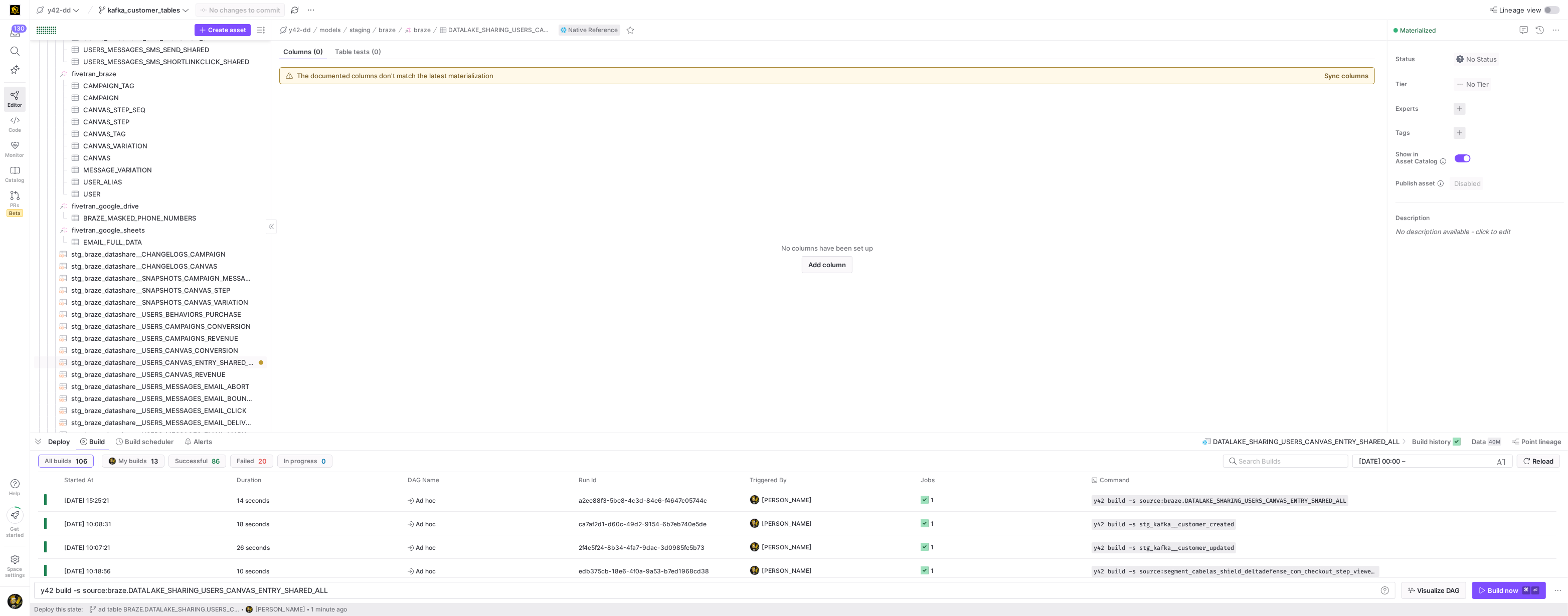
click at [212, 364] on span "stg_braze_datashare__USERS_CANVAS_ENTRY_SHARED_ALL​​​​​​​​​​" at bounding box center [163, 363] width 184 height 11
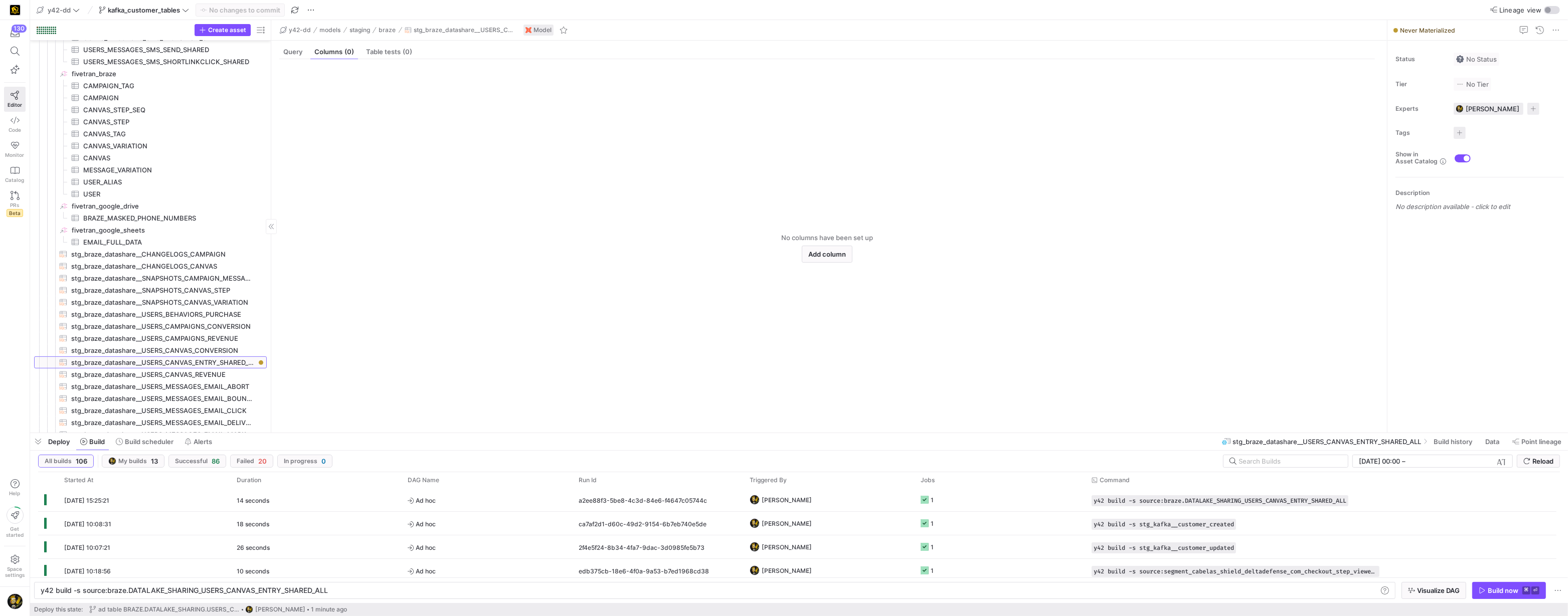
type textarea "y42 build -s stg_braze_datashare__USERS_CANVAS_ENTRY_SHARED_ALL"
click at [1489, 590] on div "Build now" at bounding box center [1502, 591] width 30 height 8
click at [43, 29] on div at bounding box center [43, 30] width 2 height 2
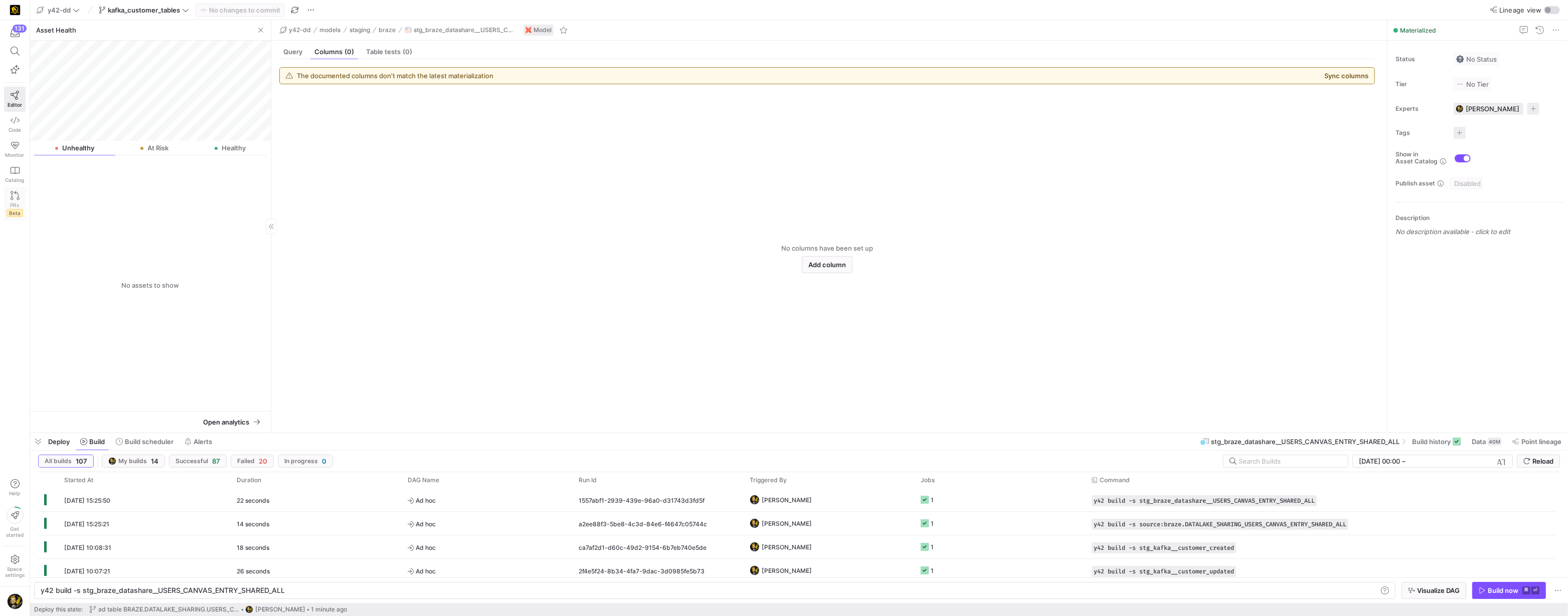
click at [11, 193] on icon at bounding box center [15, 195] width 9 height 9
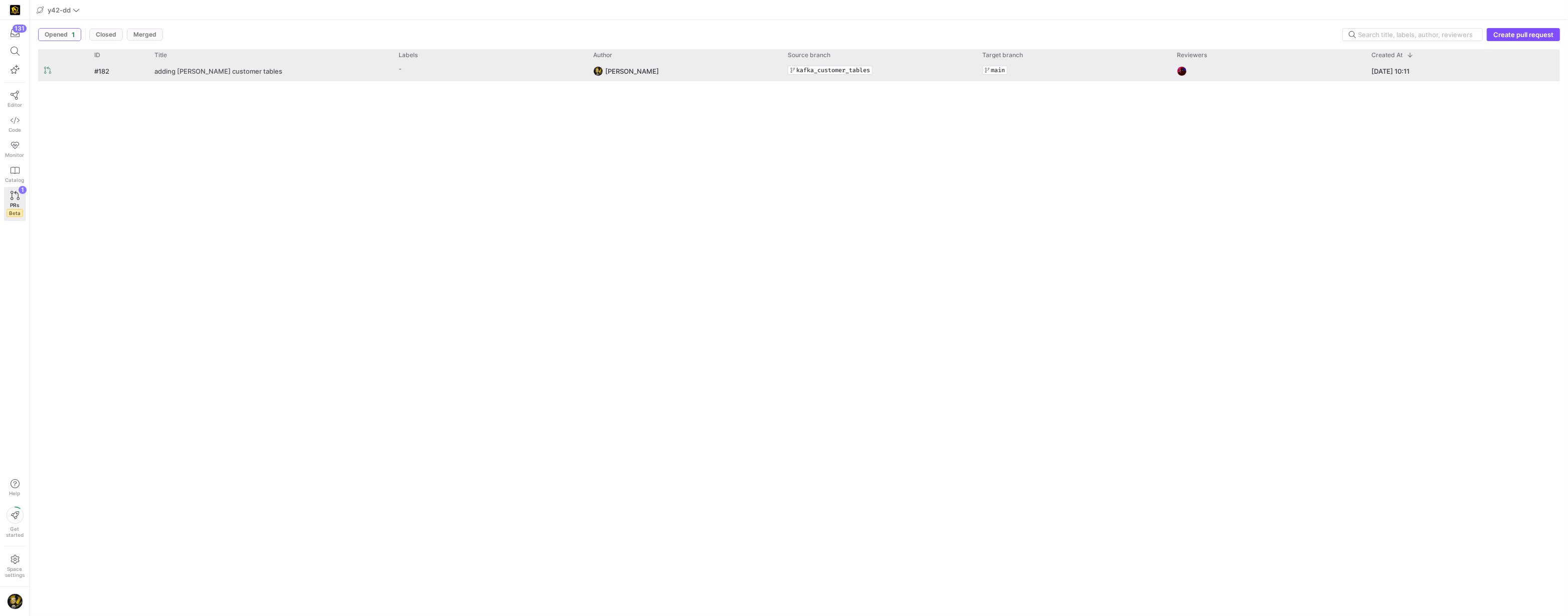
click at [245, 73] on span "adding [PERSON_NAME] customer tables" at bounding box center [218, 71] width 128 height 19
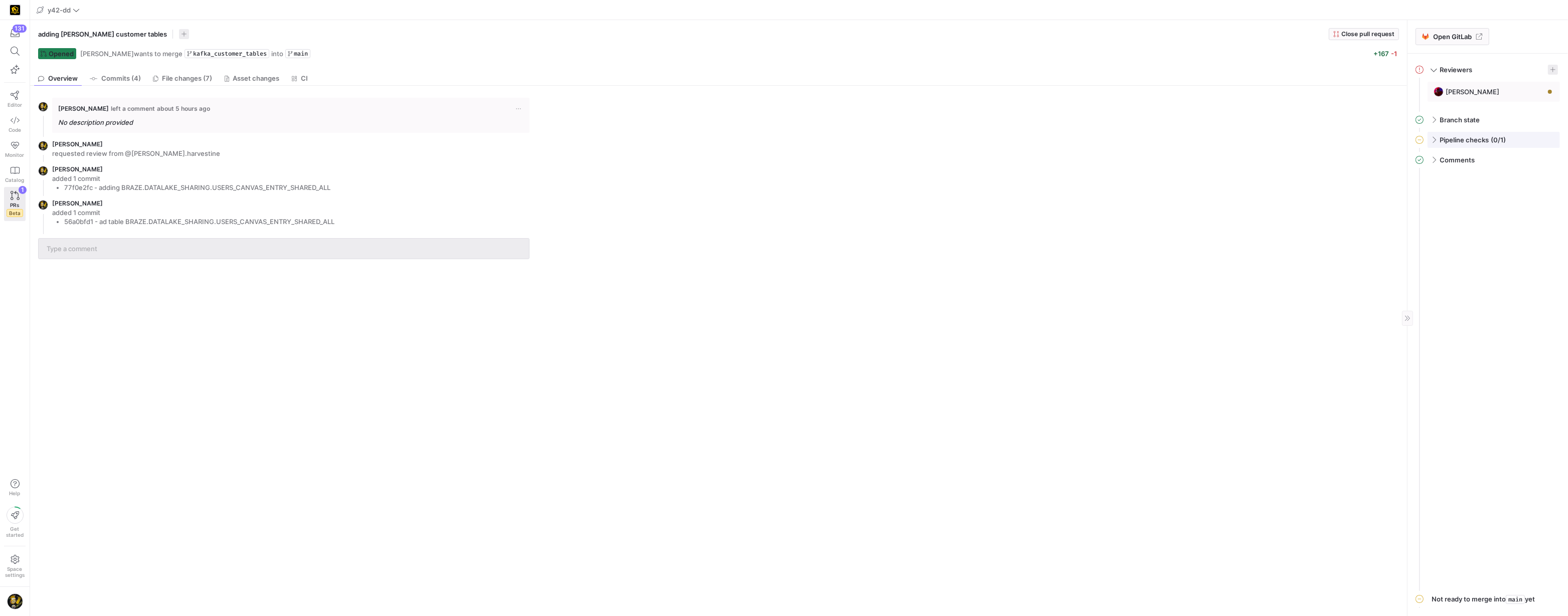
click at [1461, 141] on span "Pipeline checks" at bounding box center [1465, 140] width 49 height 8
click at [1442, 38] on span "Open GitLab" at bounding box center [1452, 37] width 39 height 8
